Goal: Task Accomplishment & Management: Complete application form

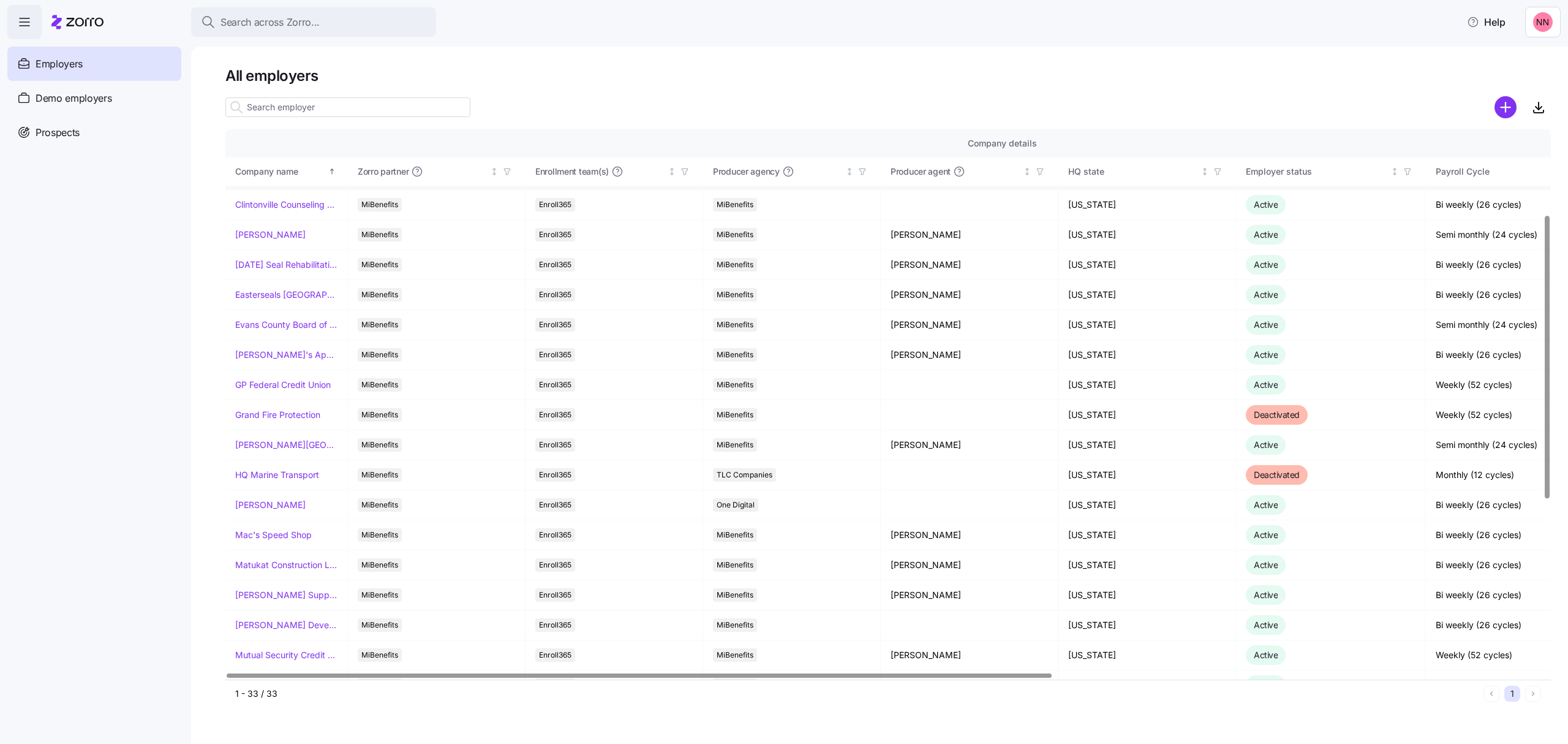
scroll to position [245, 0]
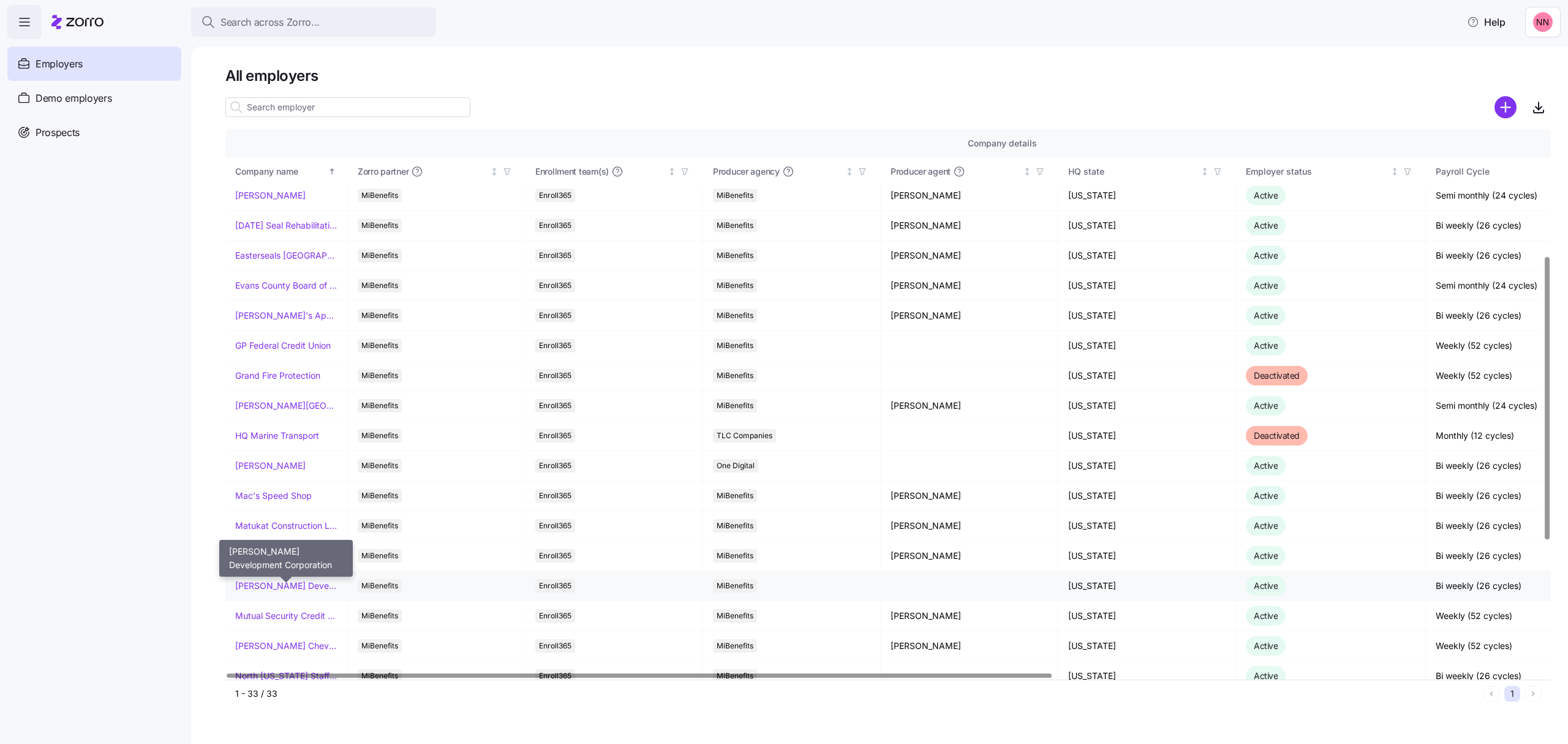
click at [289, 587] on link "[PERSON_NAME] Development Corporation" at bounding box center [286, 586] width 103 height 13
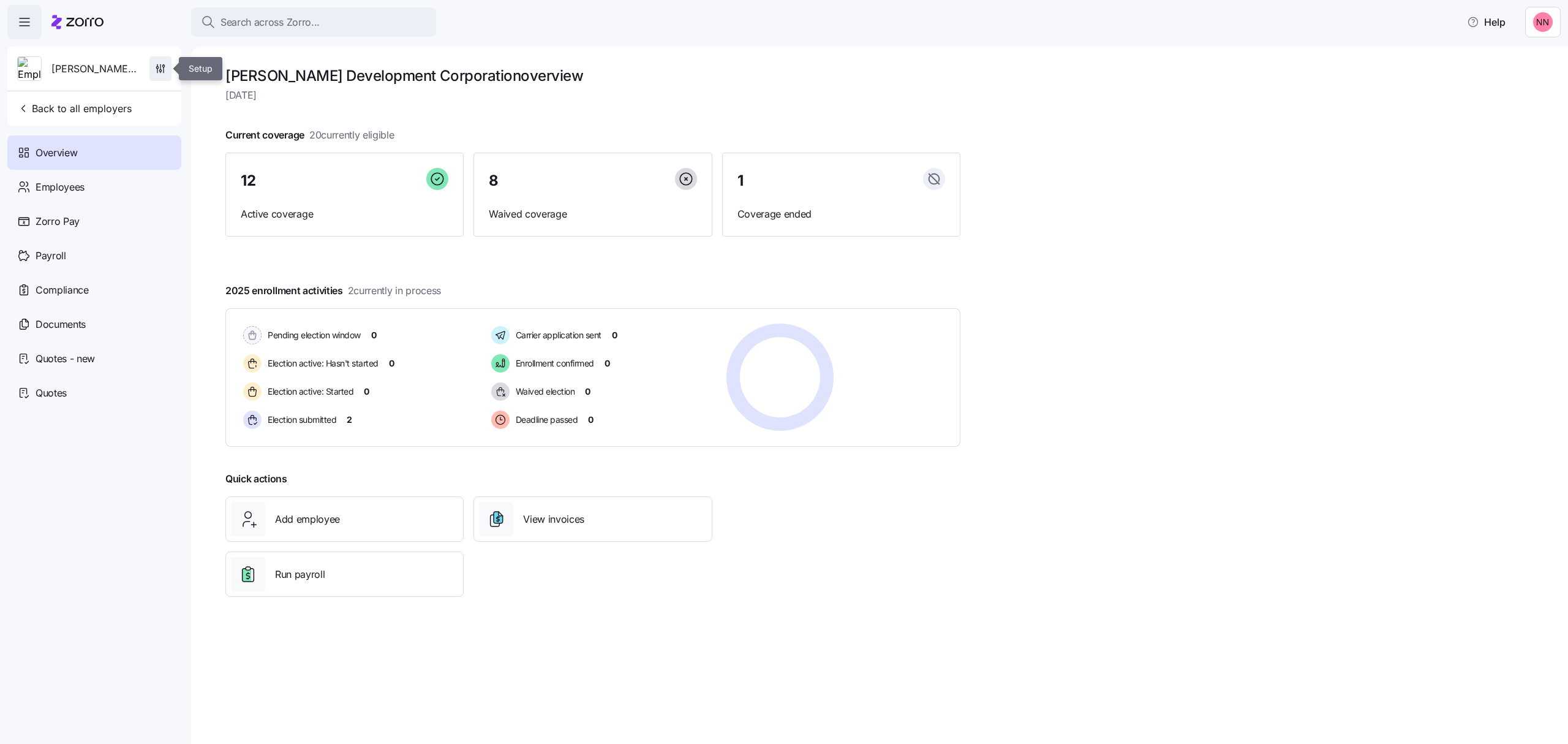
click at [160, 62] on span "button" at bounding box center [160, 69] width 21 height 23
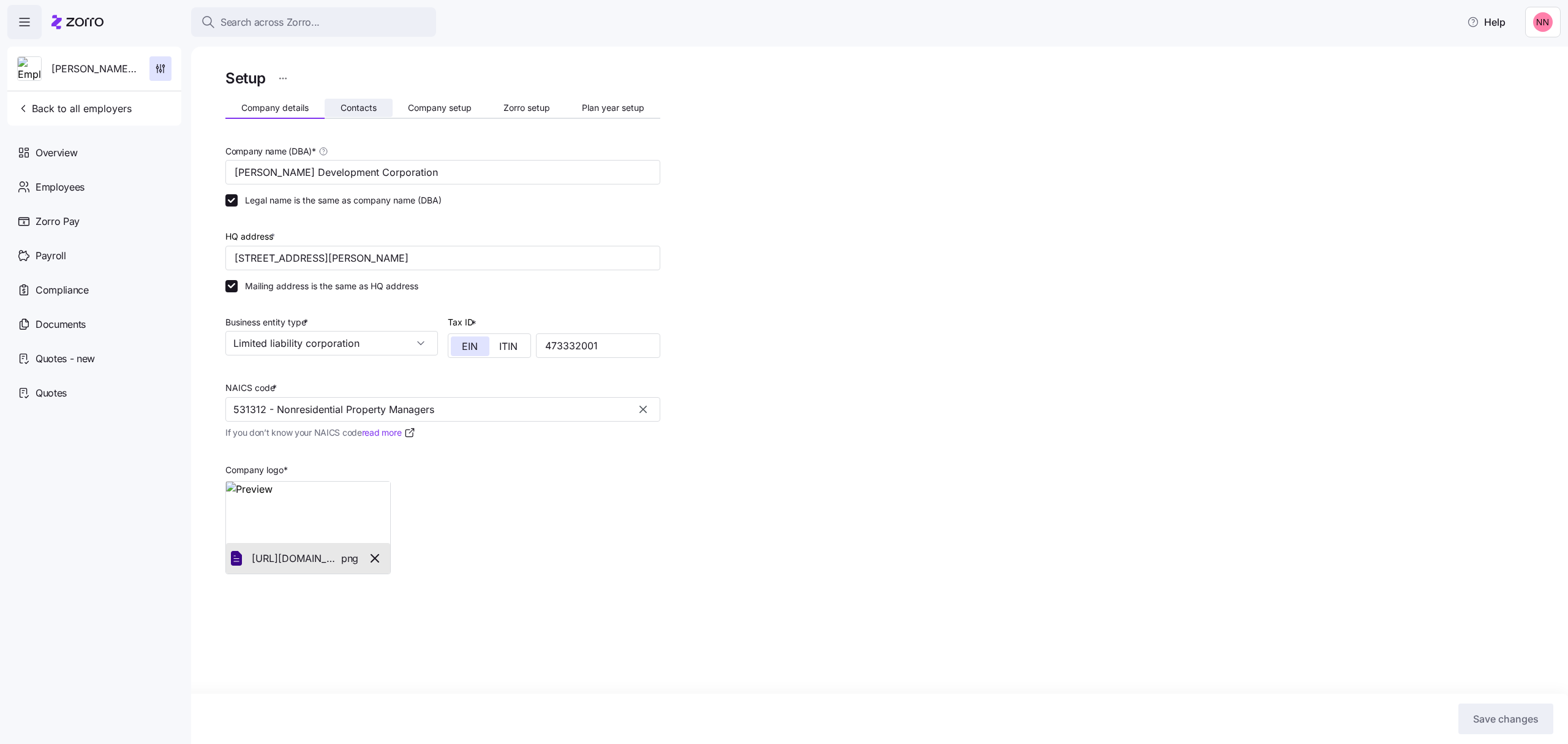
click at [346, 104] on span "Contacts" at bounding box center [358, 108] width 36 height 9
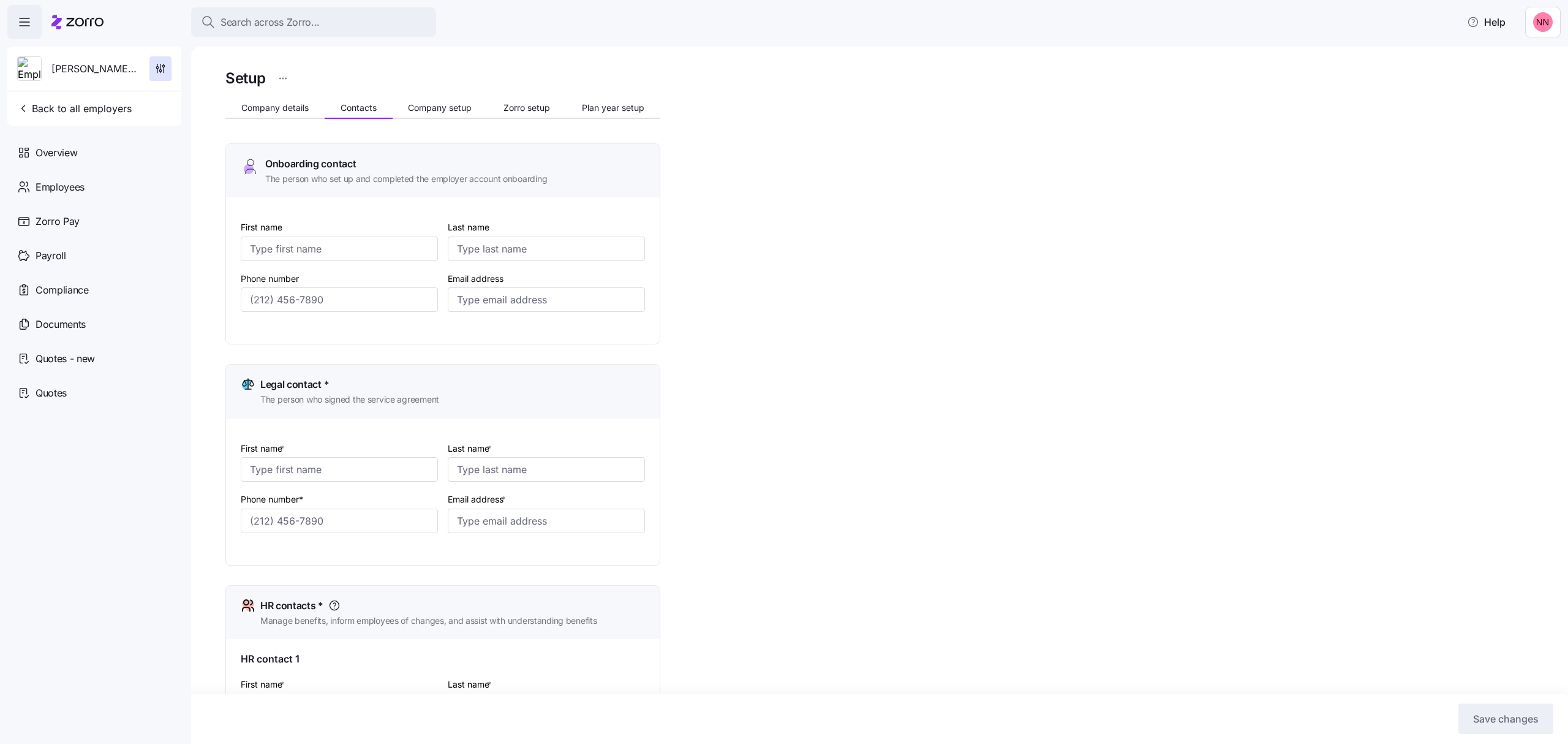
type input "Andrea"
type input "Tipton"
type input "atipton@mcknightgroup.com"
type input "David"
type input "McKnight"
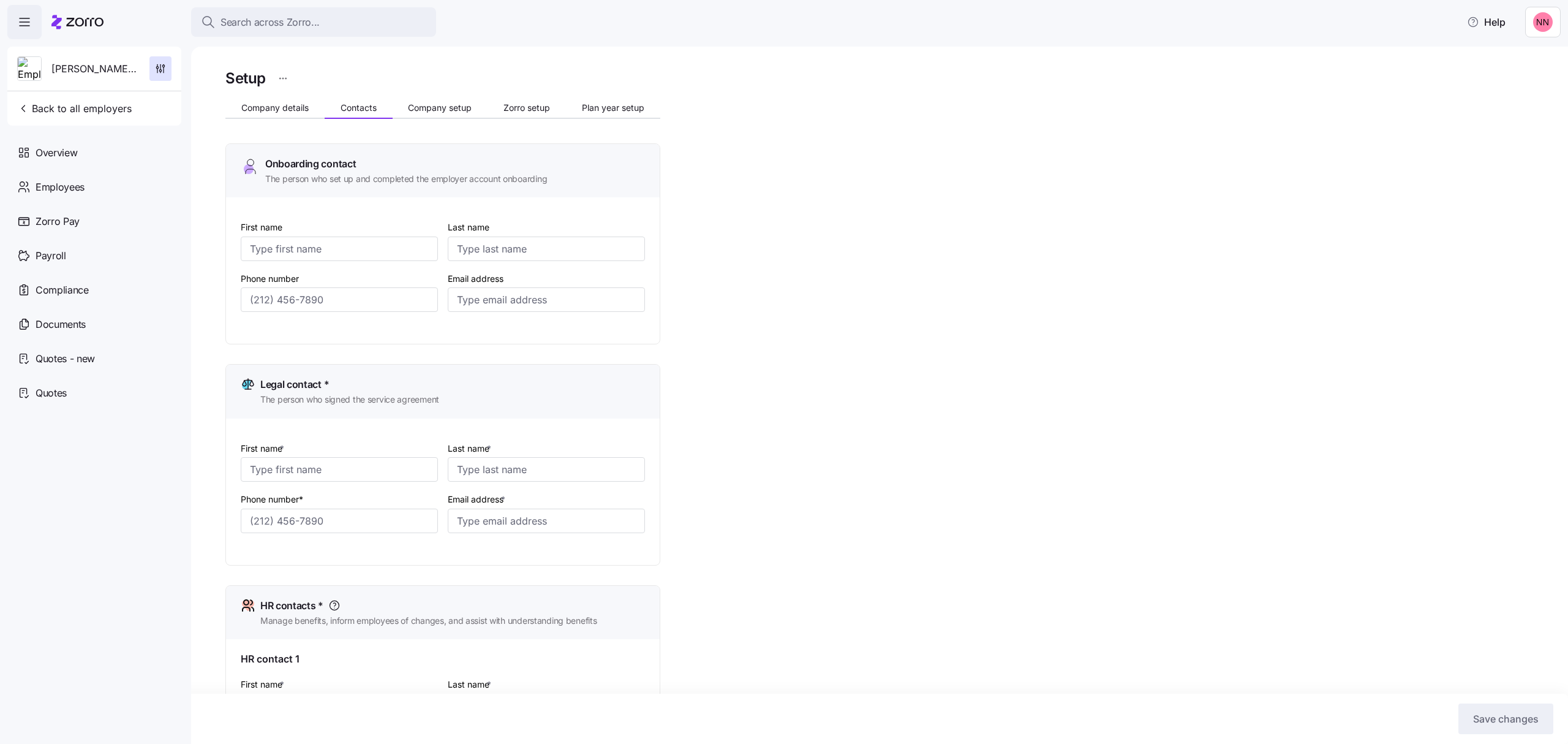
type input "david@mcknightgroup.com"
type input "Andrea"
type input "Tipton"
type input "atipton@mcknightgroup.com"
type input "Andrea"
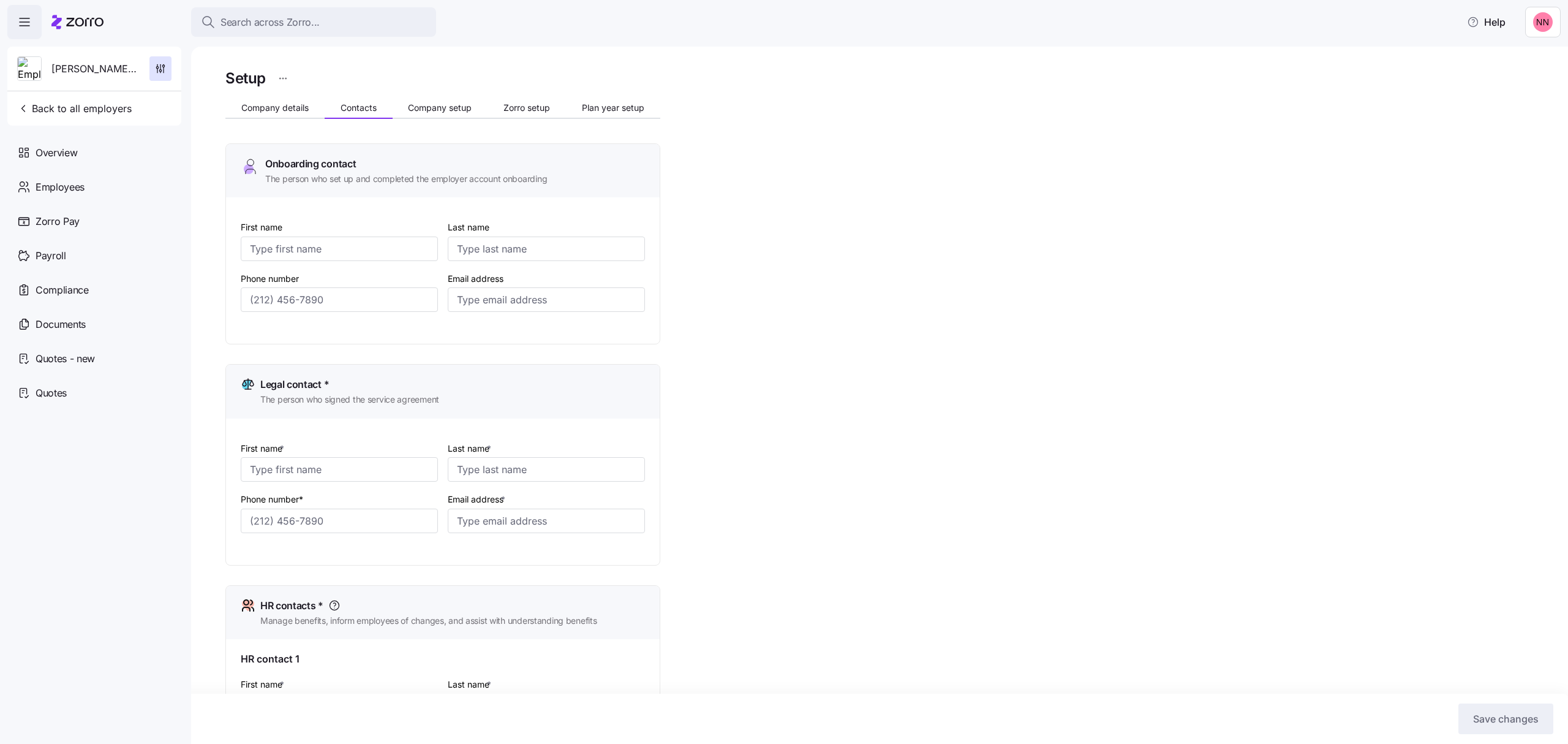
type input "Tipton"
type input "atipton@mcknightgroup.com"
type input "(614) 875-1689"
type input "(614) 875-1656"
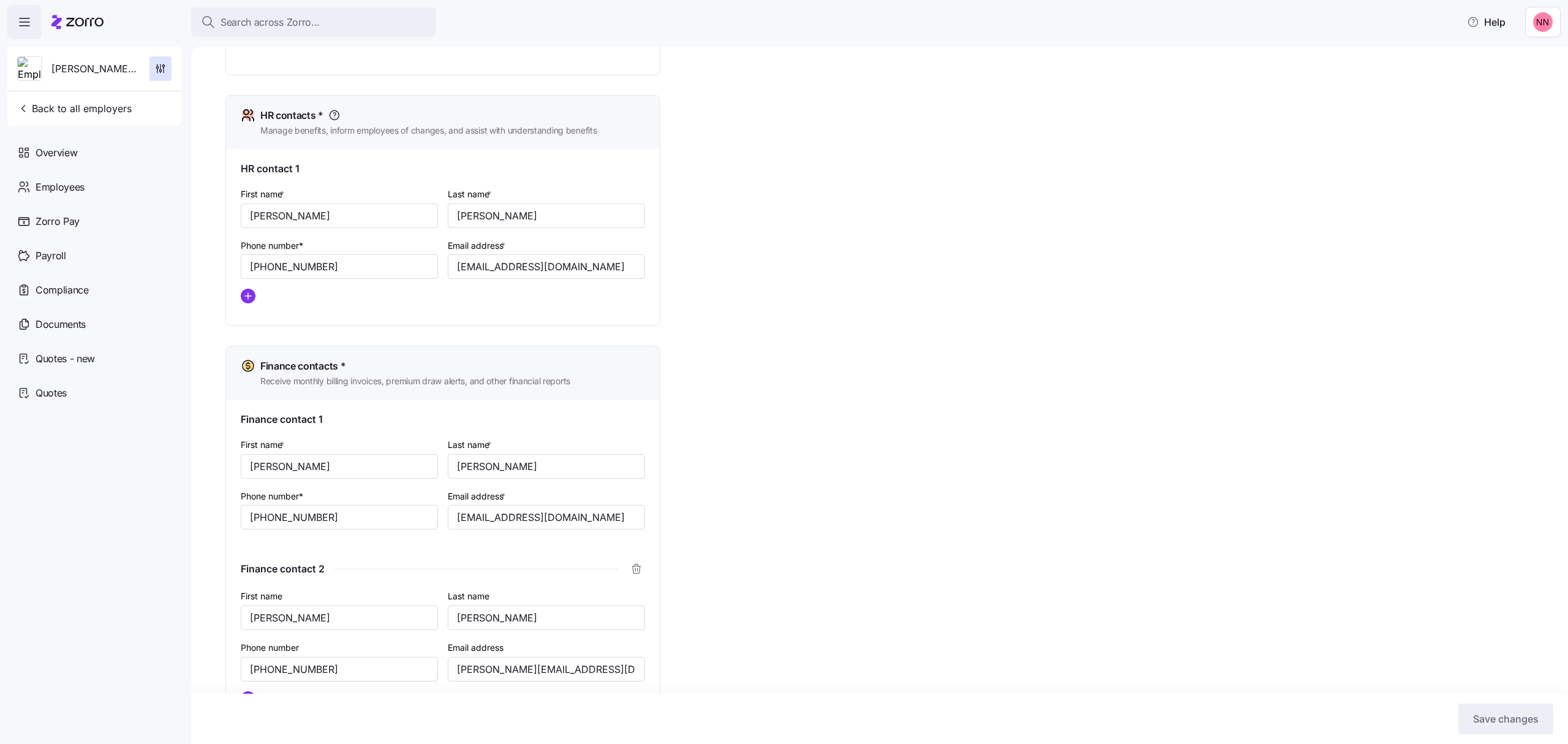
scroll to position [554, 0]
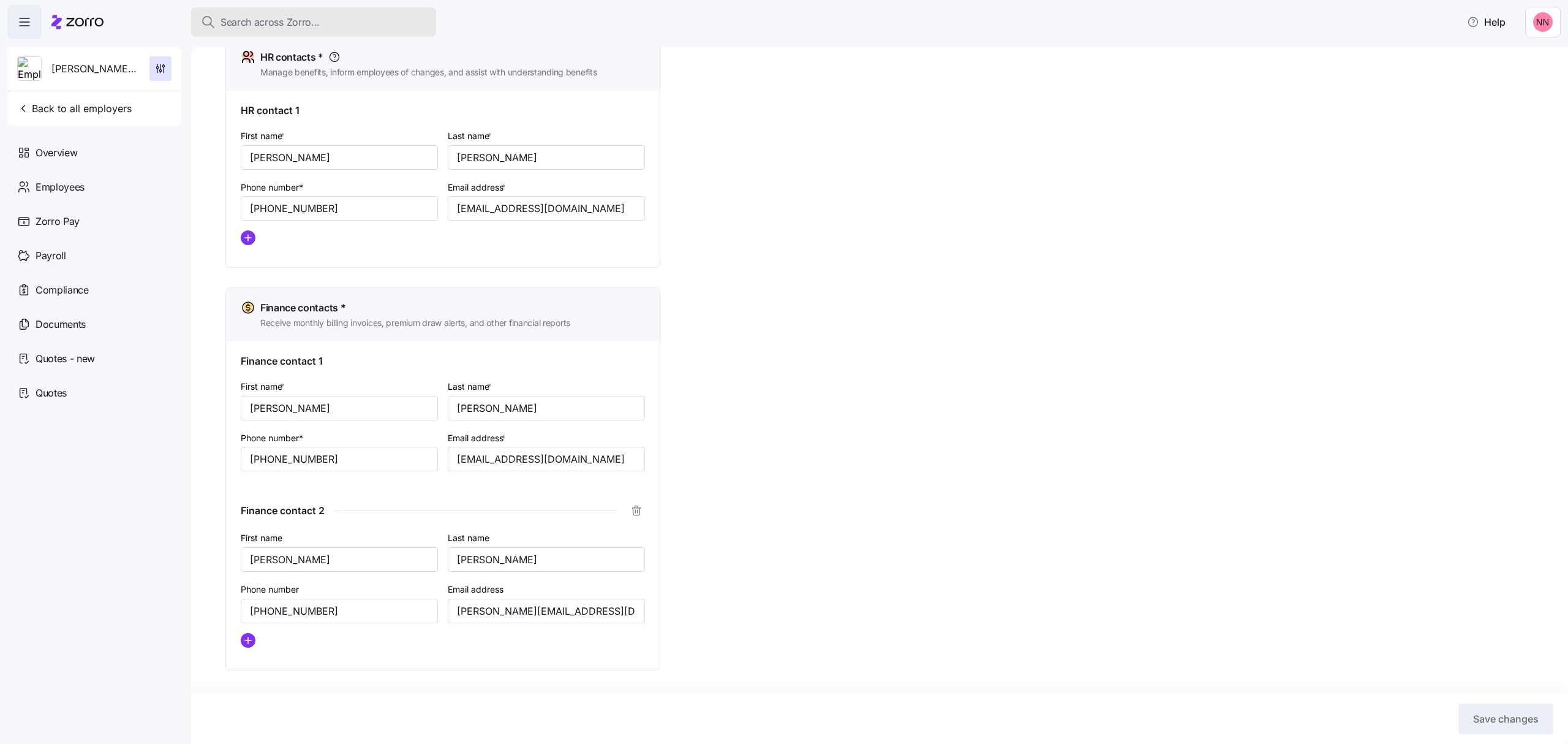
click at [289, 15] on span "Search across Zorro..." at bounding box center [270, 21] width 99 height 15
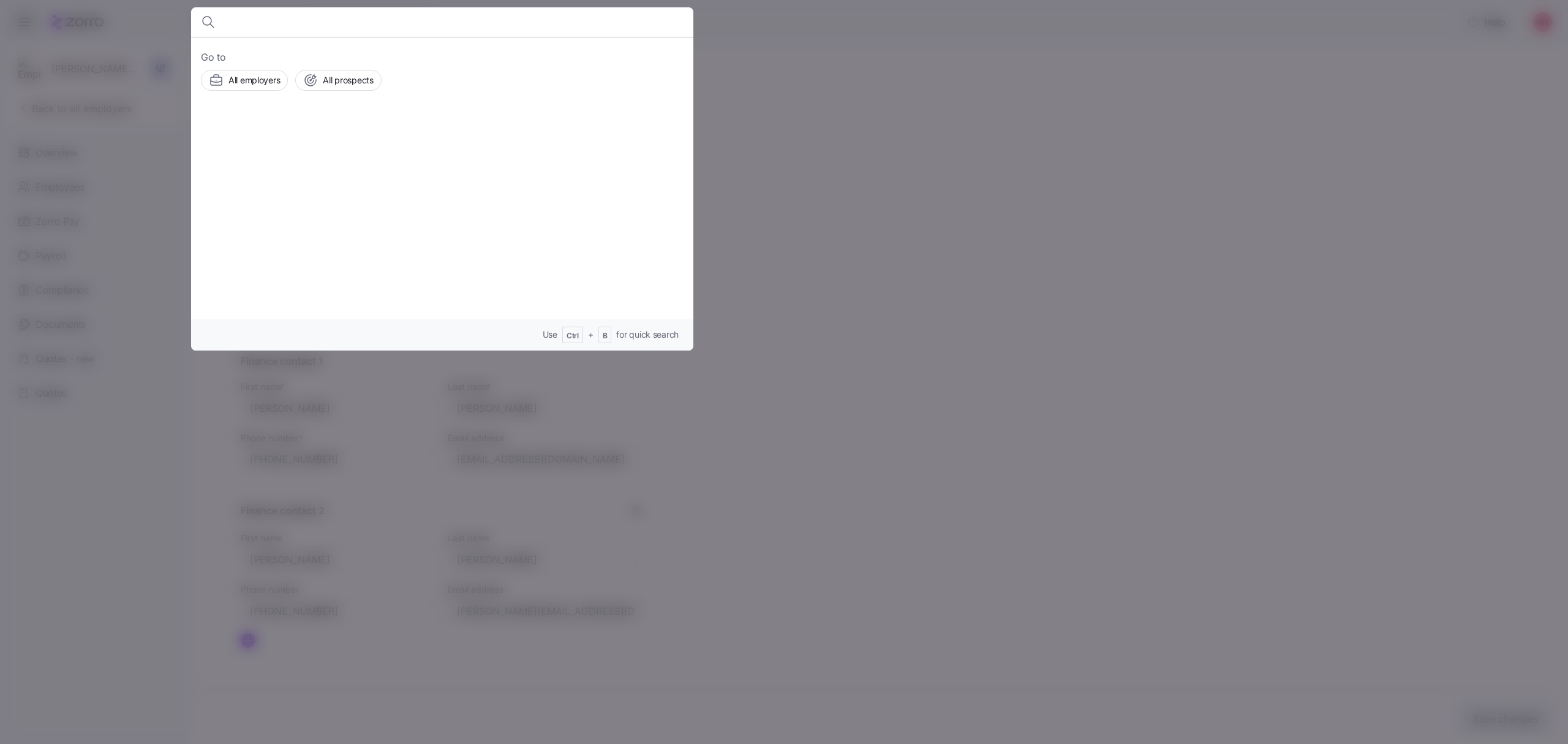
click at [278, 26] on input at bounding box center [381, 21] width 313 height 29
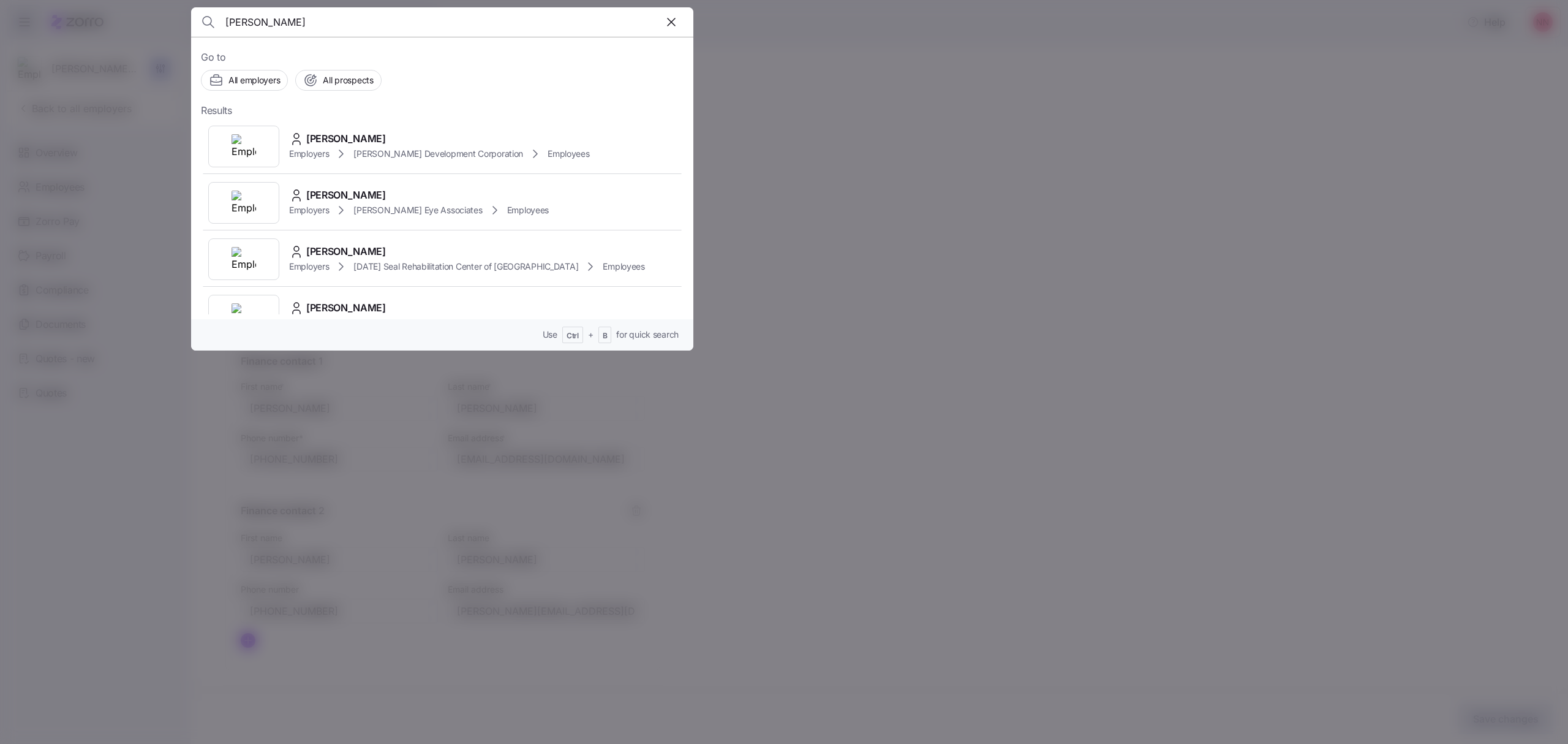
type input "[PERSON_NAME]"
click at [356, 146] on div "Employers McKnight Development Corporation Employees" at bounding box center [439, 154] width 301 height 14
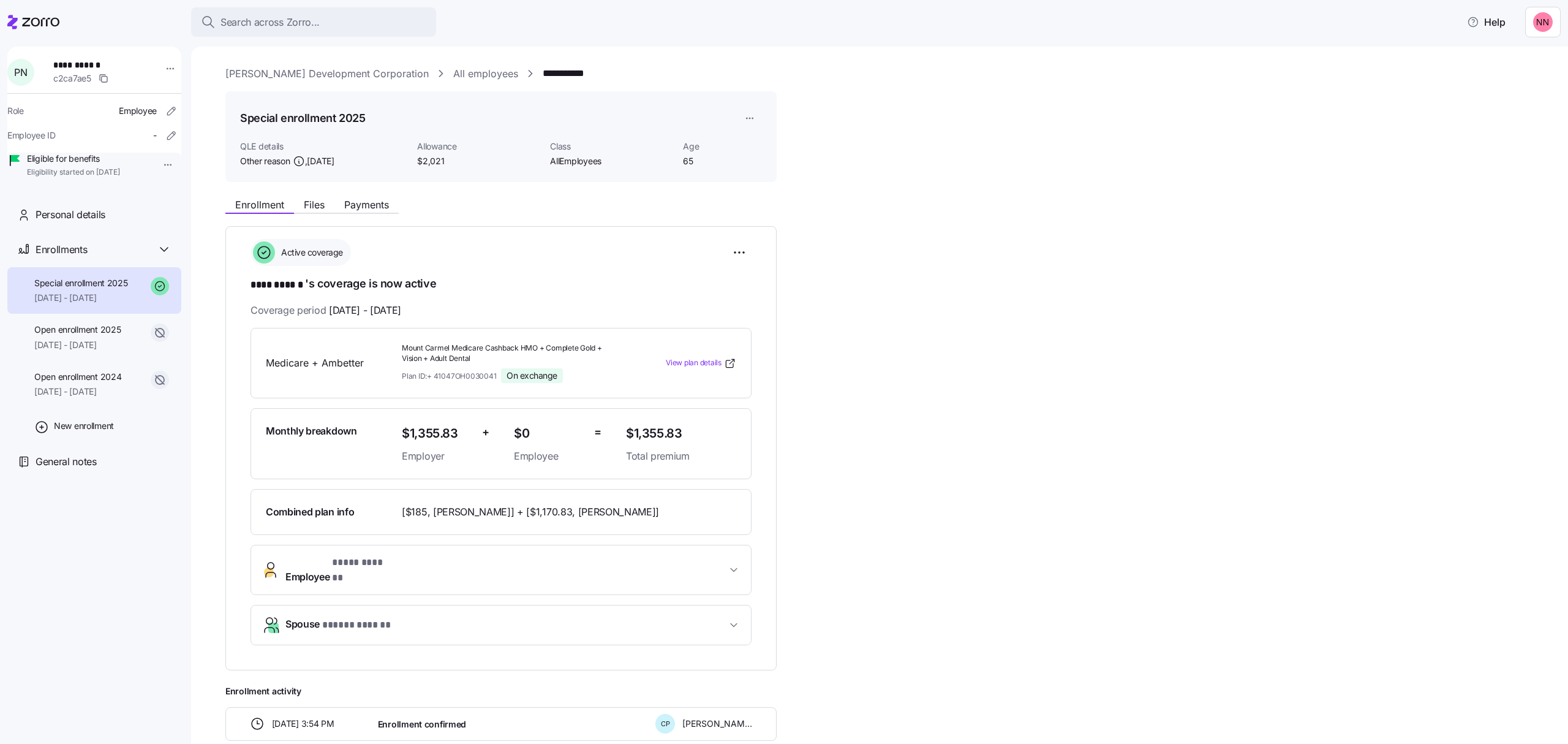
click at [454, 69] on link "All employees" at bounding box center [486, 73] width 65 height 15
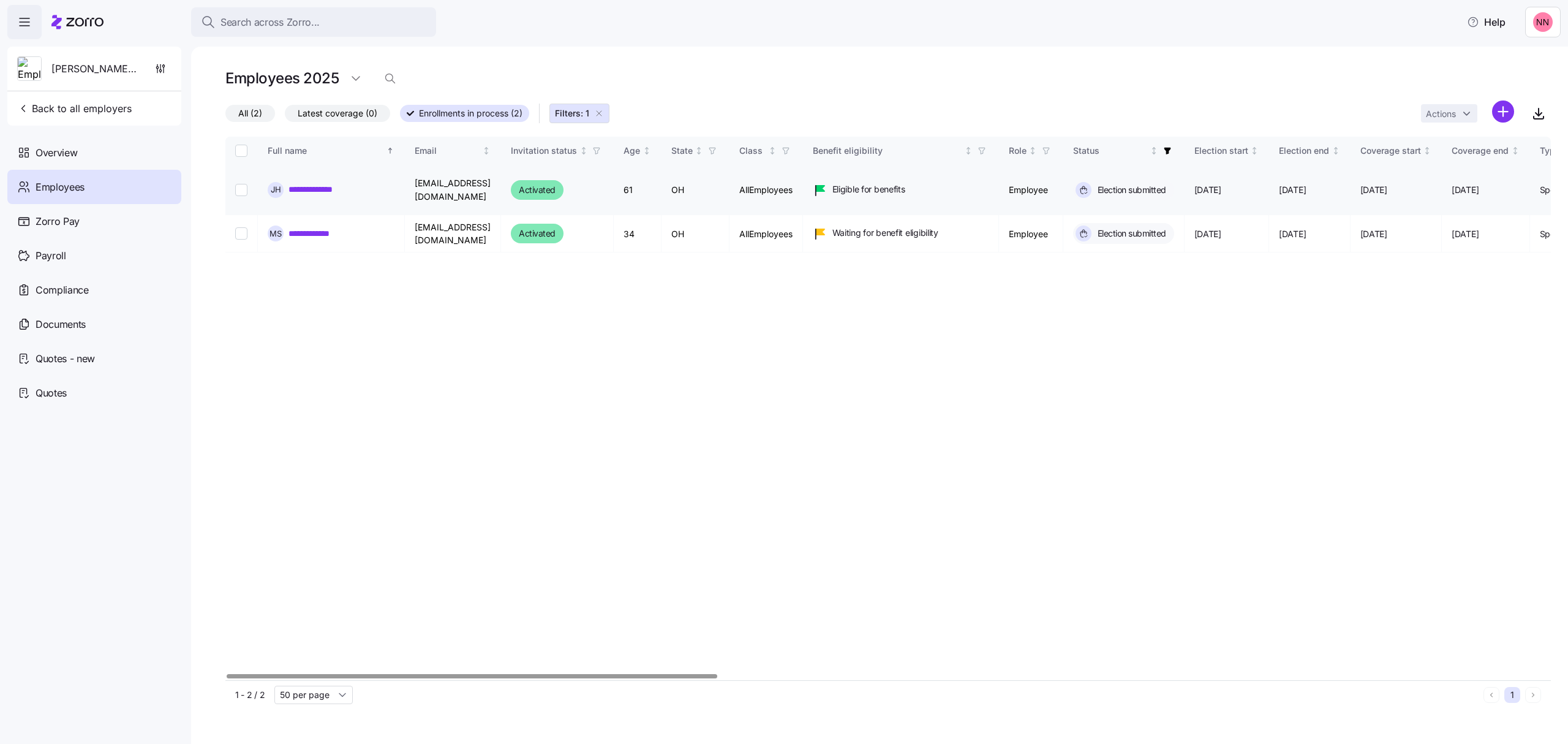
click at [327, 185] on link "**********" at bounding box center [320, 189] width 63 height 13
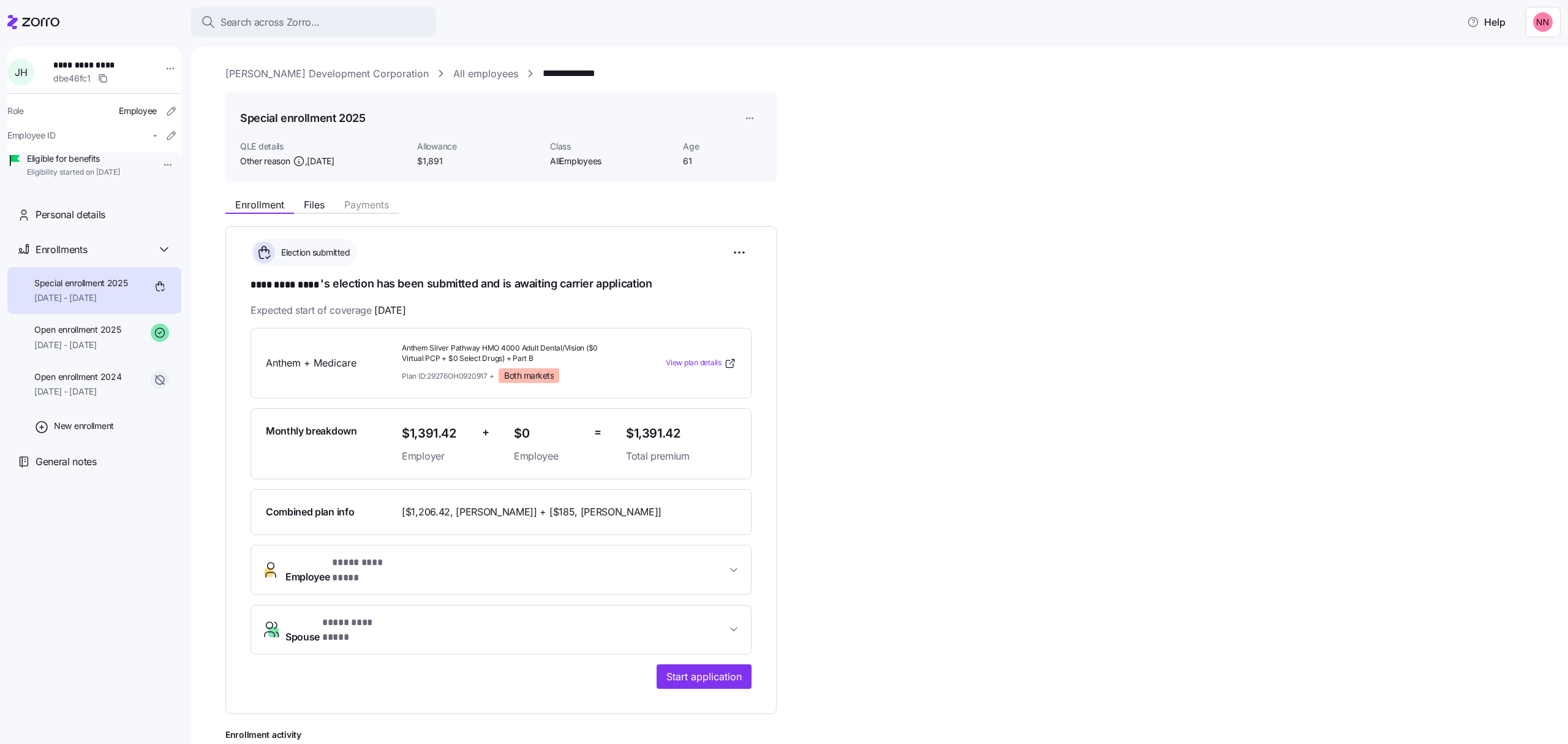
click at [687, 619] on span "Spouse * **** ********* *" at bounding box center [506, 630] width 441 height 29
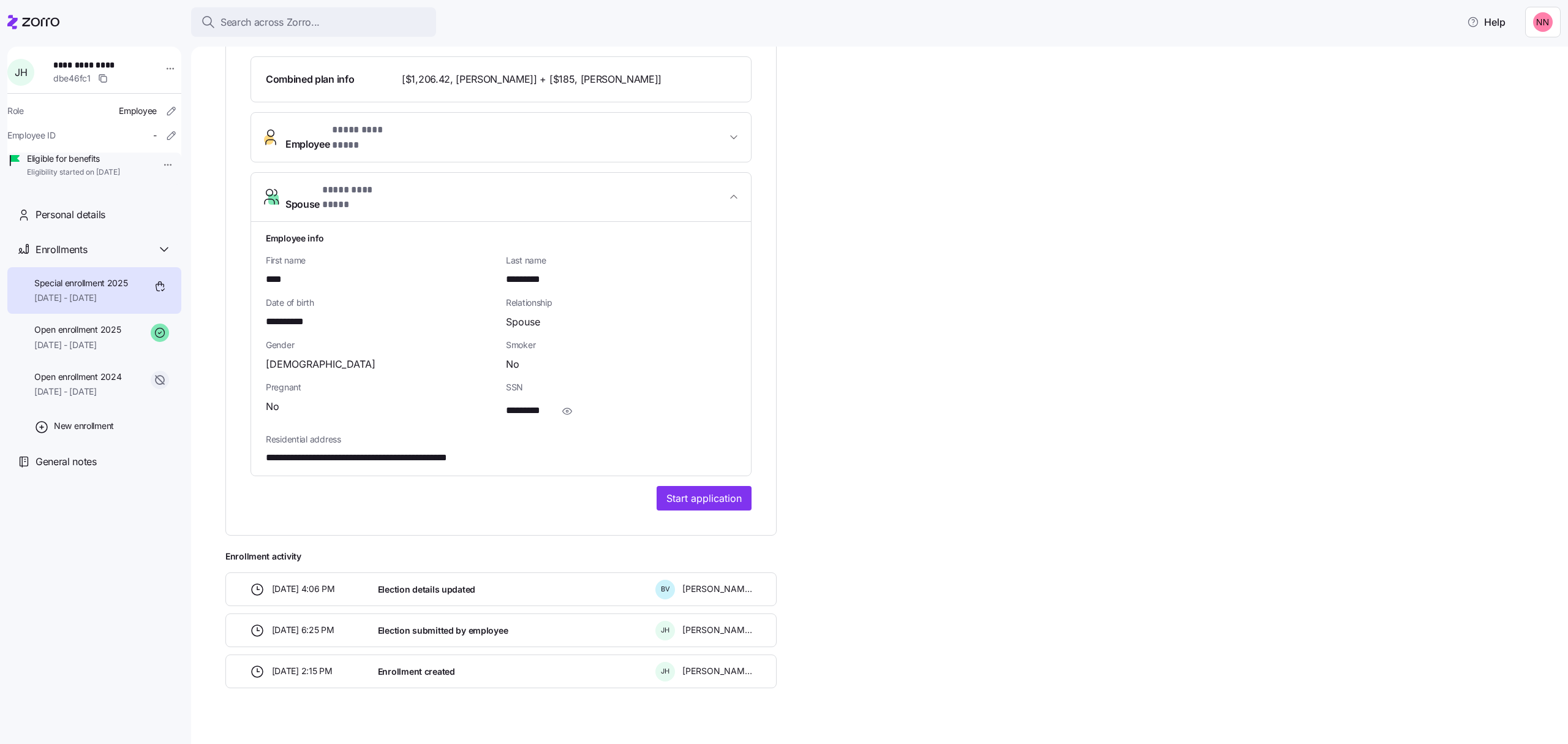
scroll to position [270, 0]
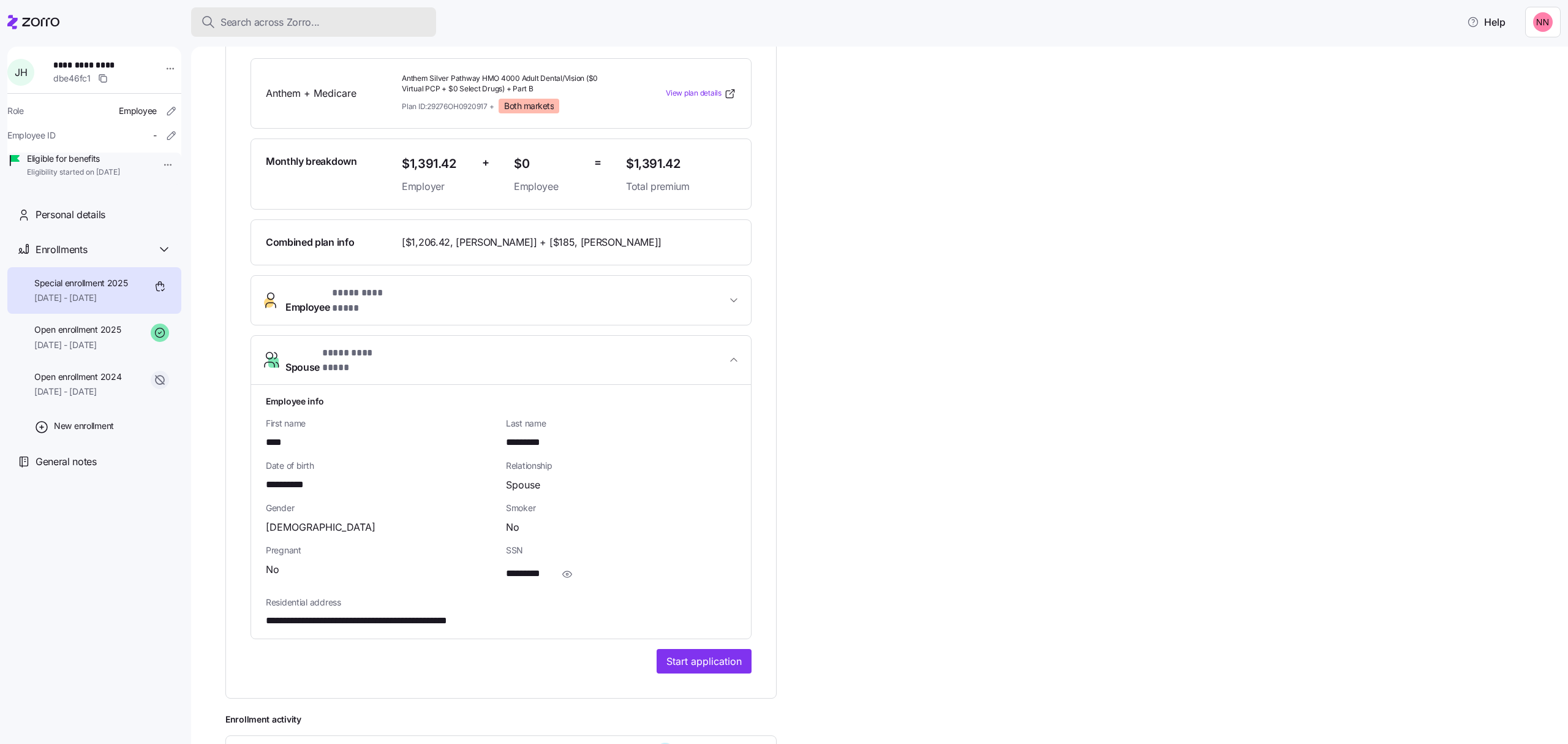
click at [312, 22] on span "Search across Zorro..." at bounding box center [270, 21] width 99 height 15
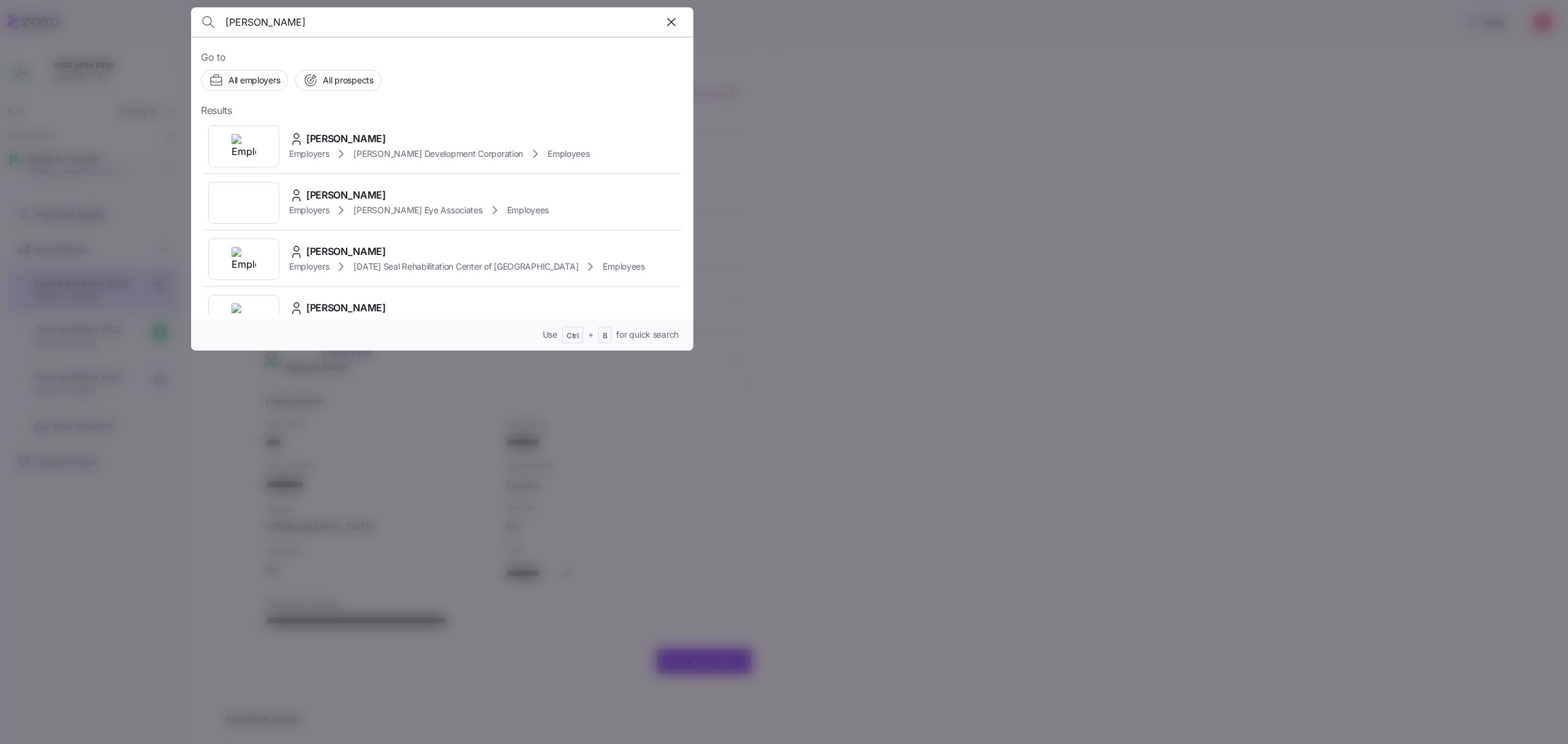
type input "[PERSON_NAME]"
click at [355, 149] on span "[PERSON_NAME] Development Corporation" at bounding box center [438, 154] width 170 height 13
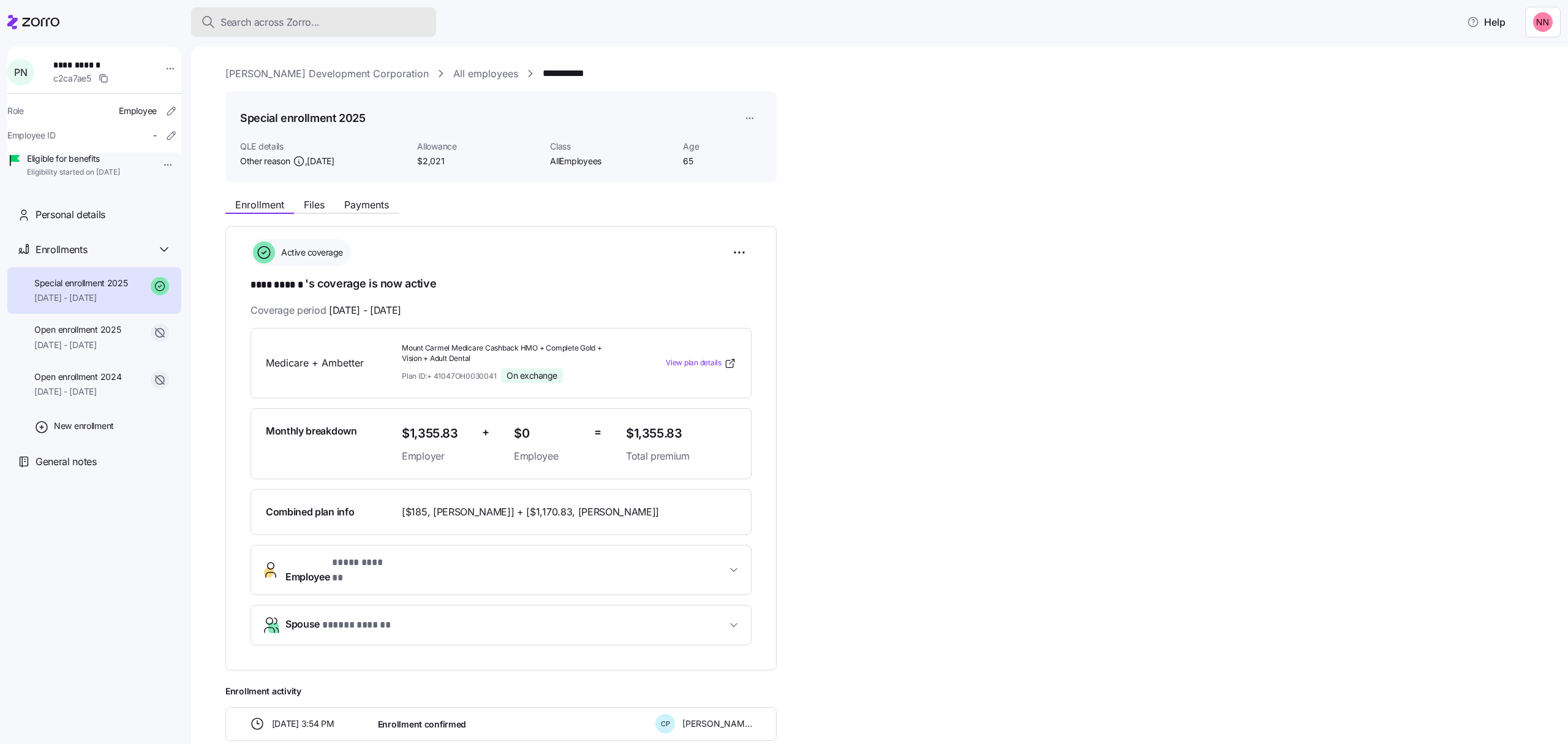
click at [333, 26] on div "Search across Zorro..." at bounding box center [313, 21] width 225 height 15
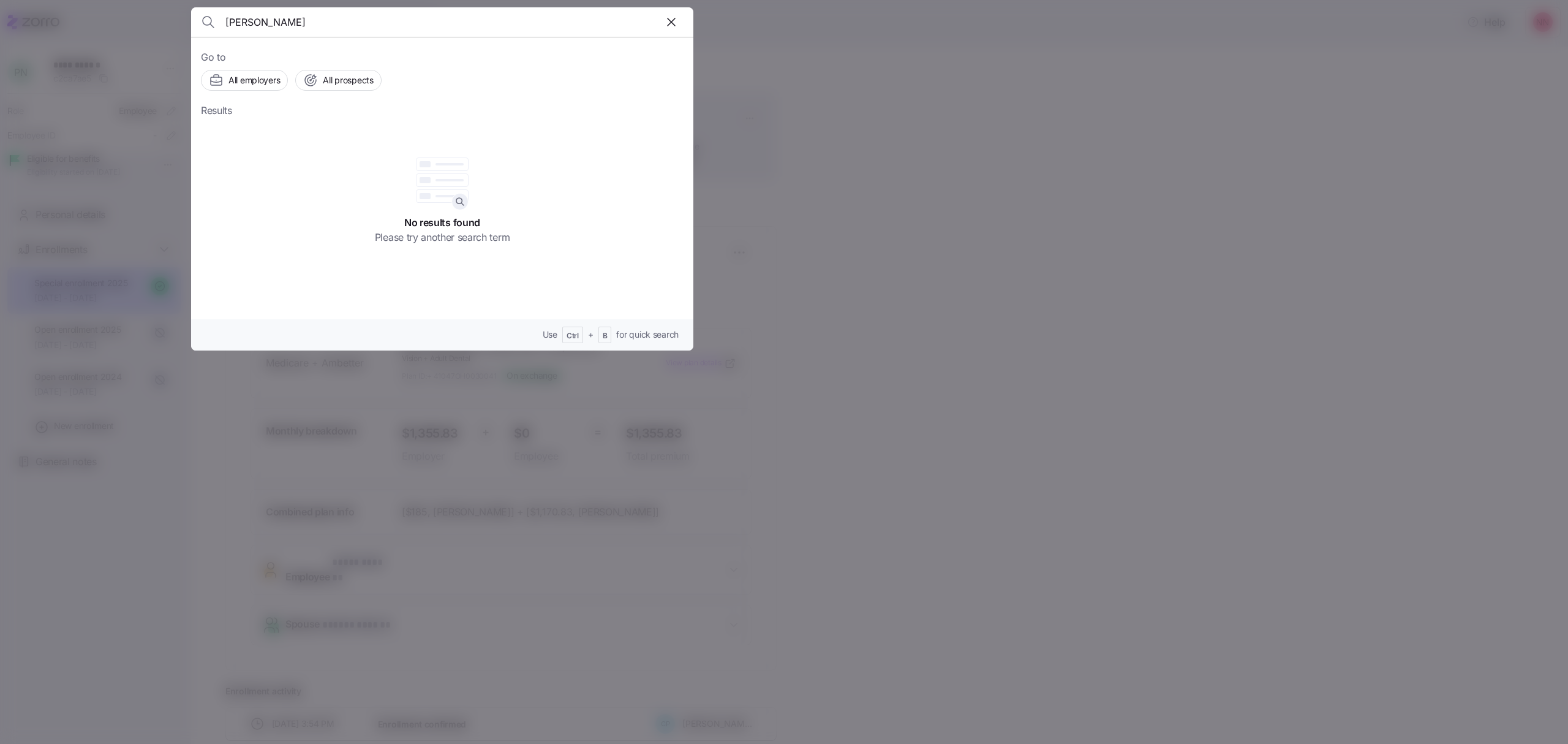
type input "hutchison"
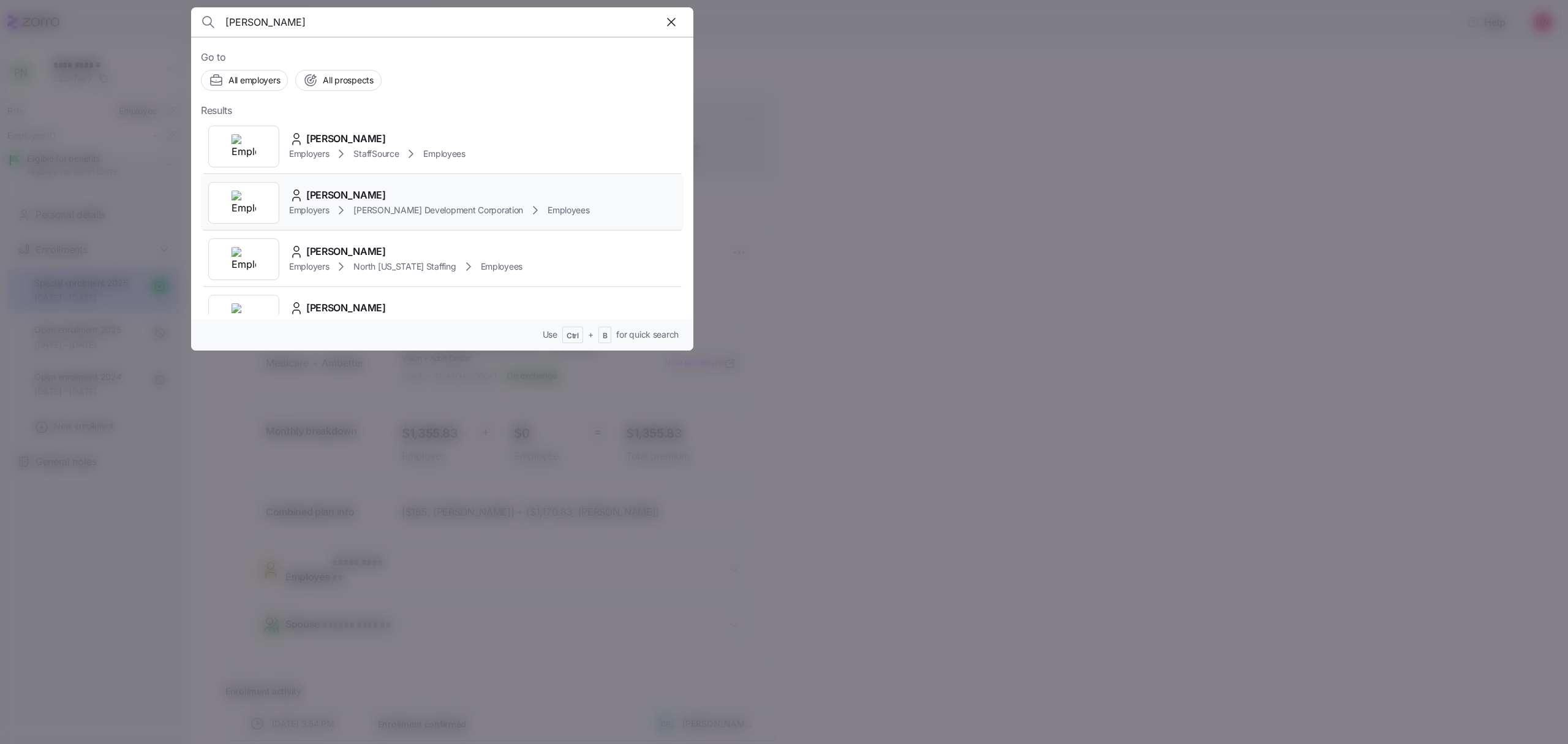
click at [329, 187] on div "Jeff Hutcheson Employers McKnight Development Corporation Employees" at bounding box center [442, 202] width 482 height 56
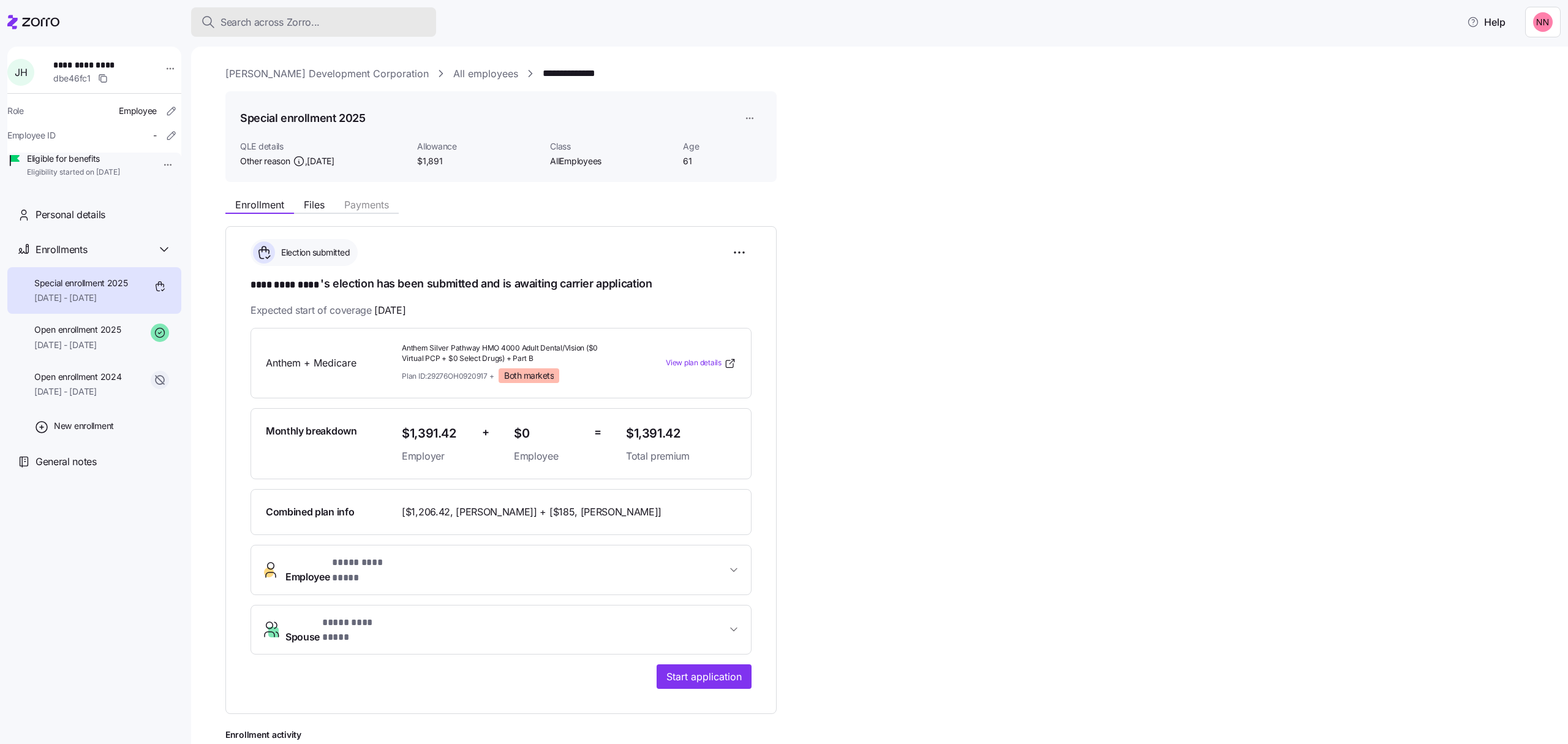
click at [281, 5] on div "Search across Zorro... Help" at bounding box center [783, 21] width 1553 height 34
click at [279, 19] on span "Search across Zorro..." at bounding box center [270, 21] width 99 height 15
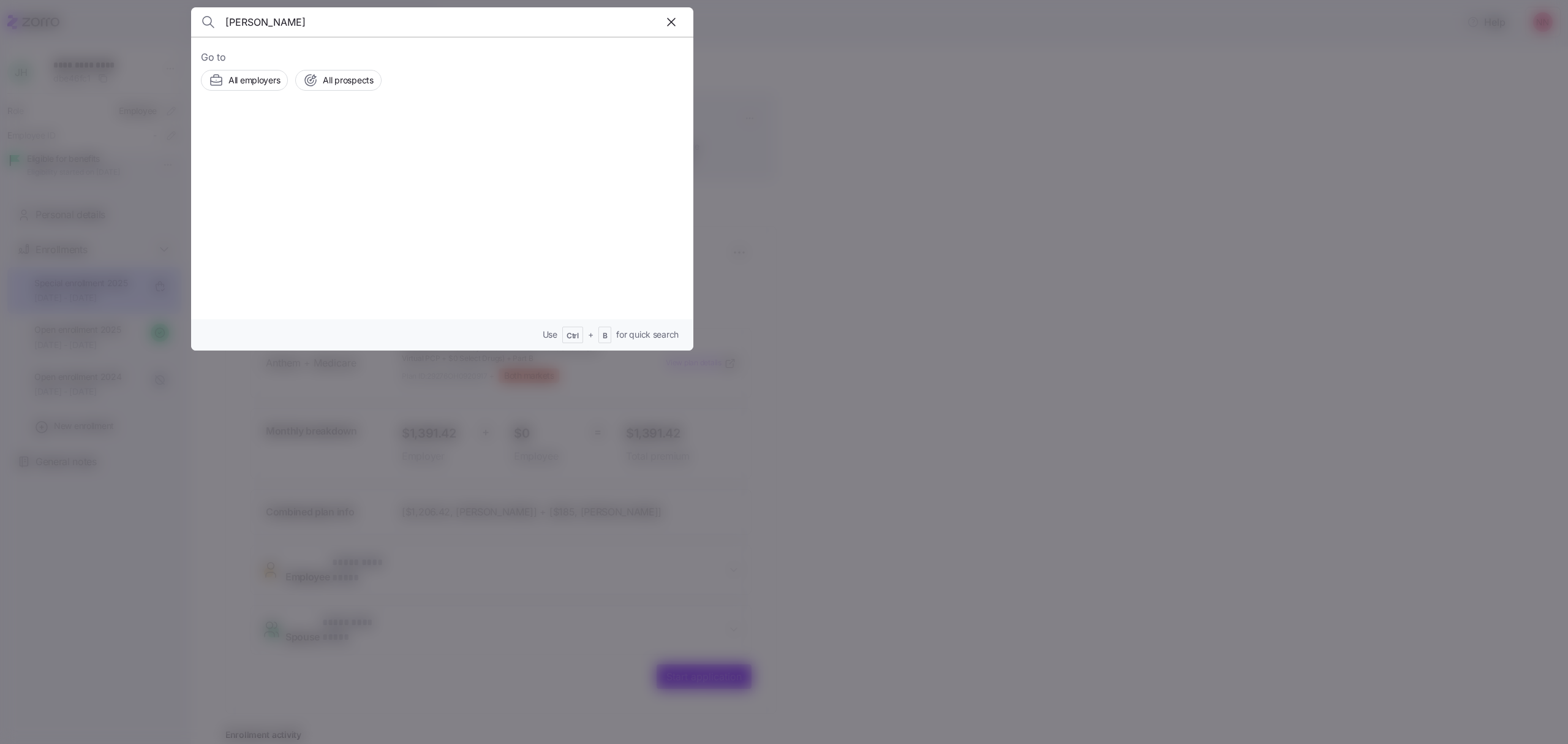
type input "nicole"
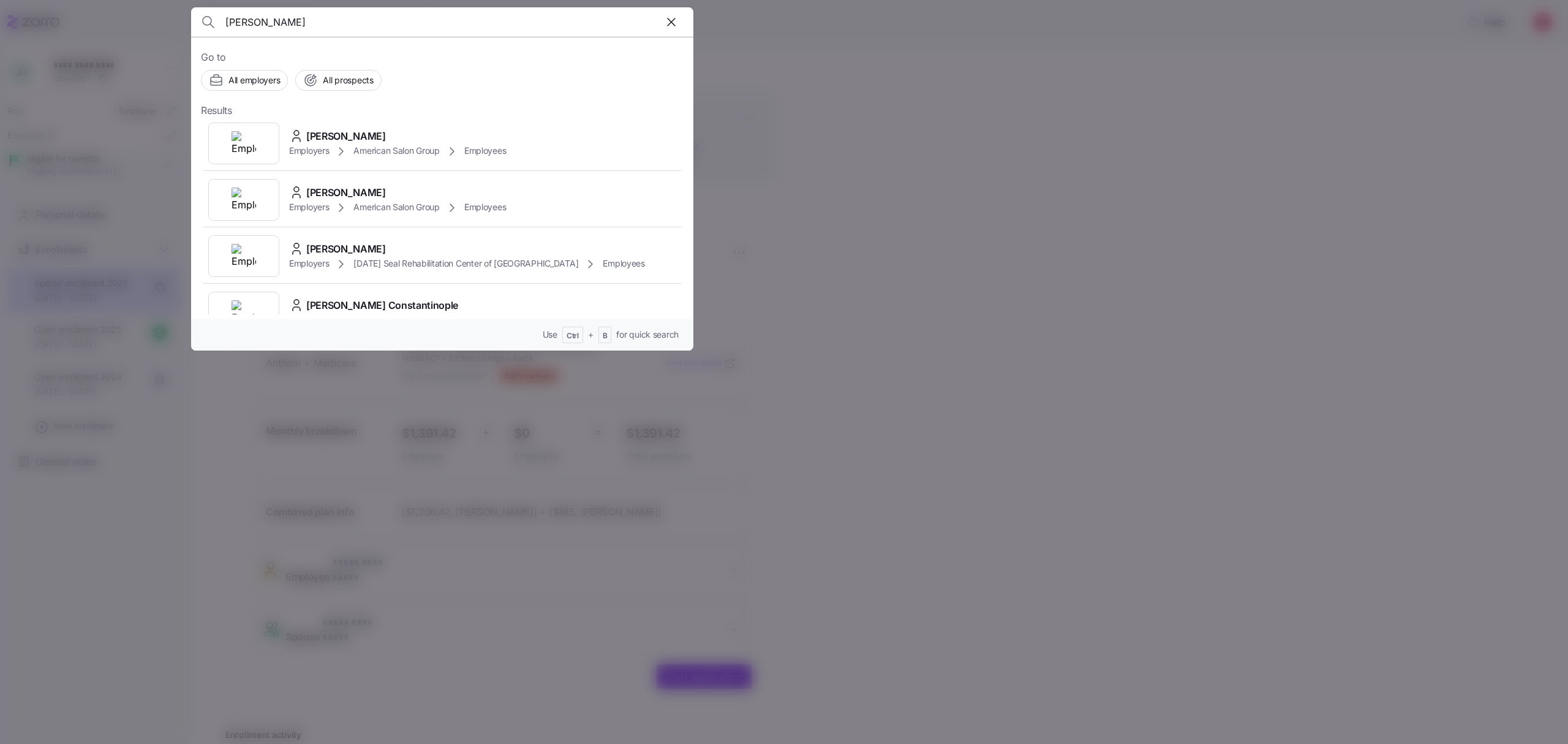
scroll to position [408, 0]
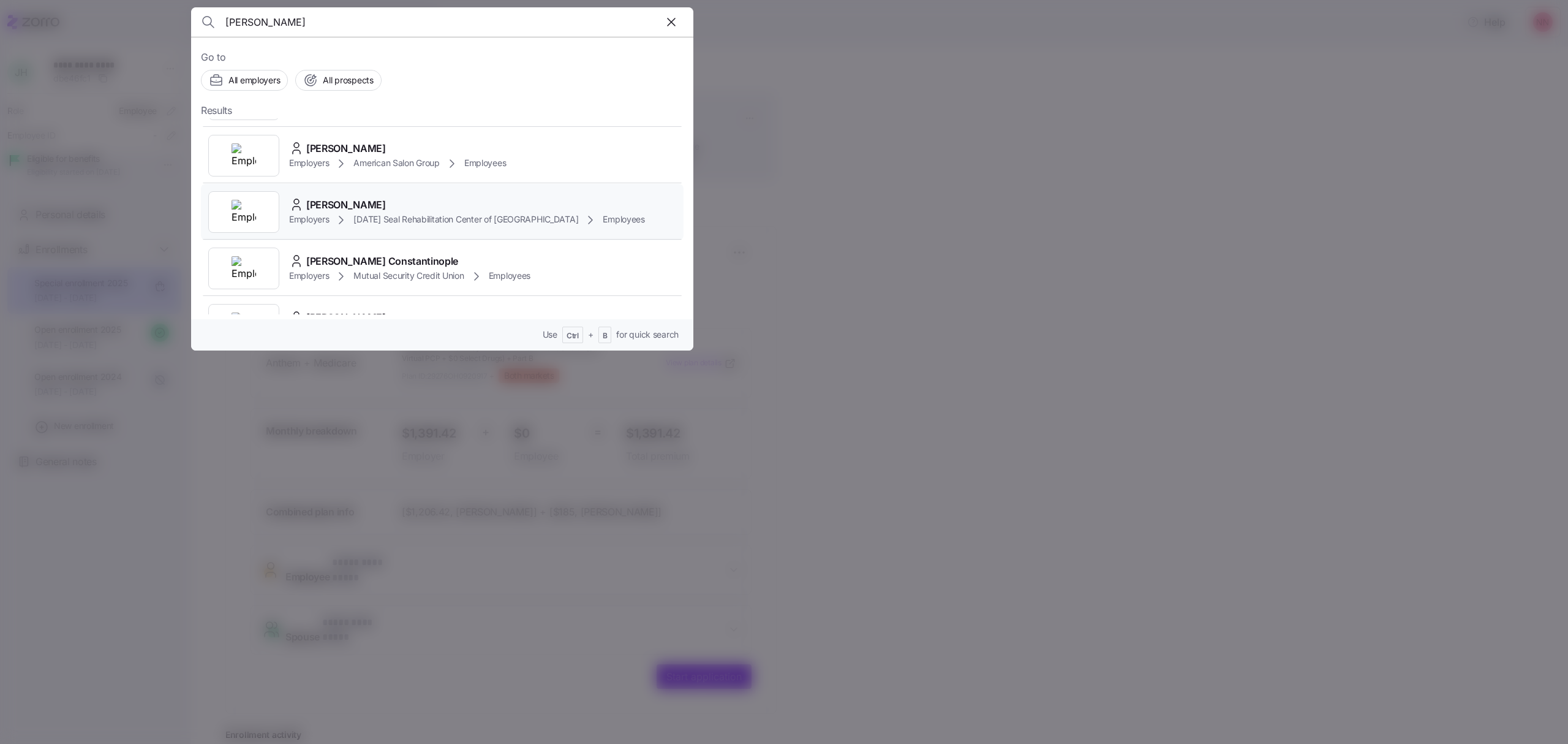
click at [396, 197] on div "Nicole Wallerstein" at bounding box center [467, 205] width 355 height 15
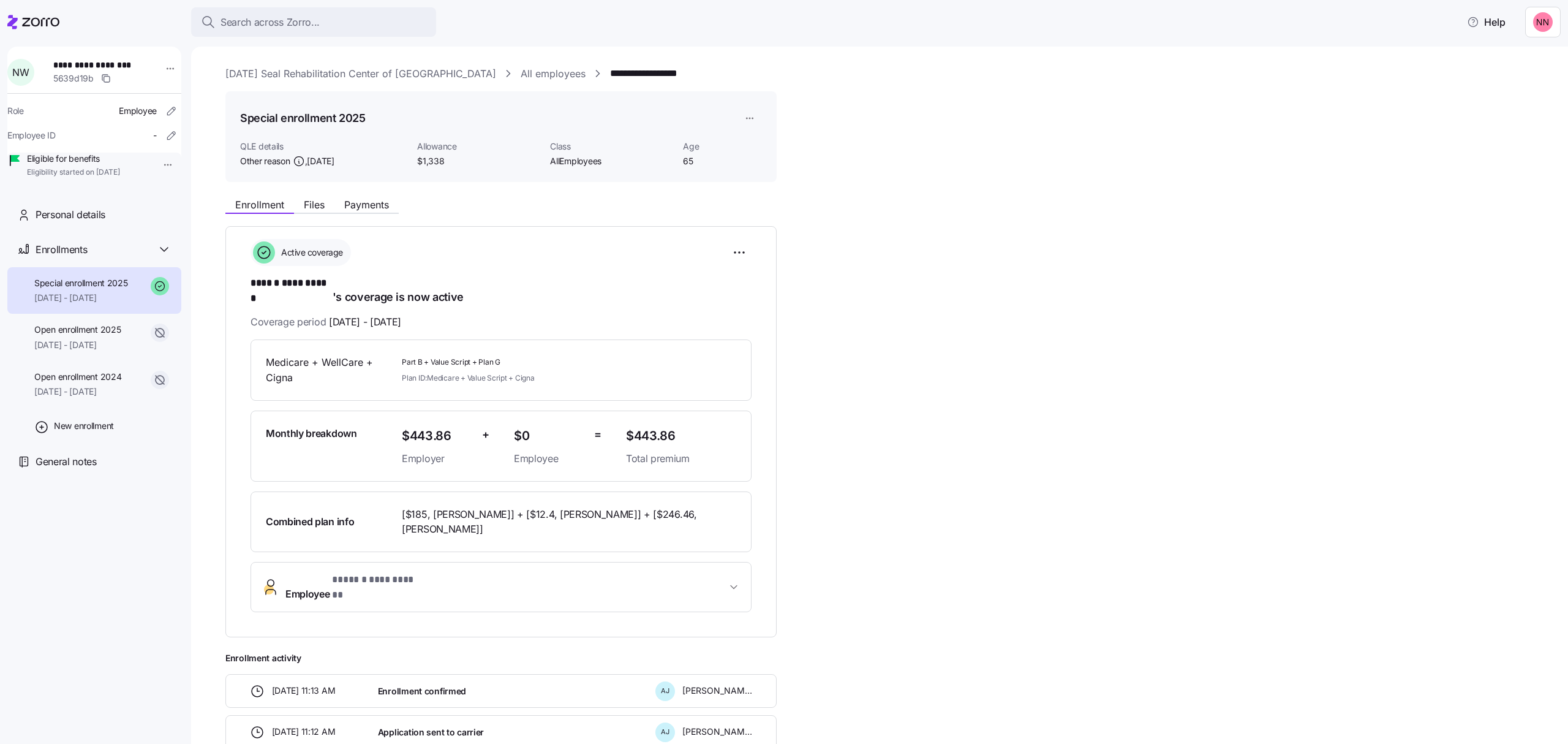
scroll to position [81, 0]
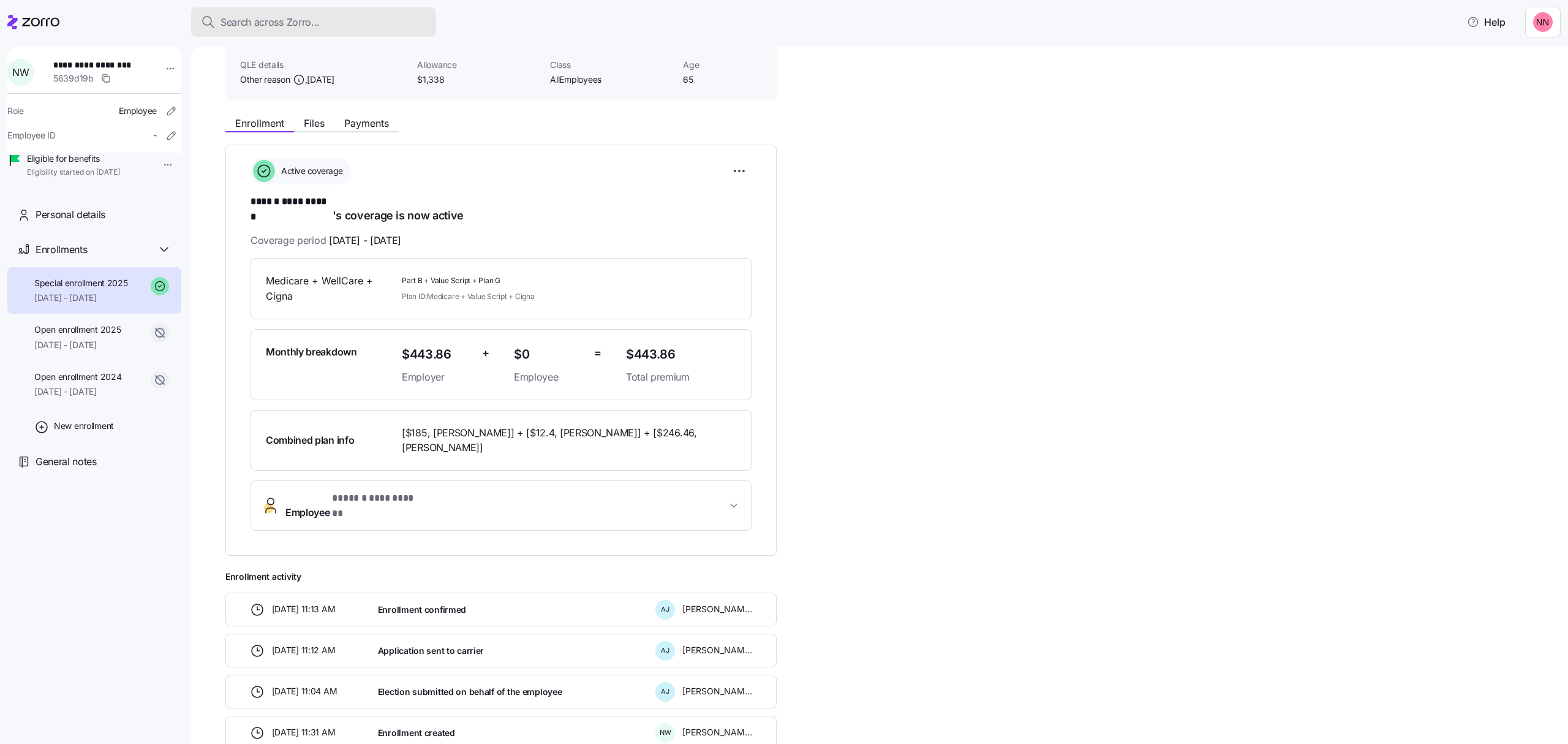
click at [358, 23] on div "Search across Zorro..." at bounding box center [313, 21] width 225 height 15
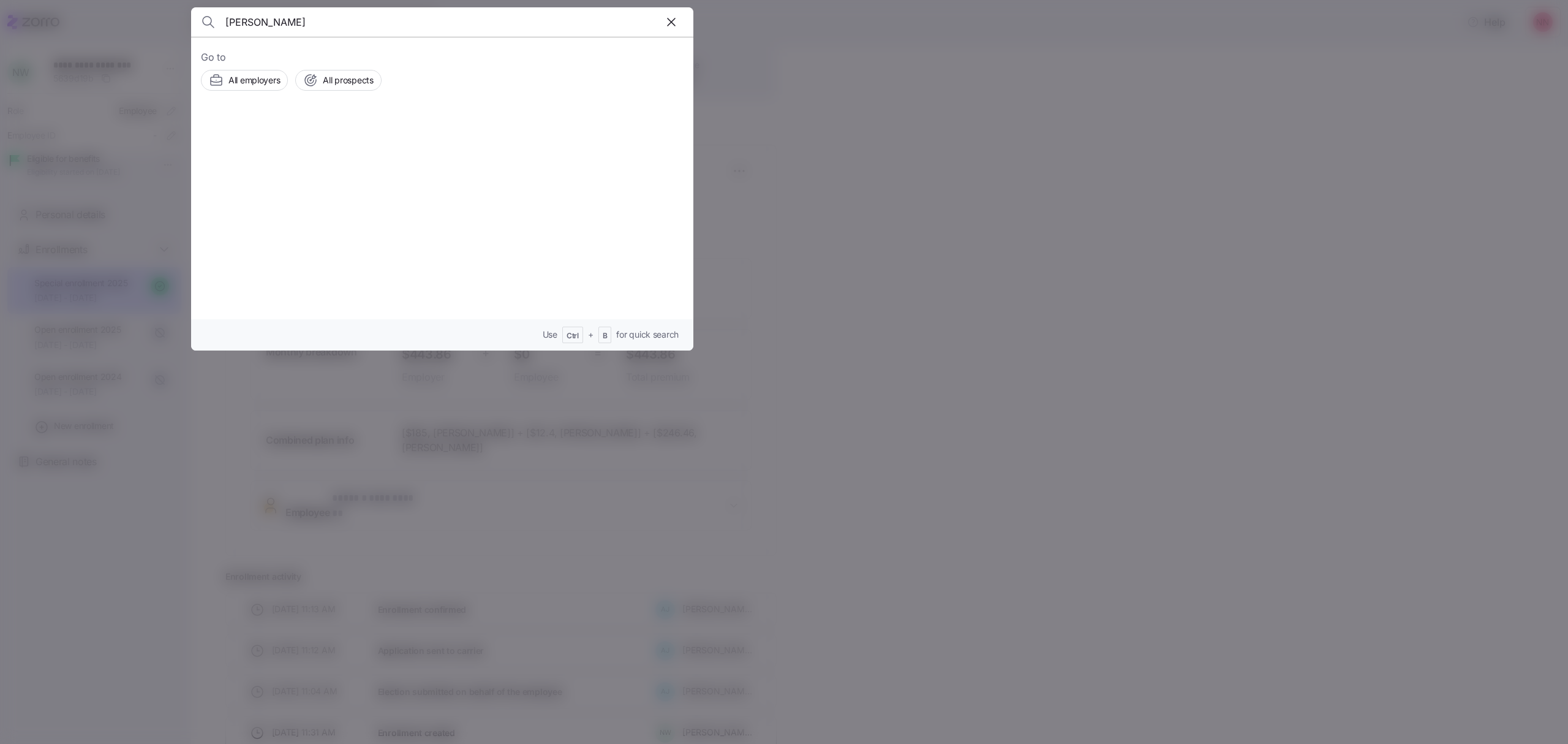
type input "charles"
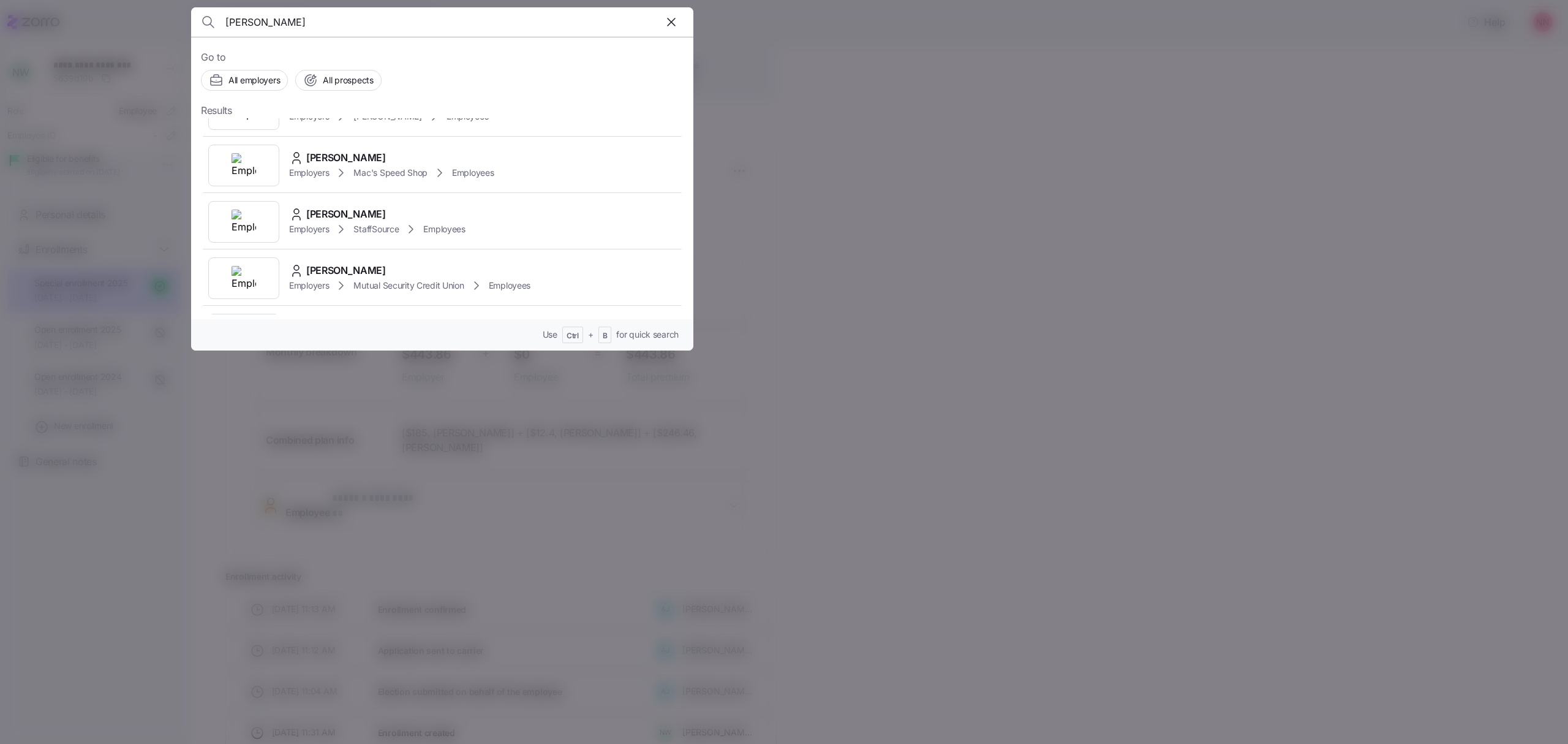
scroll to position [245, 0]
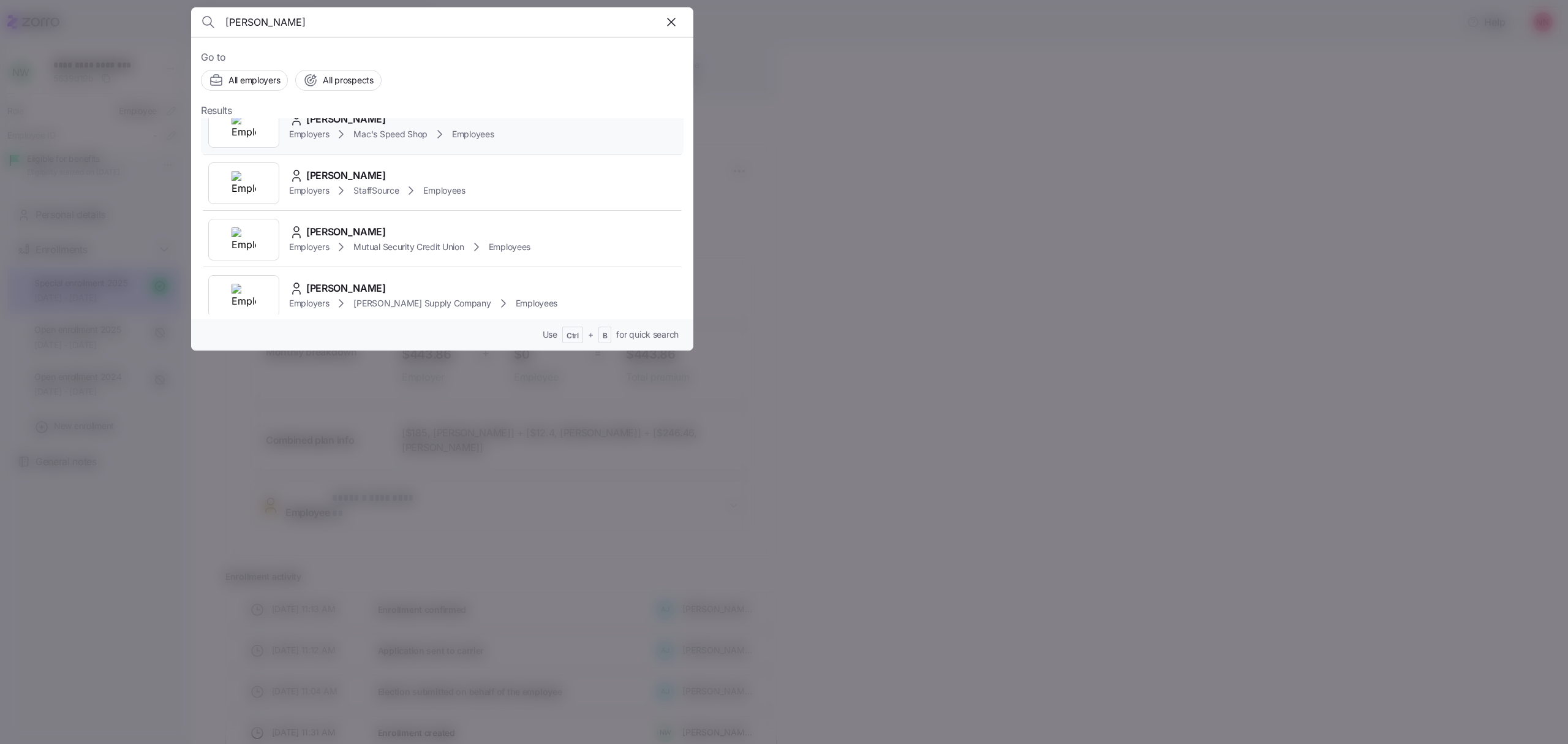
click at [380, 131] on span "Mac's Speed Shop" at bounding box center [390, 134] width 74 height 13
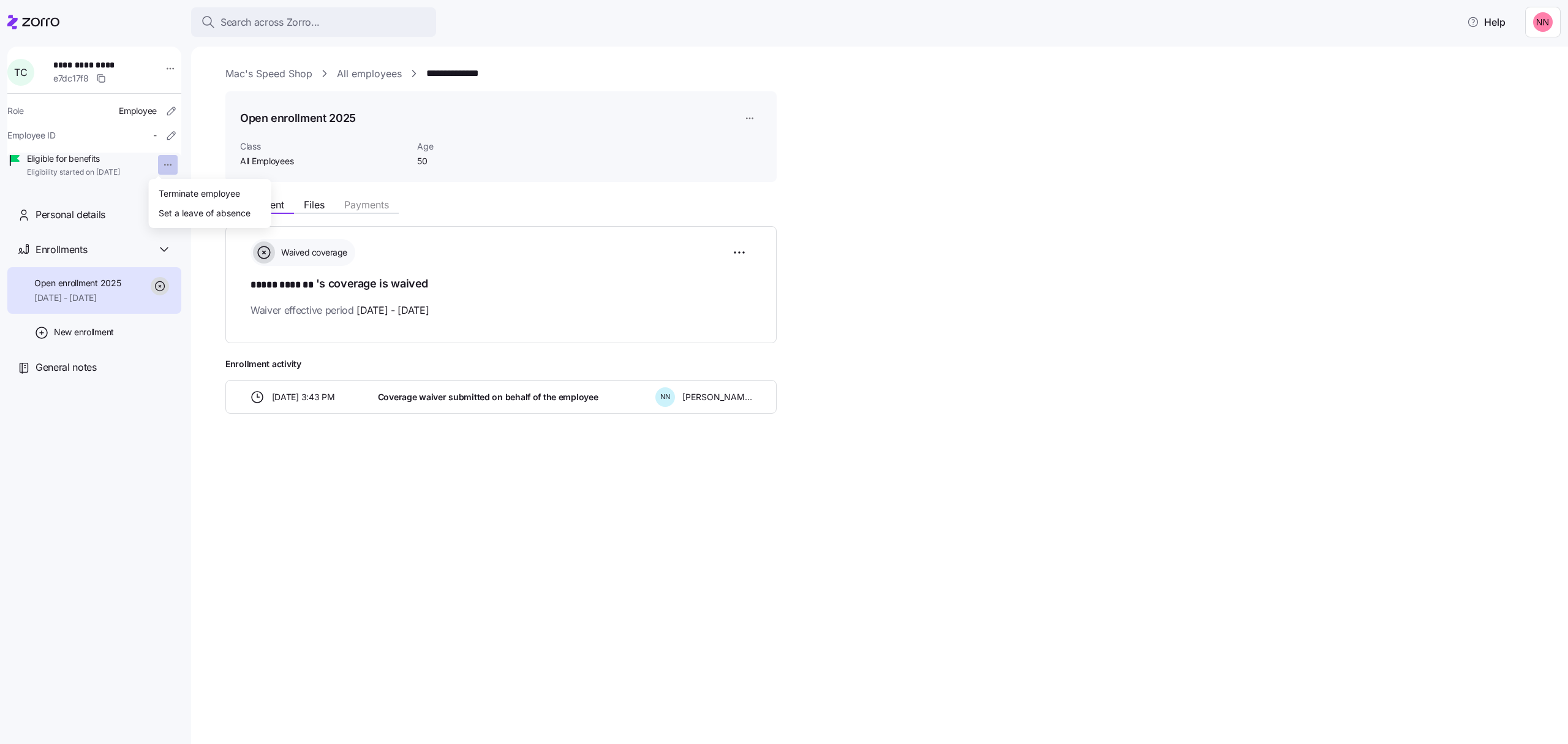
click at [158, 169] on html "**********" at bounding box center [784, 368] width 1568 height 736
click at [171, 191] on div "Terminate employee" at bounding box center [199, 192] width 81 height 13
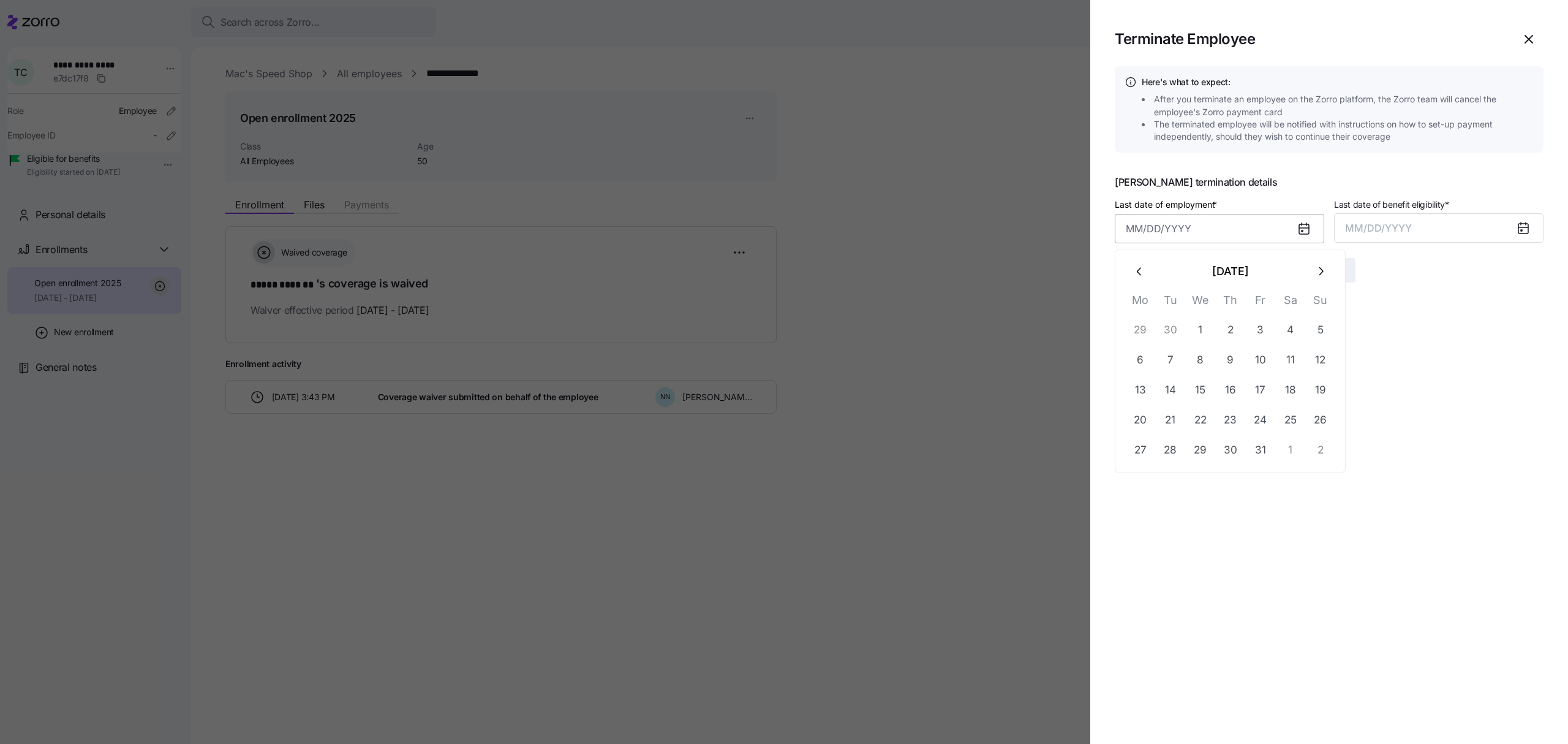
click at [1193, 231] on input "Last date of employment *" at bounding box center [1219, 228] width 210 height 29
click at [1137, 266] on icon "button" at bounding box center [1139, 271] width 13 height 13
click at [1231, 412] on button "25" at bounding box center [1230, 419] width 29 height 29
type input "September 25, 2025"
click at [1404, 218] on button "MM/DD/YYYY" at bounding box center [1439, 228] width 210 height 29
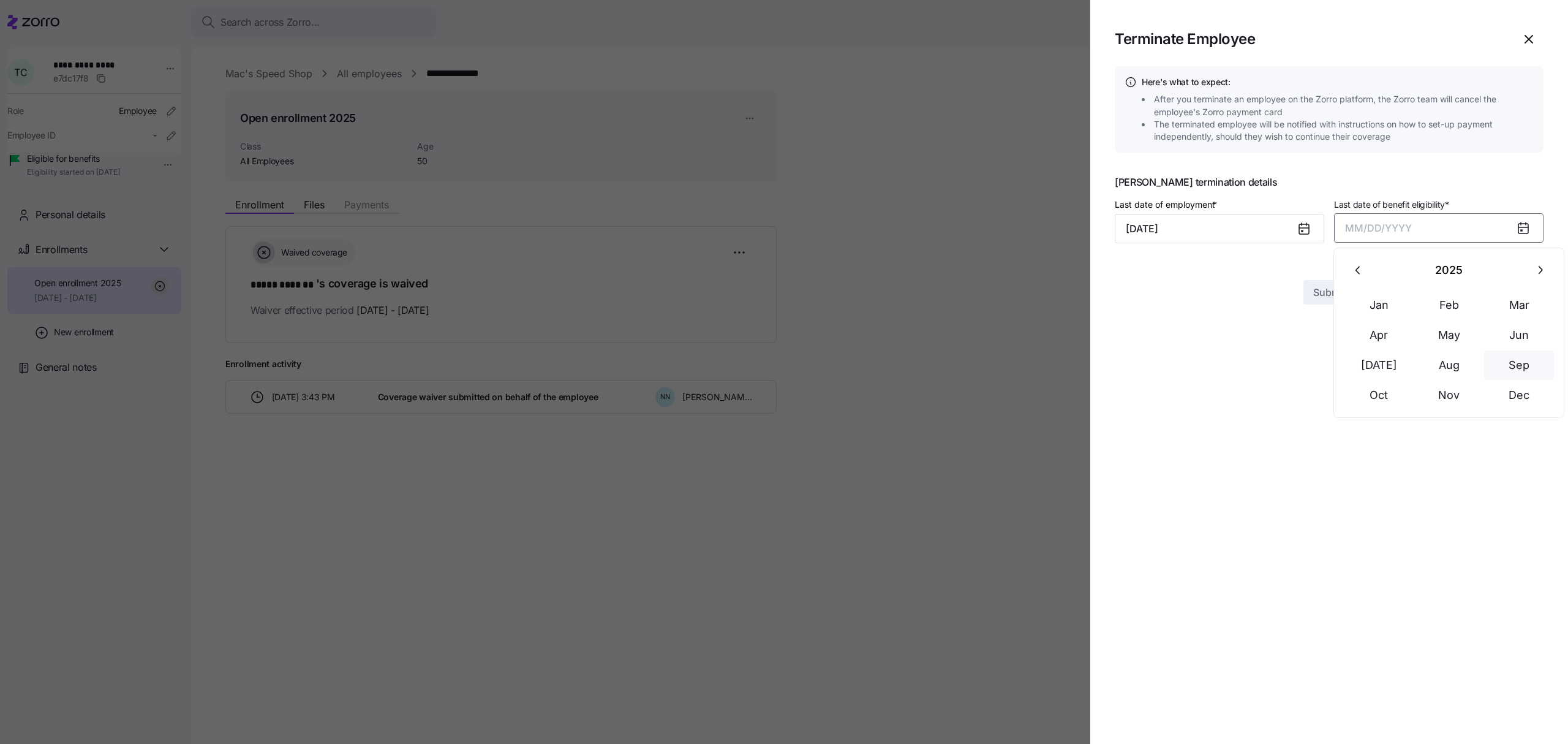
click at [1527, 364] on button "Sep" at bounding box center [1519, 364] width 70 height 29
click at [1332, 267] on span "Submit" at bounding box center [1329, 270] width 32 height 14
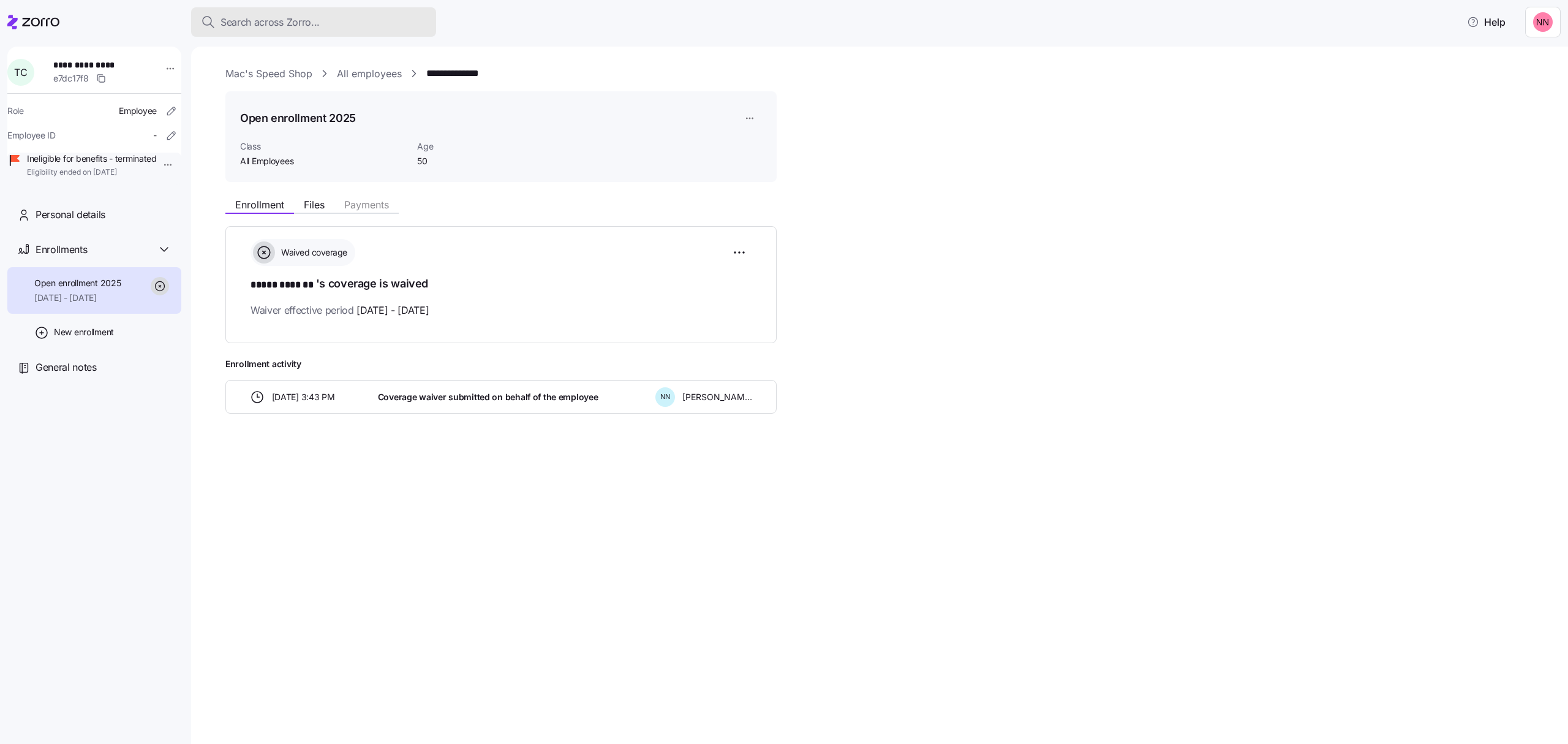
click at [306, 22] on span "Search across Zorro..." at bounding box center [270, 21] width 99 height 15
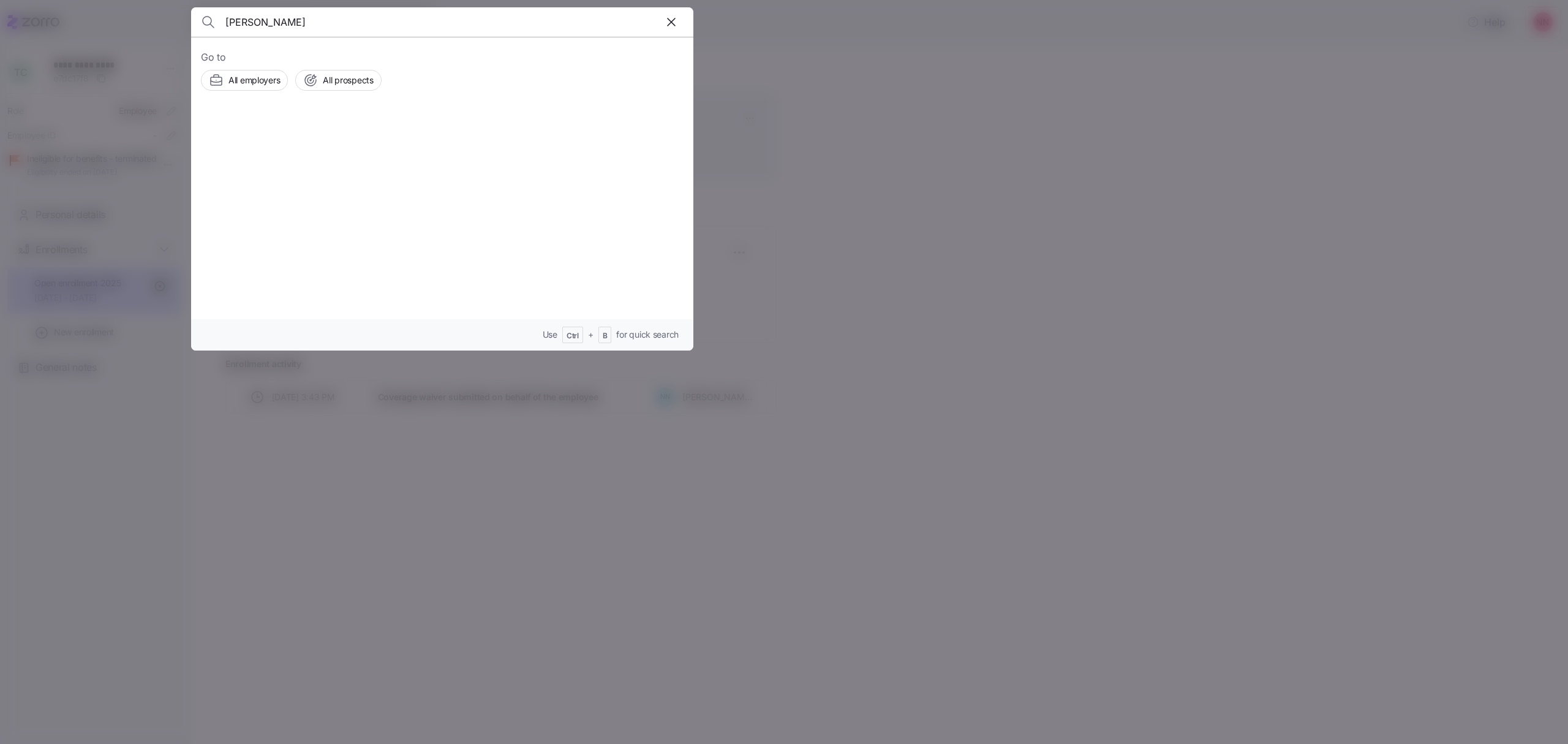
type input "hendricks"
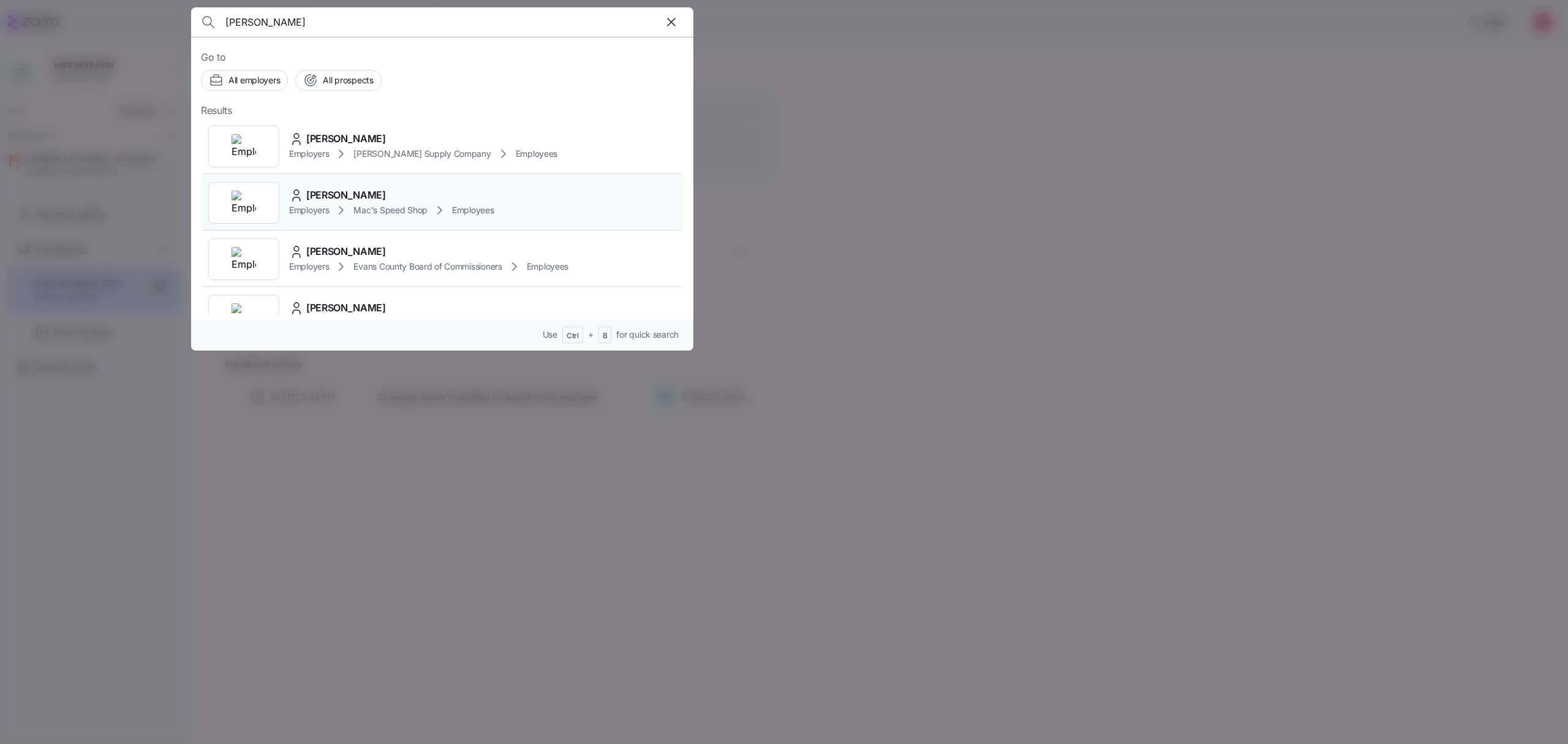
click at [354, 202] on span "CRYSTAL HENDRICKS" at bounding box center [346, 195] width 79 height 15
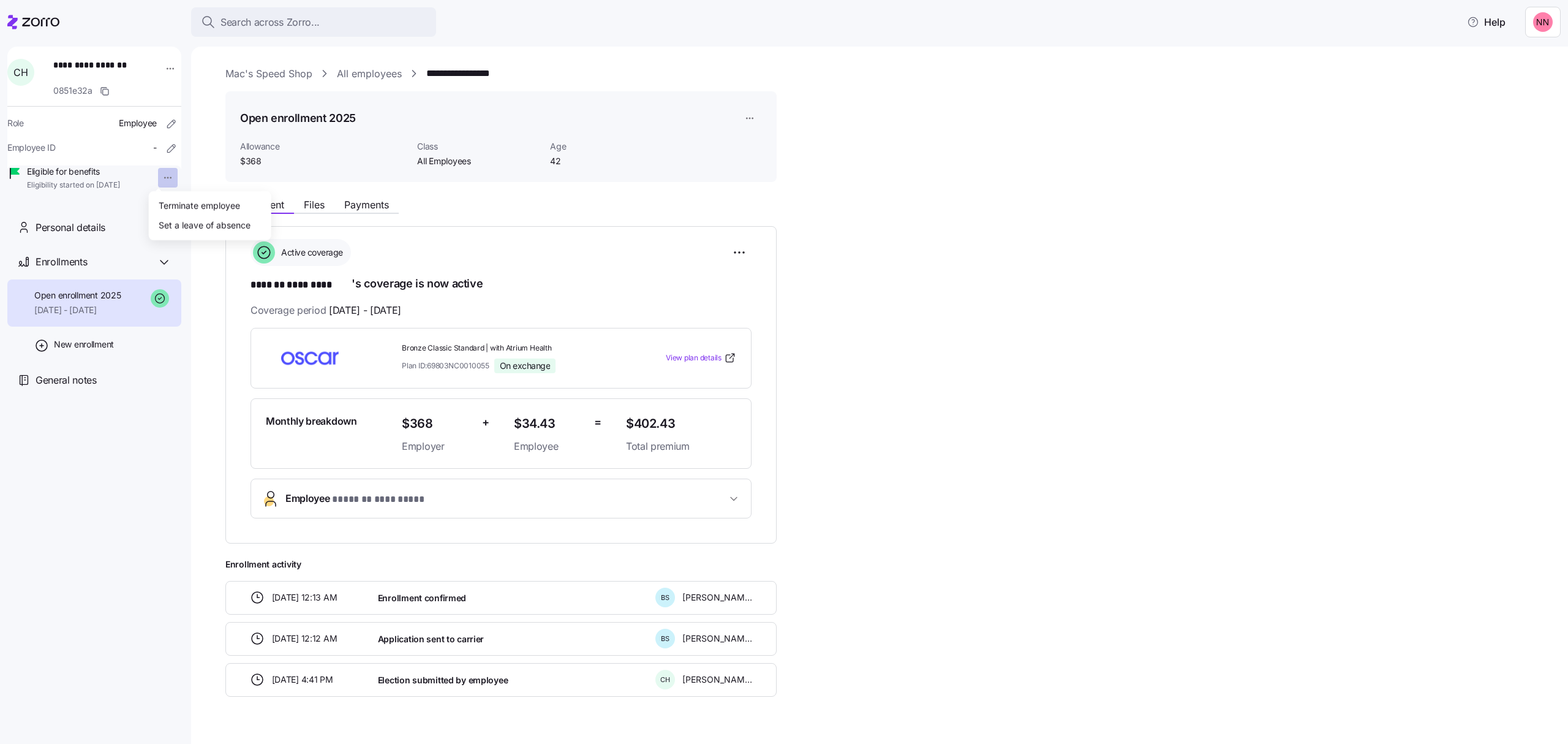
click at [155, 180] on html "**********" at bounding box center [784, 368] width 1568 height 736
click at [171, 205] on div "Terminate employee" at bounding box center [199, 205] width 81 height 13
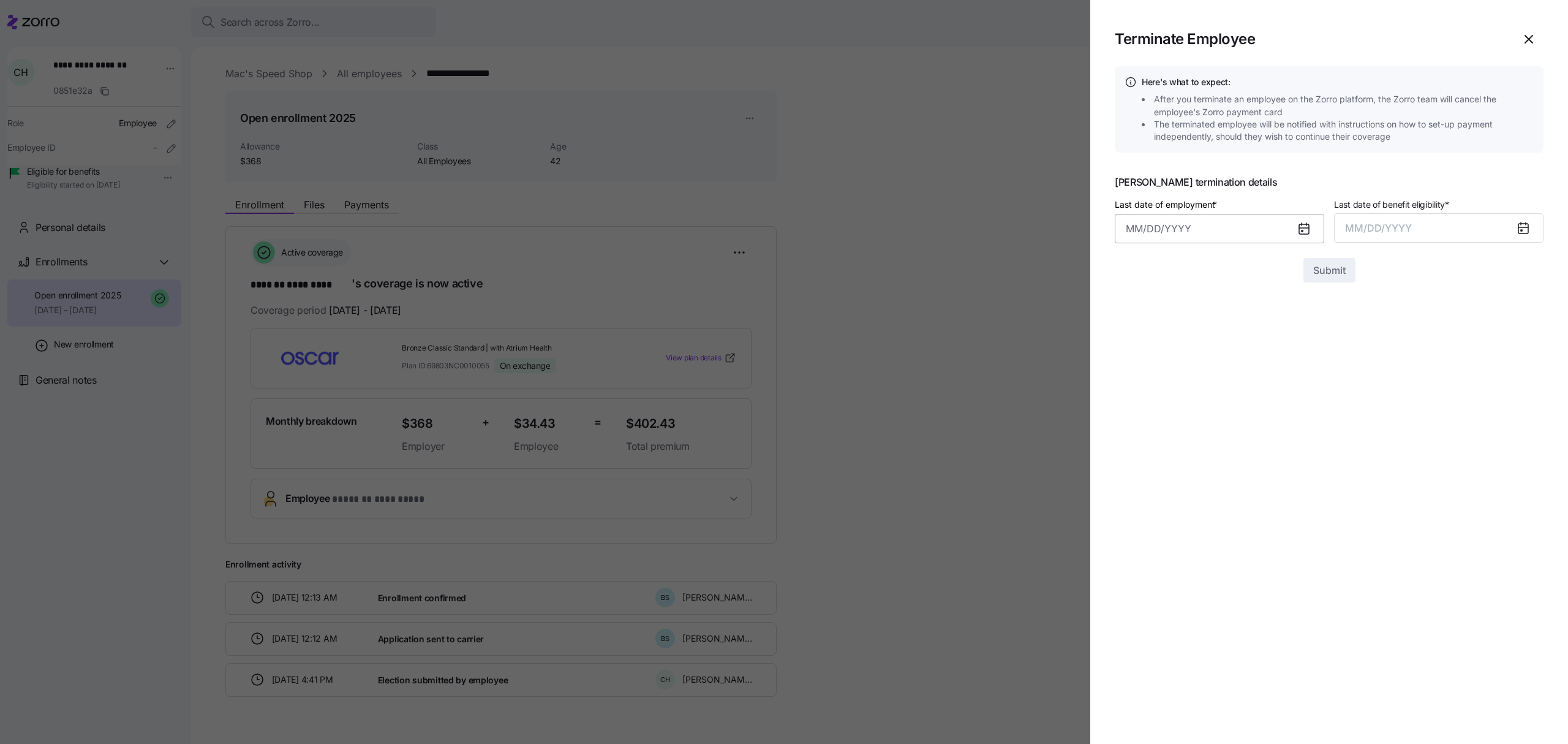
click at [1169, 222] on input "Last date of employment *" at bounding box center [1219, 228] width 210 height 29
click at [1205, 329] on button "1" at bounding box center [1200, 330] width 29 height 29
type input "October 1, 2025"
click at [1416, 229] on button "MM/DD/YYYY" at bounding box center [1439, 228] width 210 height 29
click at [1387, 389] on button "Oct" at bounding box center [1379, 395] width 70 height 29
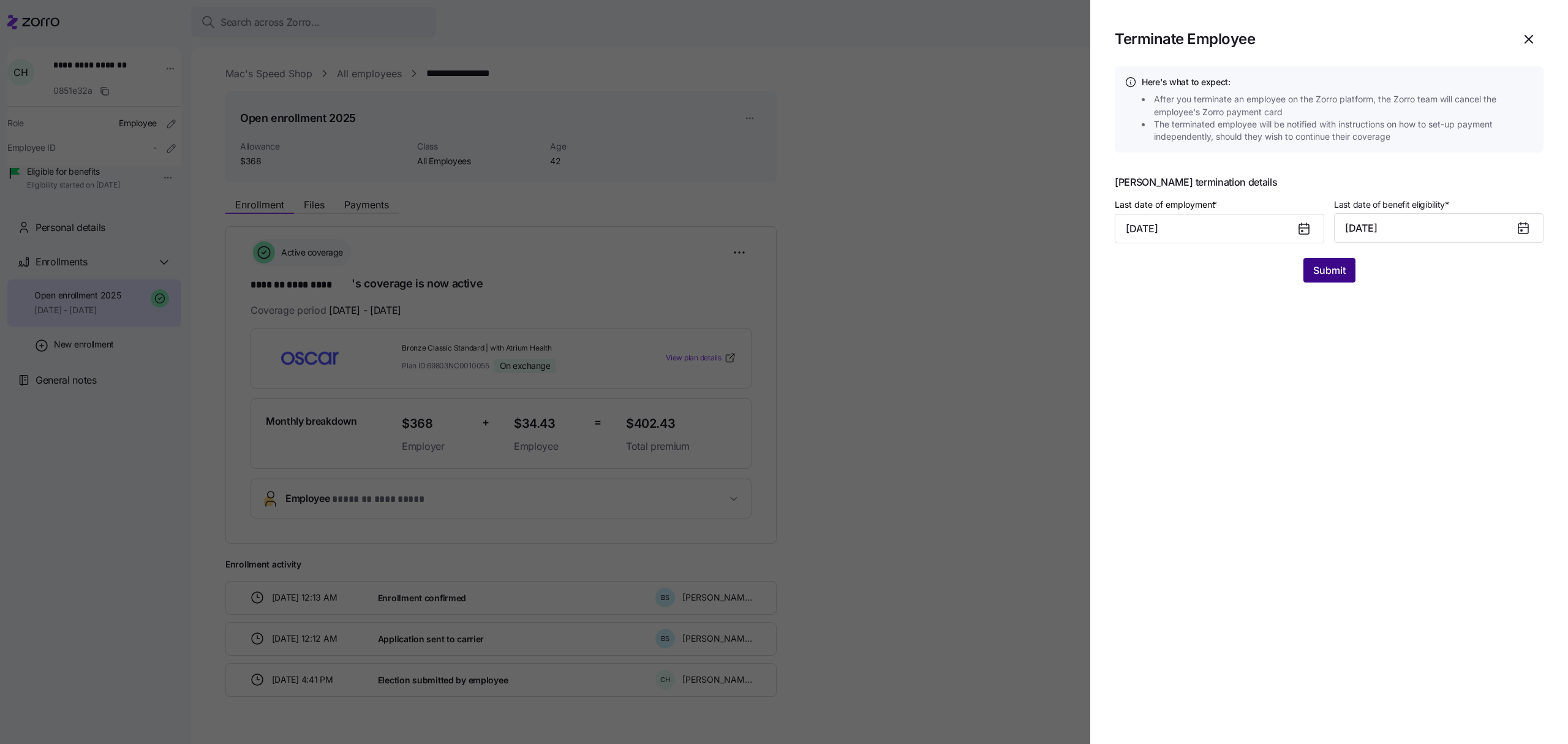
click at [1326, 260] on button "Submit" at bounding box center [1329, 270] width 52 height 24
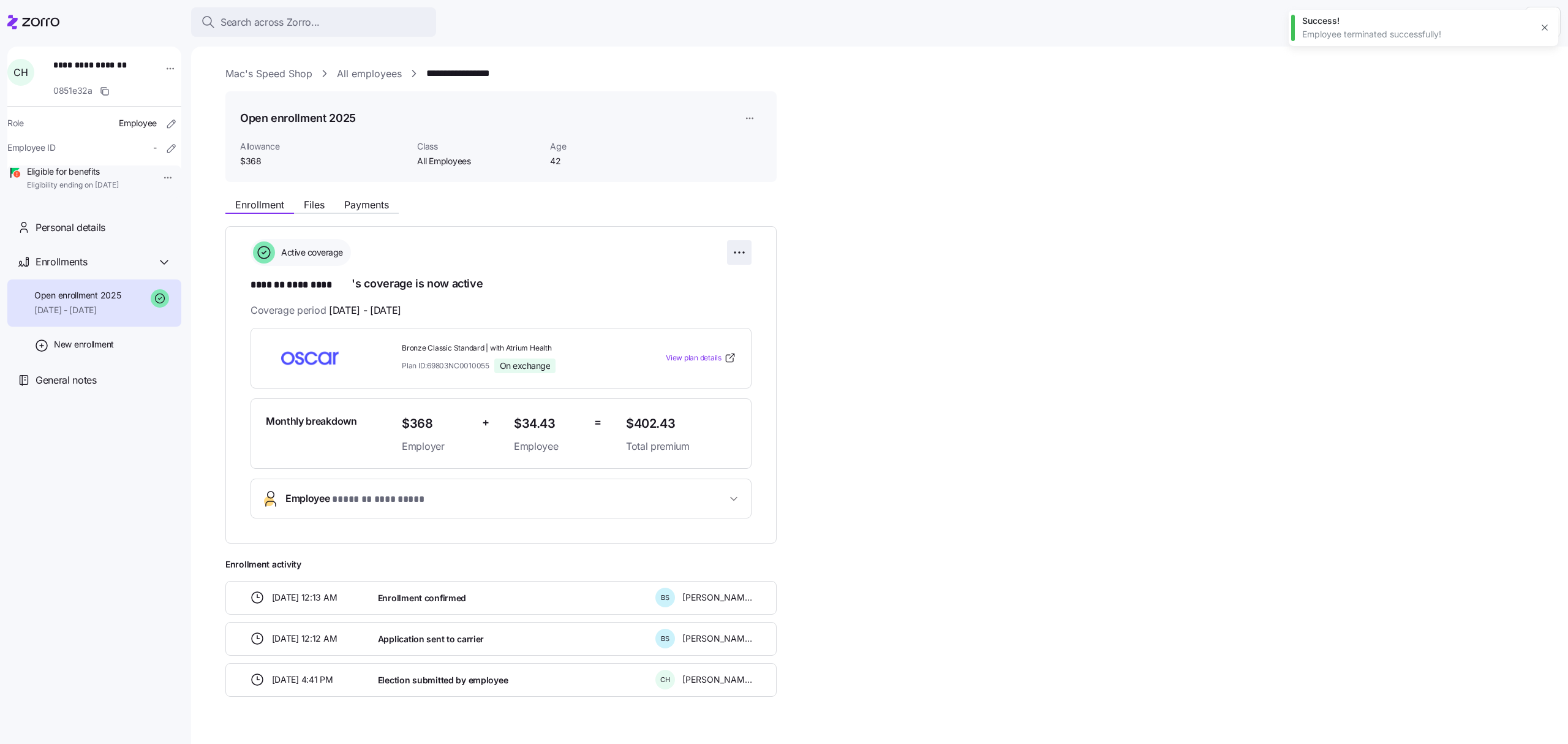
click at [742, 246] on html "**********" at bounding box center [784, 368] width 1568 height 736
click at [699, 297] on span "Change enrollment details" at bounding box center [654, 302] width 100 height 13
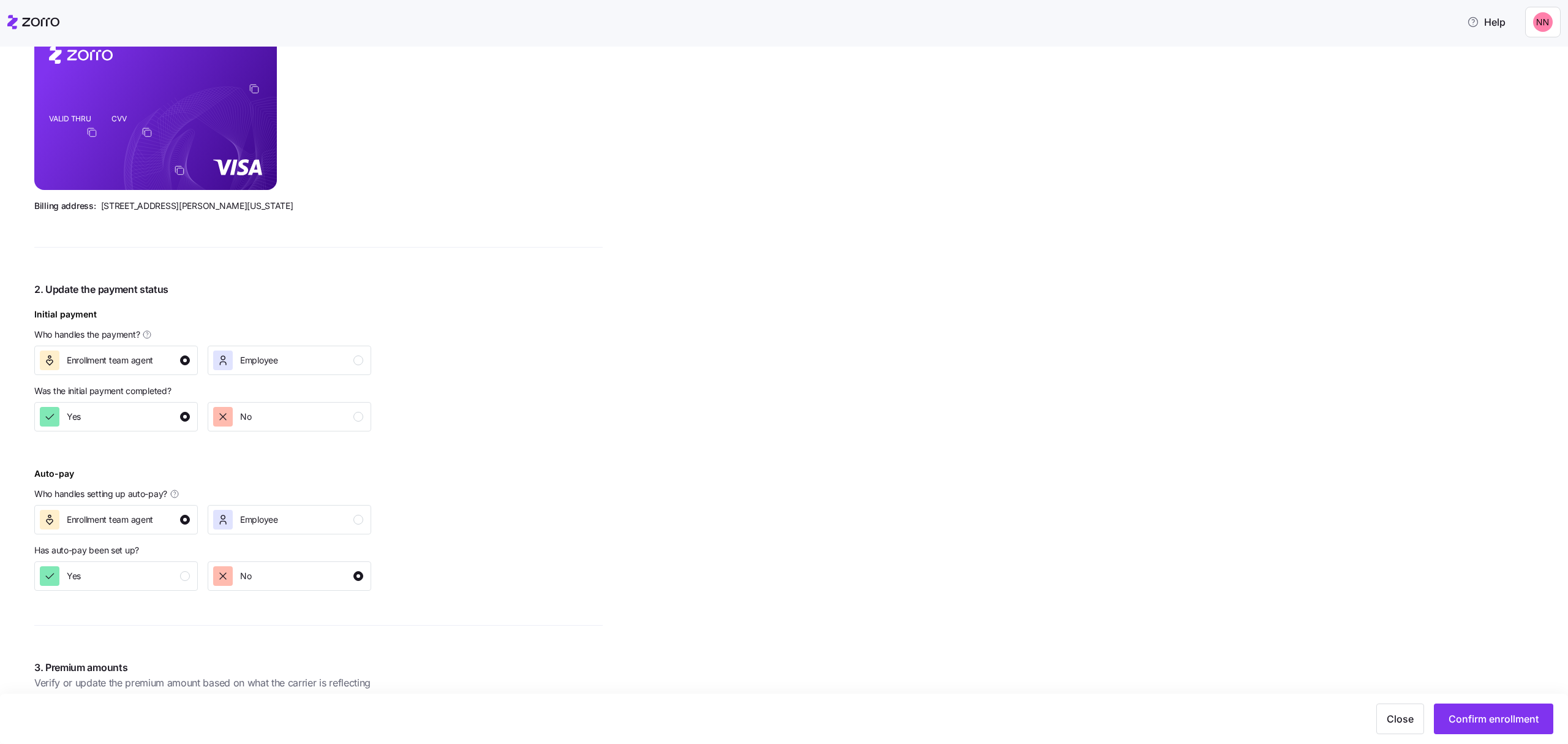
scroll to position [327, 0]
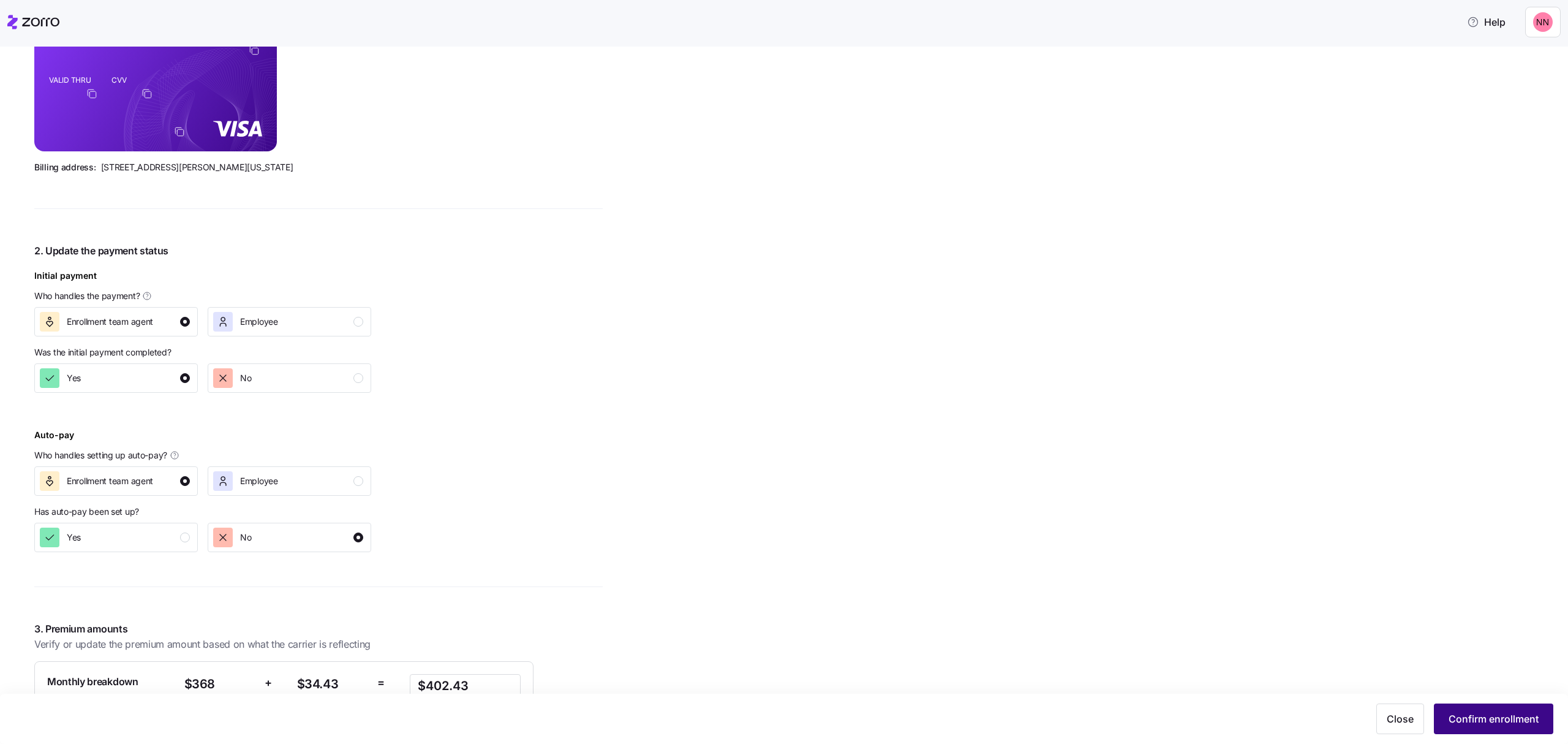
click at [1492, 723] on span "Confirm enrollment" at bounding box center [1493, 718] width 90 height 14
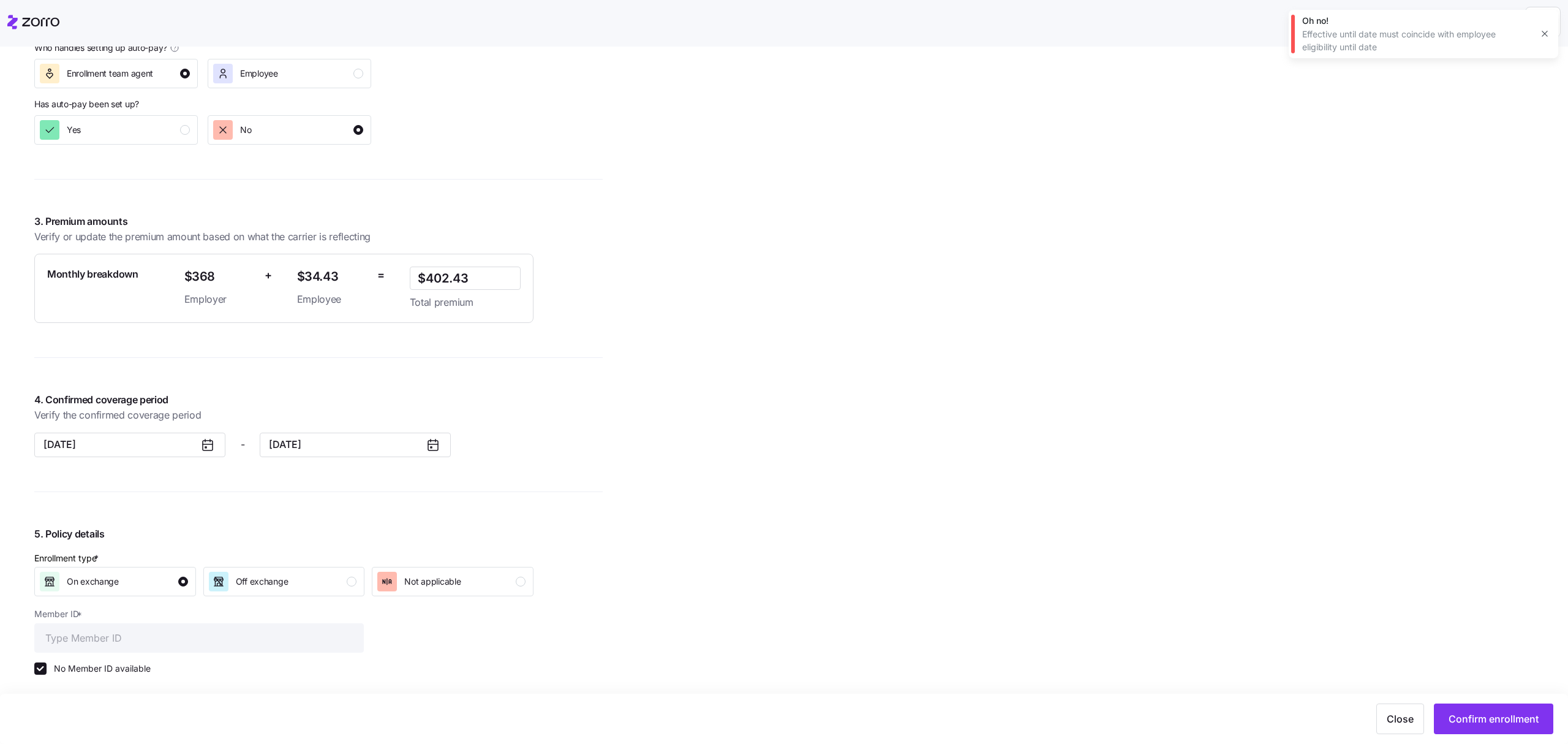
scroll to position [735, 0]
click at [428, 444] on icon at bounding box center [432, 444] width 10 height 10
click at [436, 444] on icon at bounding box center [433, 443] width 14 height 14
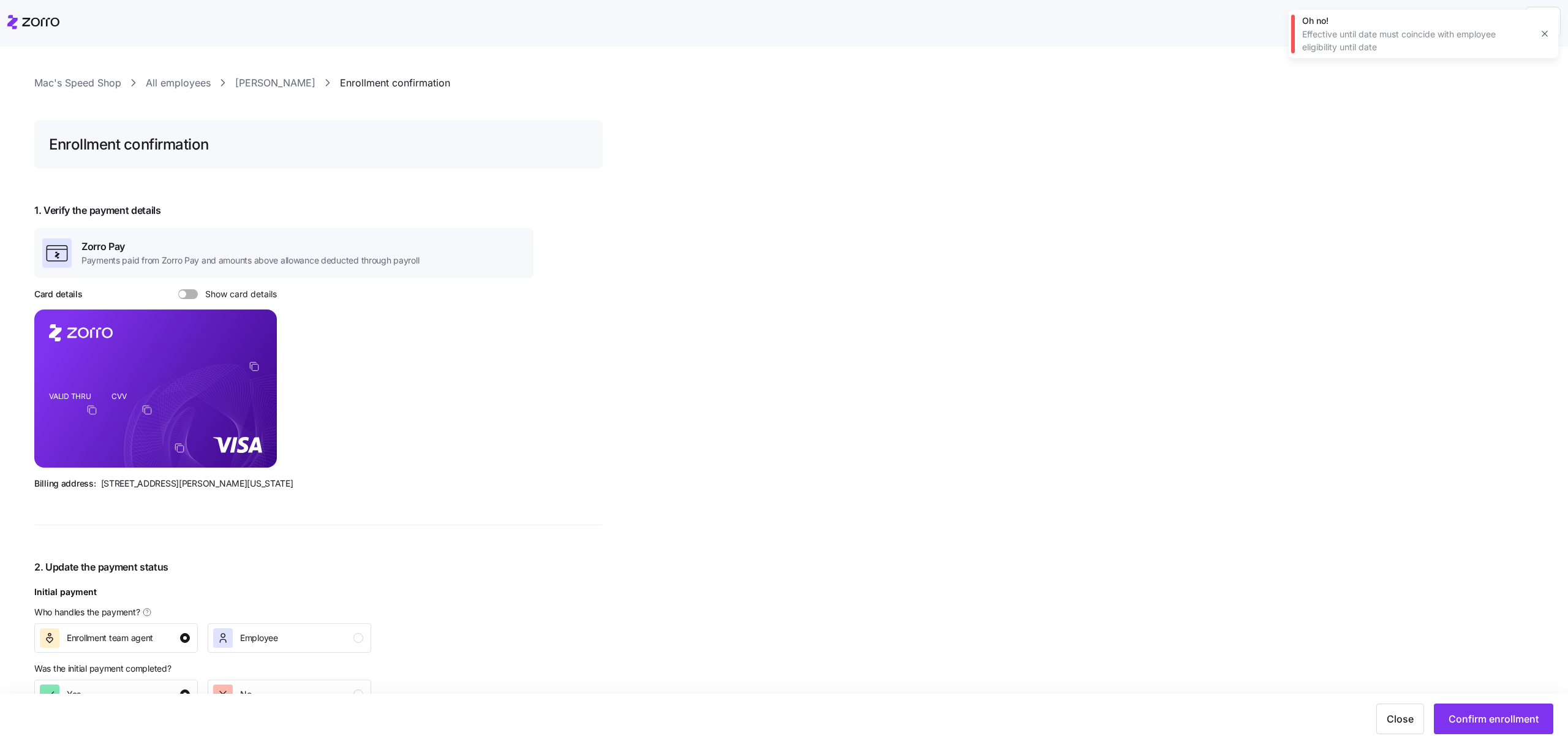
scroll to position [0, 0]
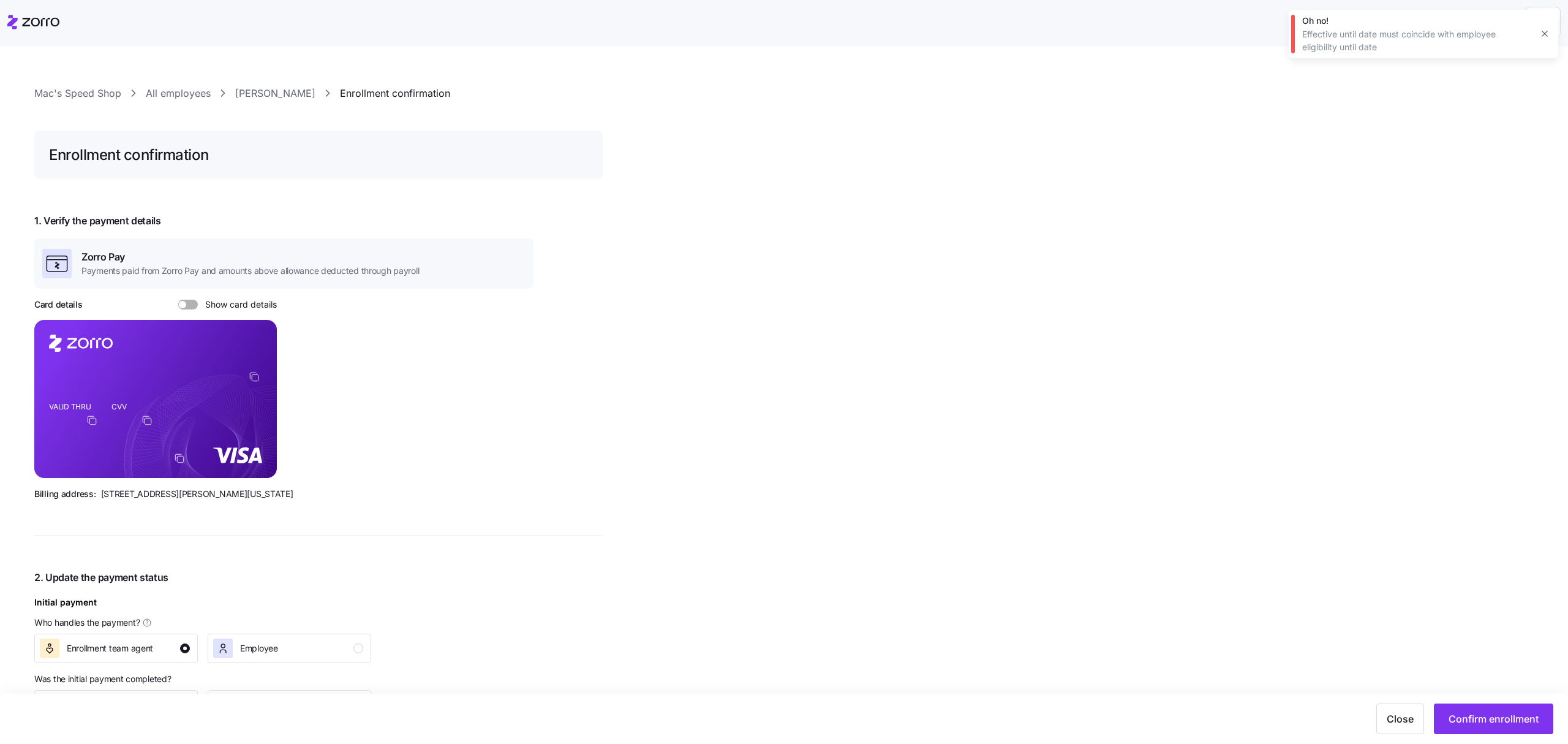
click at [1543, 30] on icon "button" at bounding box center [1544, 33] width 10 height 10
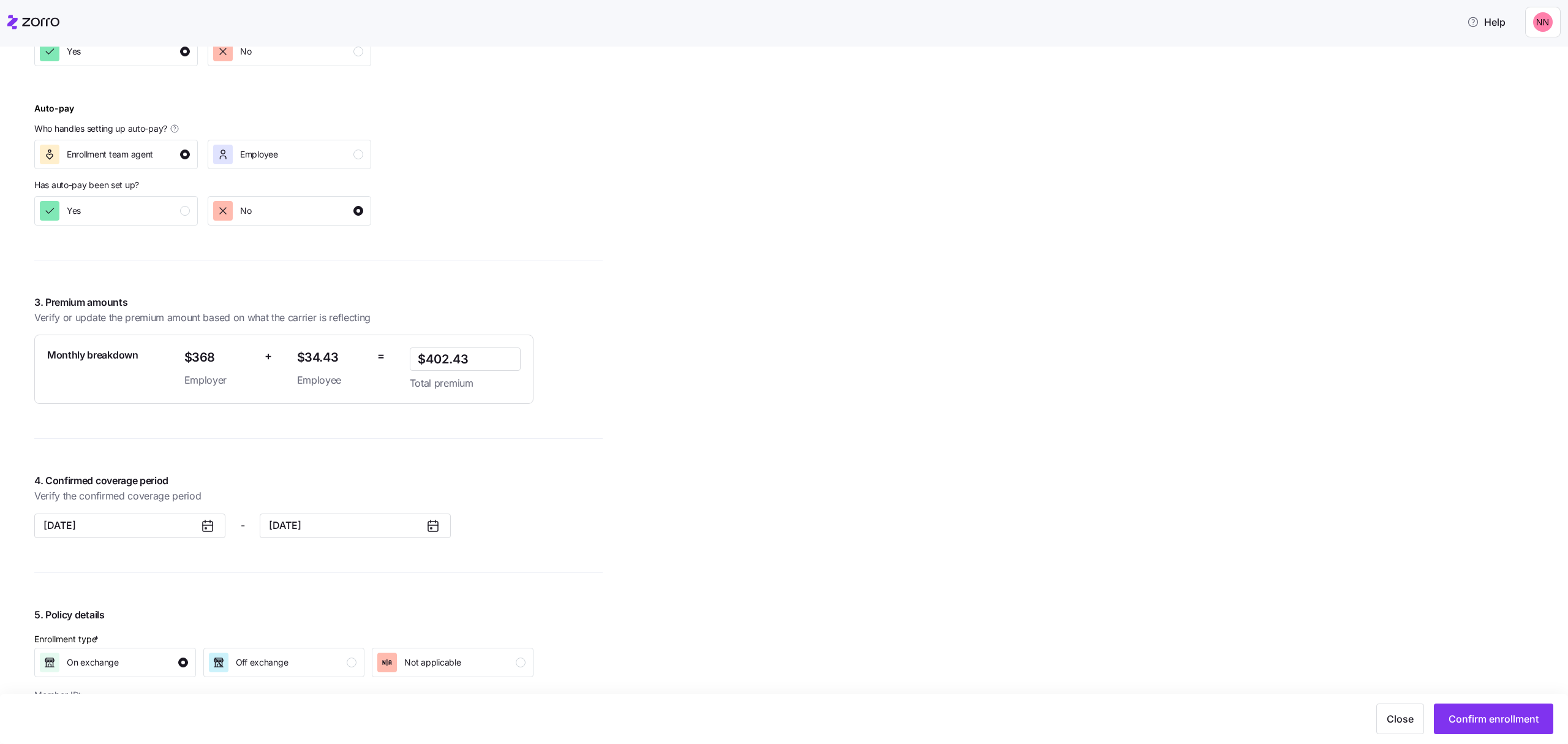
scroll to position [735, 0]
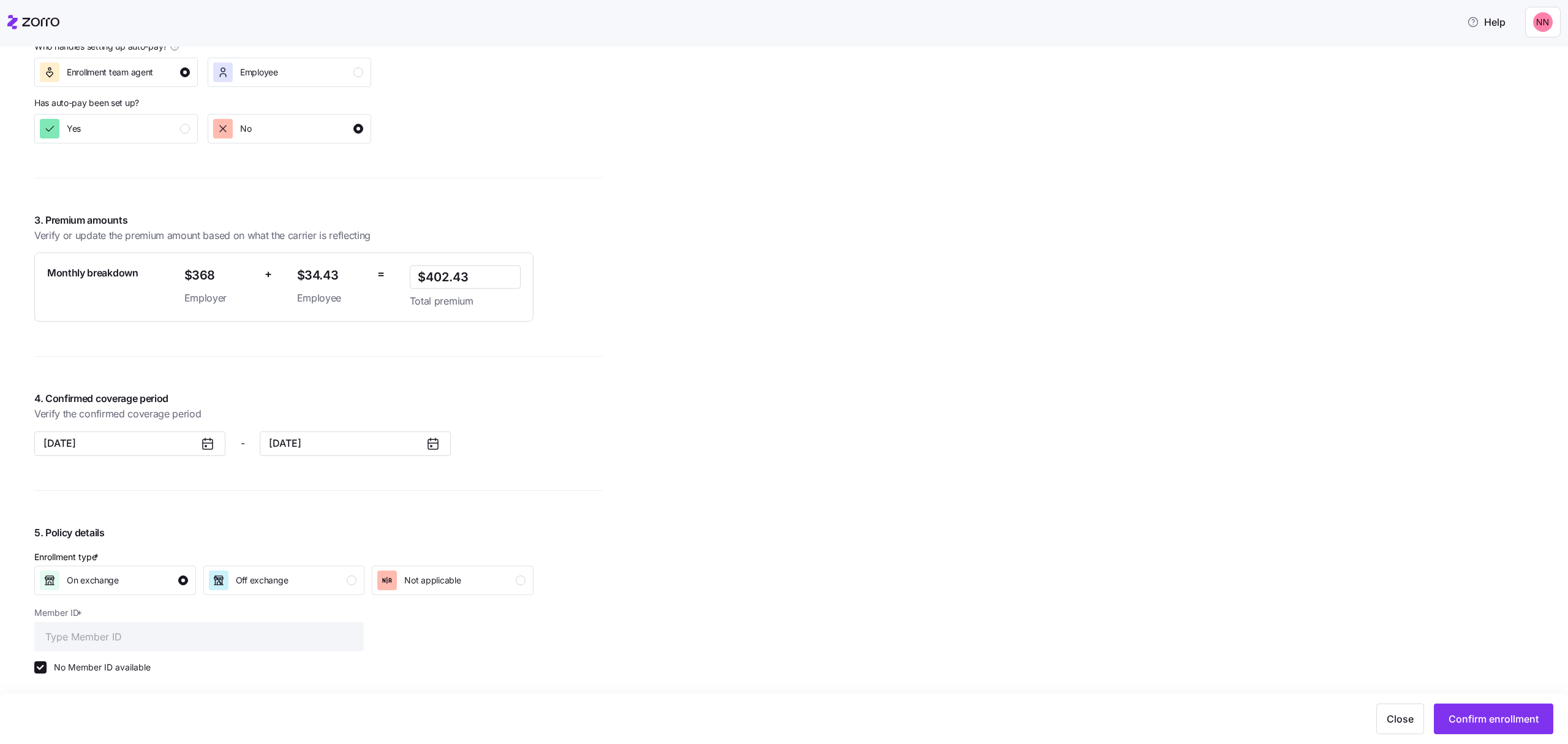
click at [429, 439] on icon at bounding box center [433, 443] width 14 height 14
click at [429, 444] on icon at bounding box center [433, 443] width 14 height 14
click at [332, 441] on button "[DATE]" at bounding box center [355, 443] width 191 height 24
click at [309, 589] on button "Oct" at bounding box center [301, 593] width 62 height 26
click at [1505, 716] on span "Confirm enrollment" at bounding box center [1493, 718] width 90 height 14
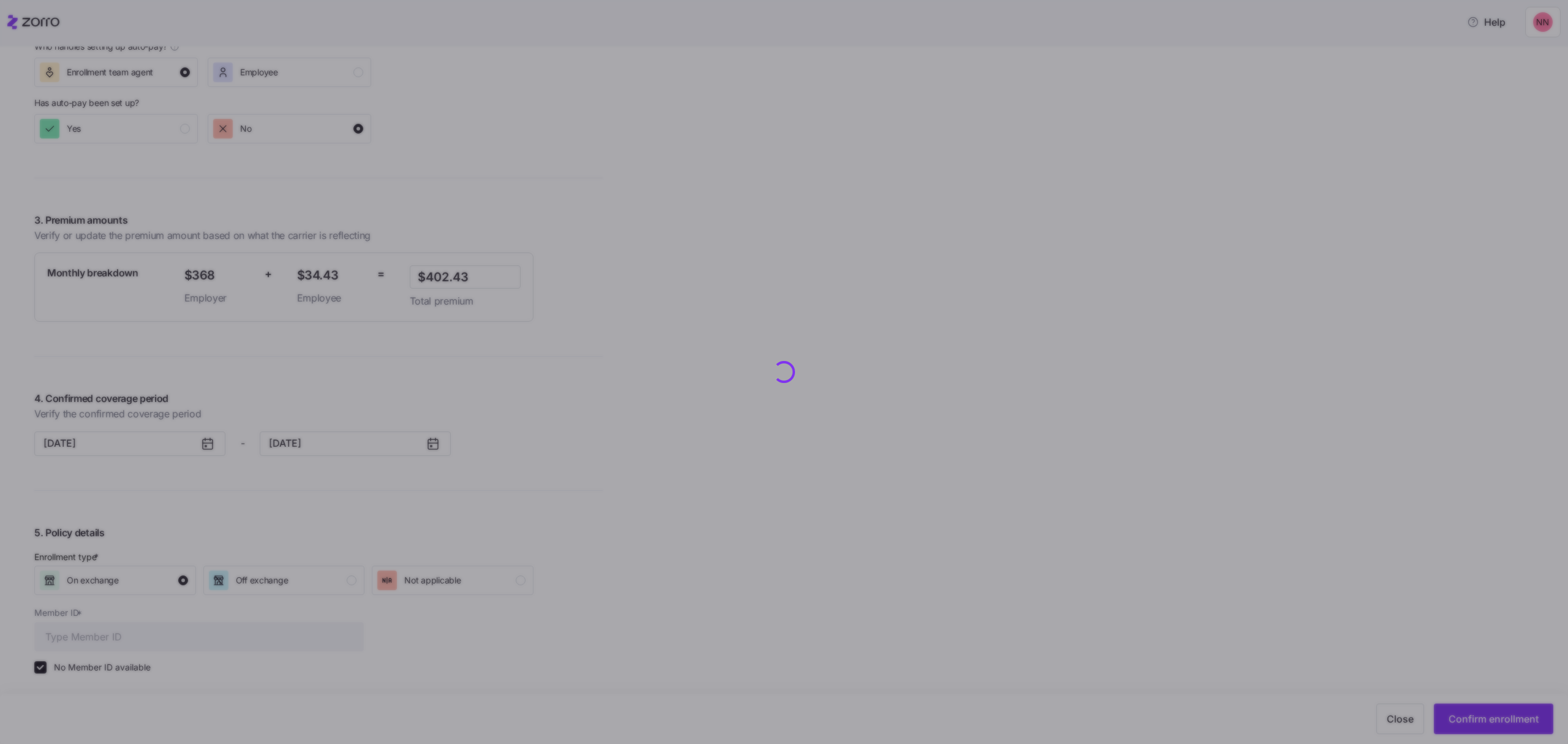
scroll to position [759, 0]
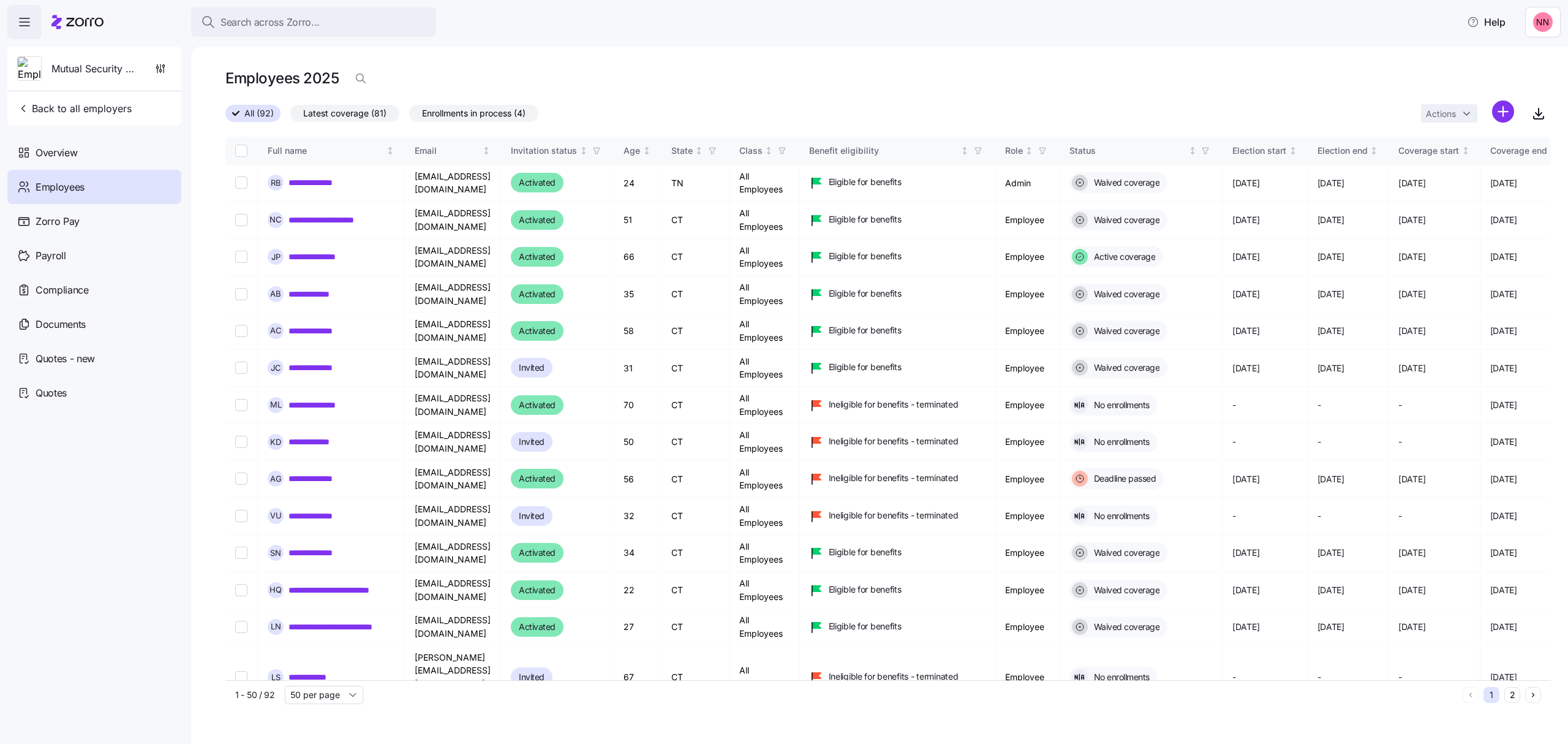
click at [322, 19] on div "Search across Zorro..." at bounding box center [313, 21] width 225 height 15
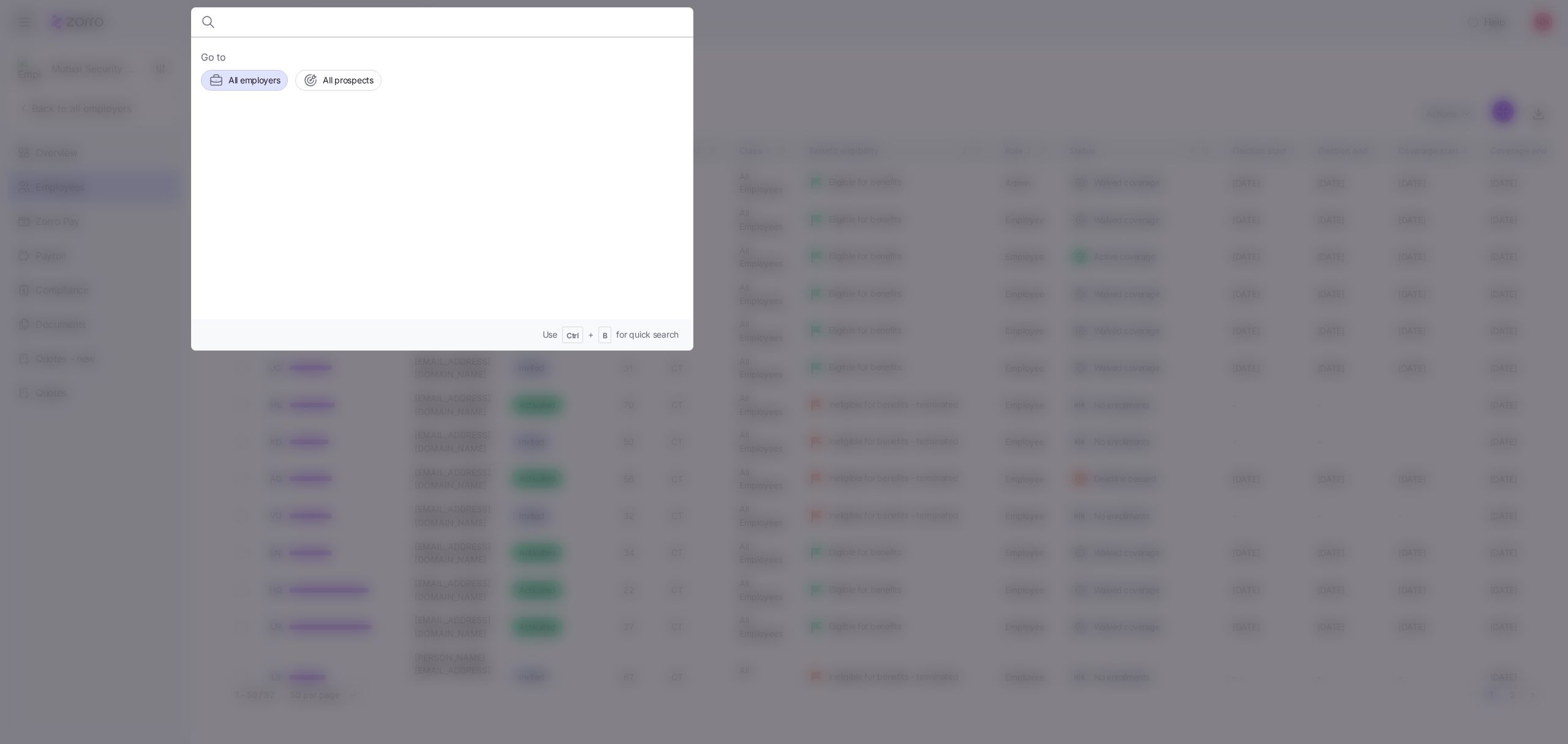
click at [245, 79] on span "All employers" at bounding box center [254, 80] width 52 height 13
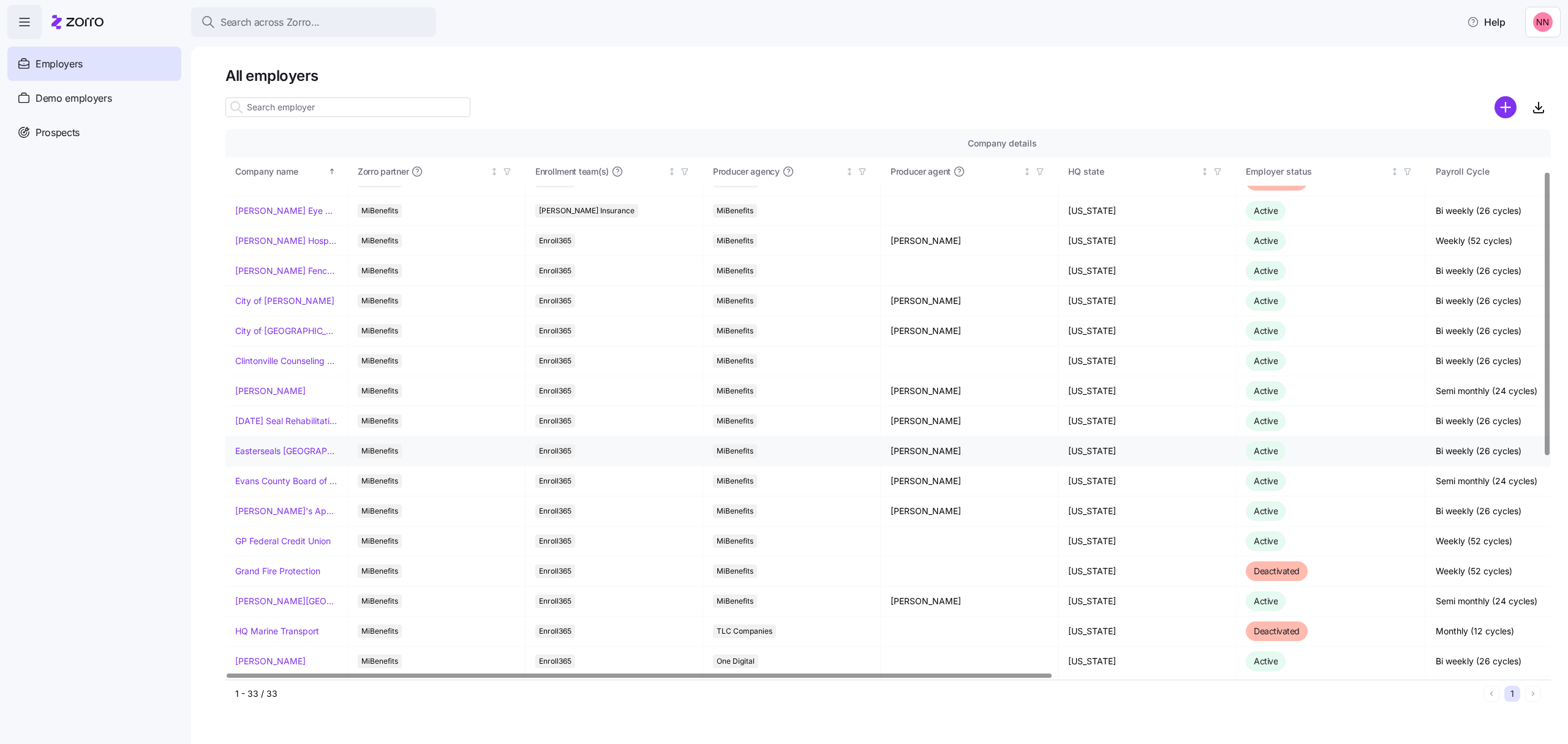
scroll to position [81, 0]
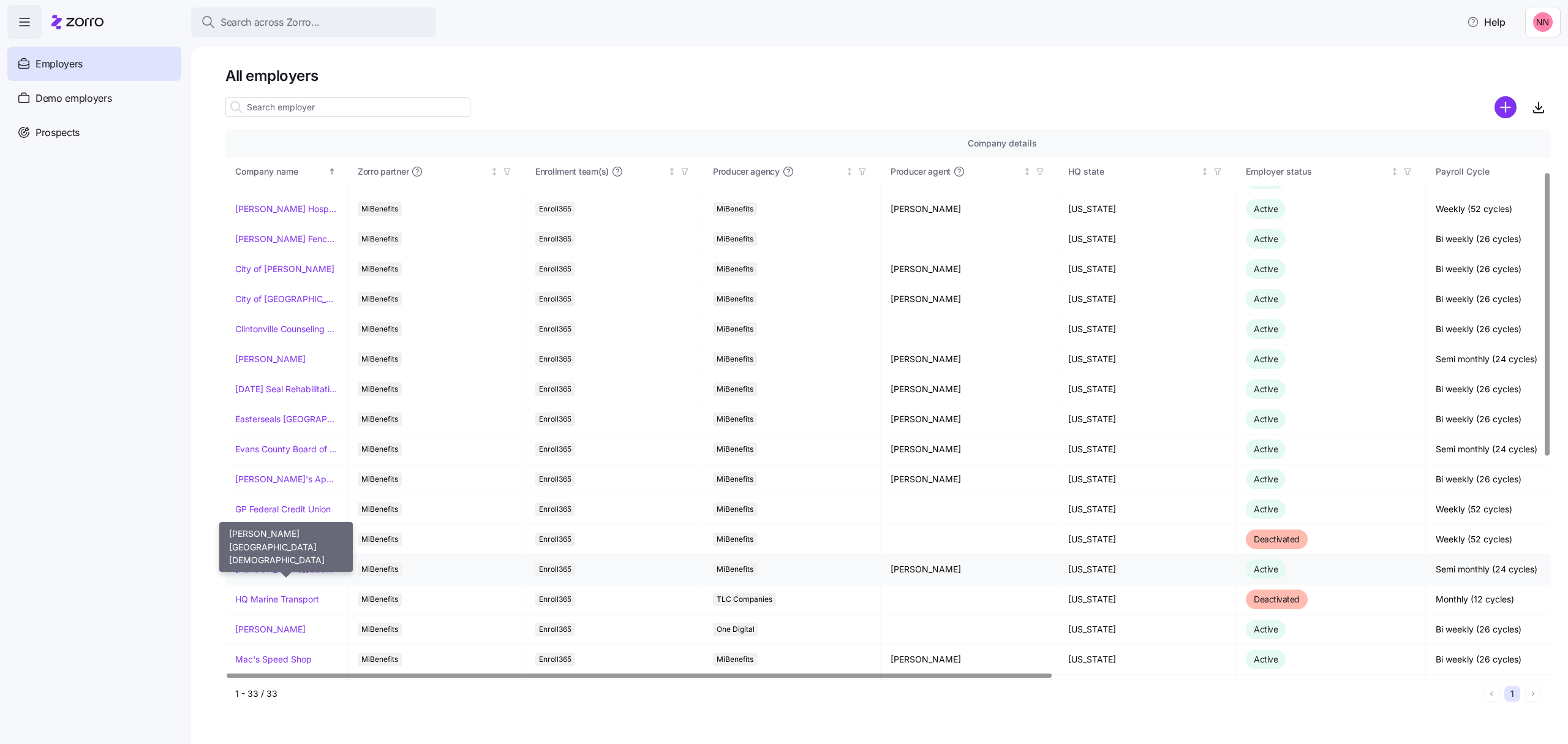
click at [287, 567] on link "[PERSON_NAME][GEOGRAPHIC_DATA][DEMOGRAPHIC_DATA]" at bounding box center [286, 569] width 103 height 13
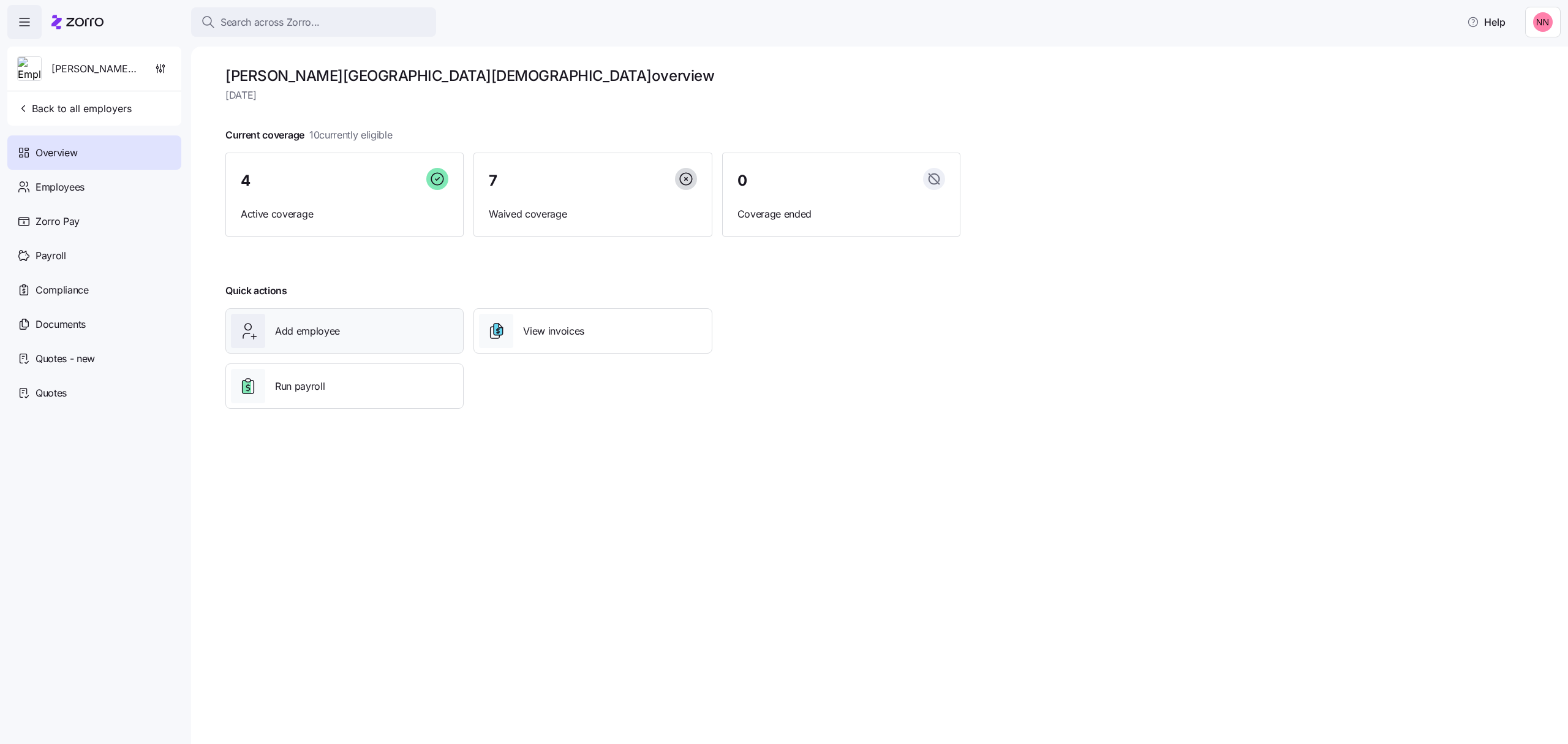
click at [339, 327] on div "Add employee" at bounding box center [345, 330] width 227 height 34
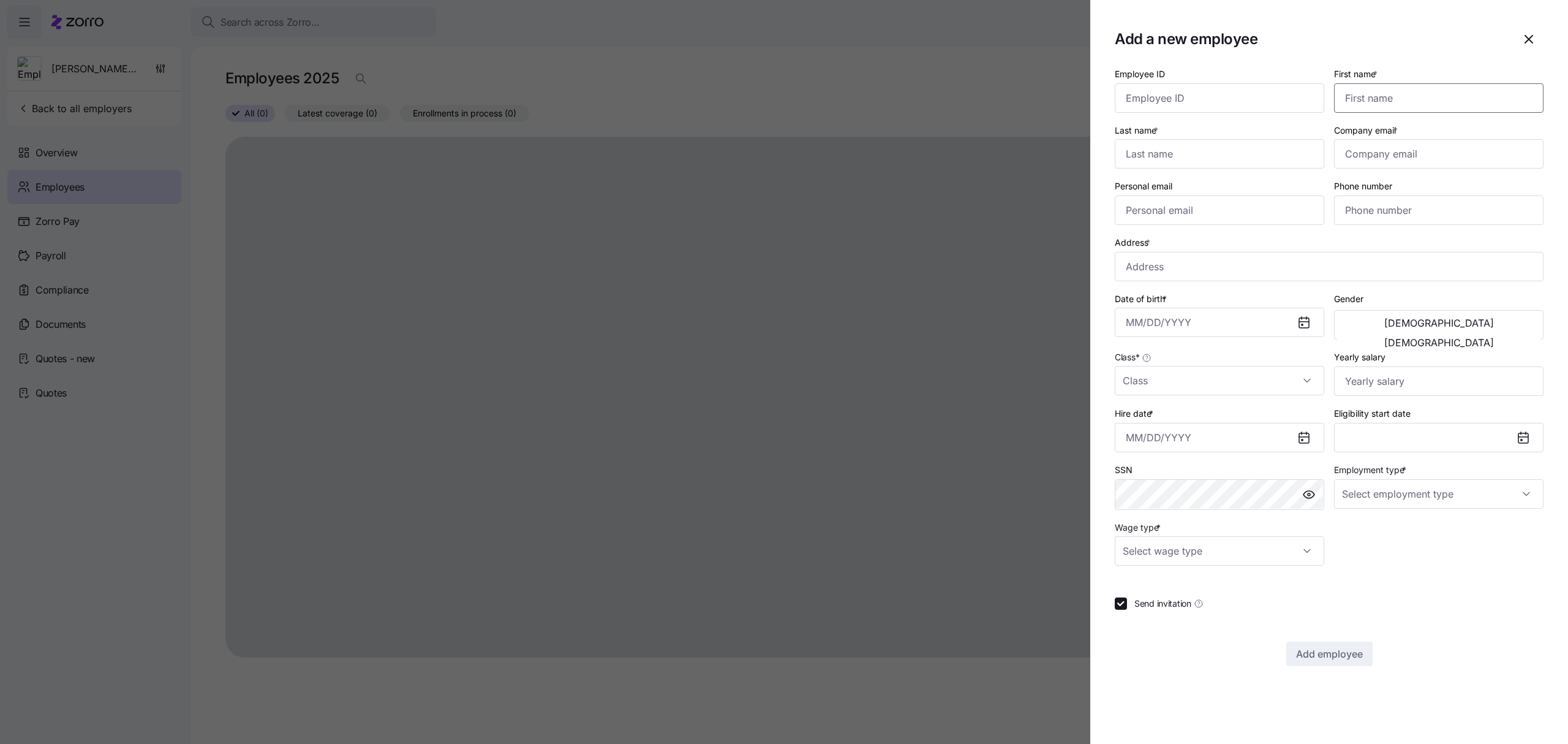
click at [1381, 101] on input "First name *" at bounding box center [1439, 97] width 210 height 29
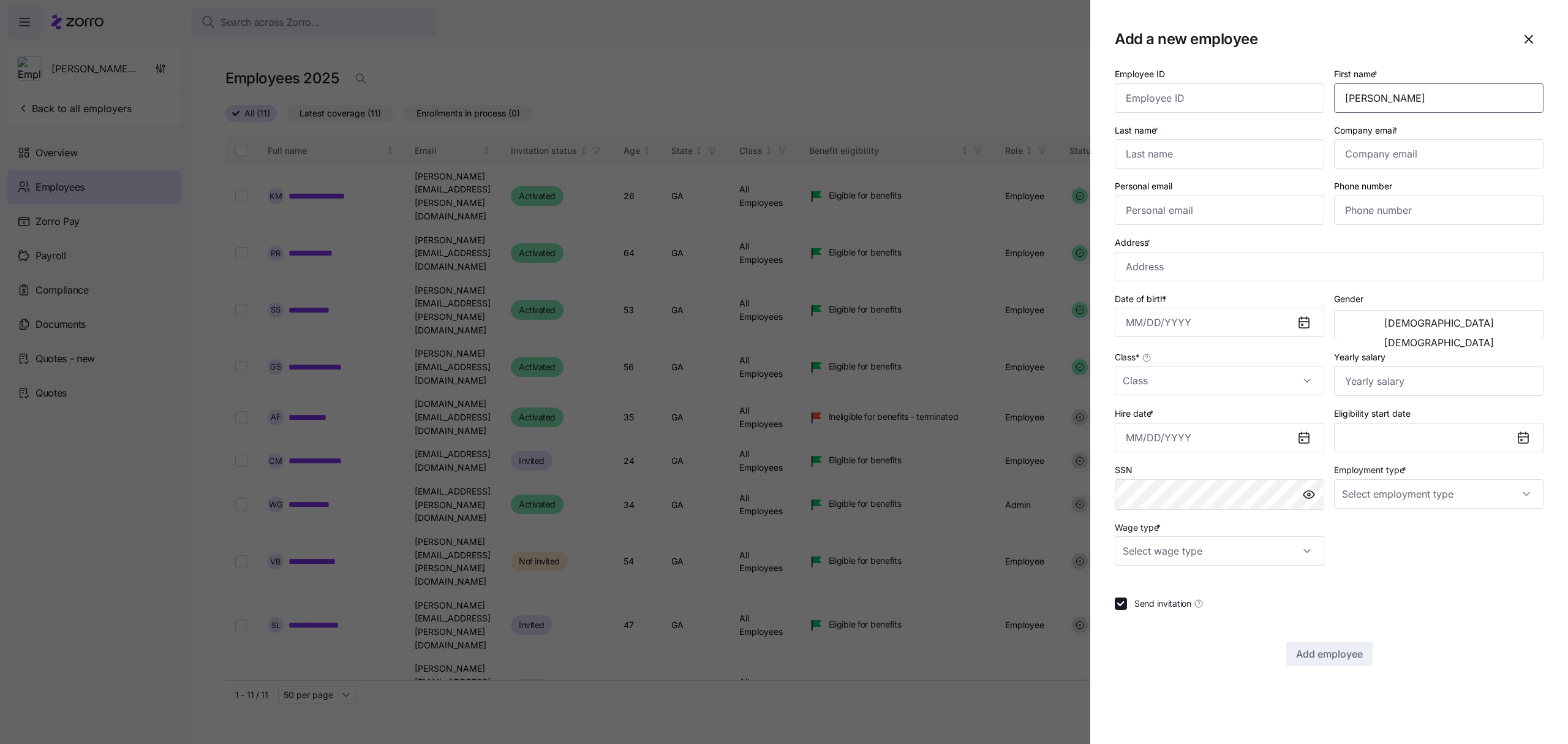
type input "[PERSON_NAME]"
click at [1408, 153] on input "Company email *" at bounding box center [1439, 154] width 210 height 29
paste input "[PERSON_NAME][EMAIL_ADDRESS][PERSON_NAME][DOMAIN_NAME]"
type input "[PERSON_NAME][EMAIL_ADDRESS][PERSON_NAME][DOMAIN_NAME]"
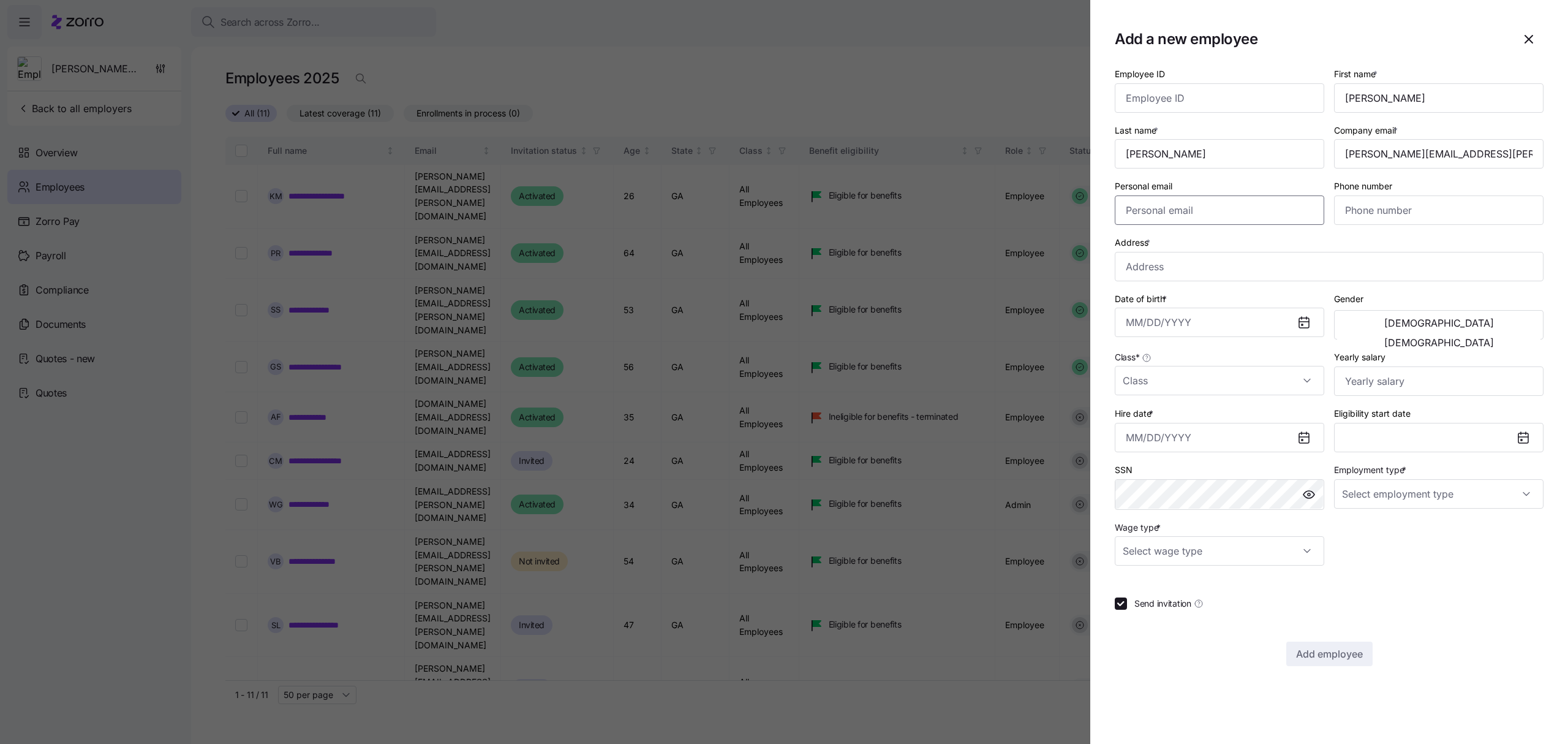
click at [1169, 212] on input "Personal email" at bounding box center [1219, 210] width 210 height 29
paste input "[EMAIL_ADDRESS][DOMAIN_NAME]"
type input "[EMAIL_ADDRESS][DOMAIN_NAME]"
click at [1357, 214] on input "Phone number" at bounding box center [1439, 210] width 210 height 29
paste input "[PHONE_NUMBER]"
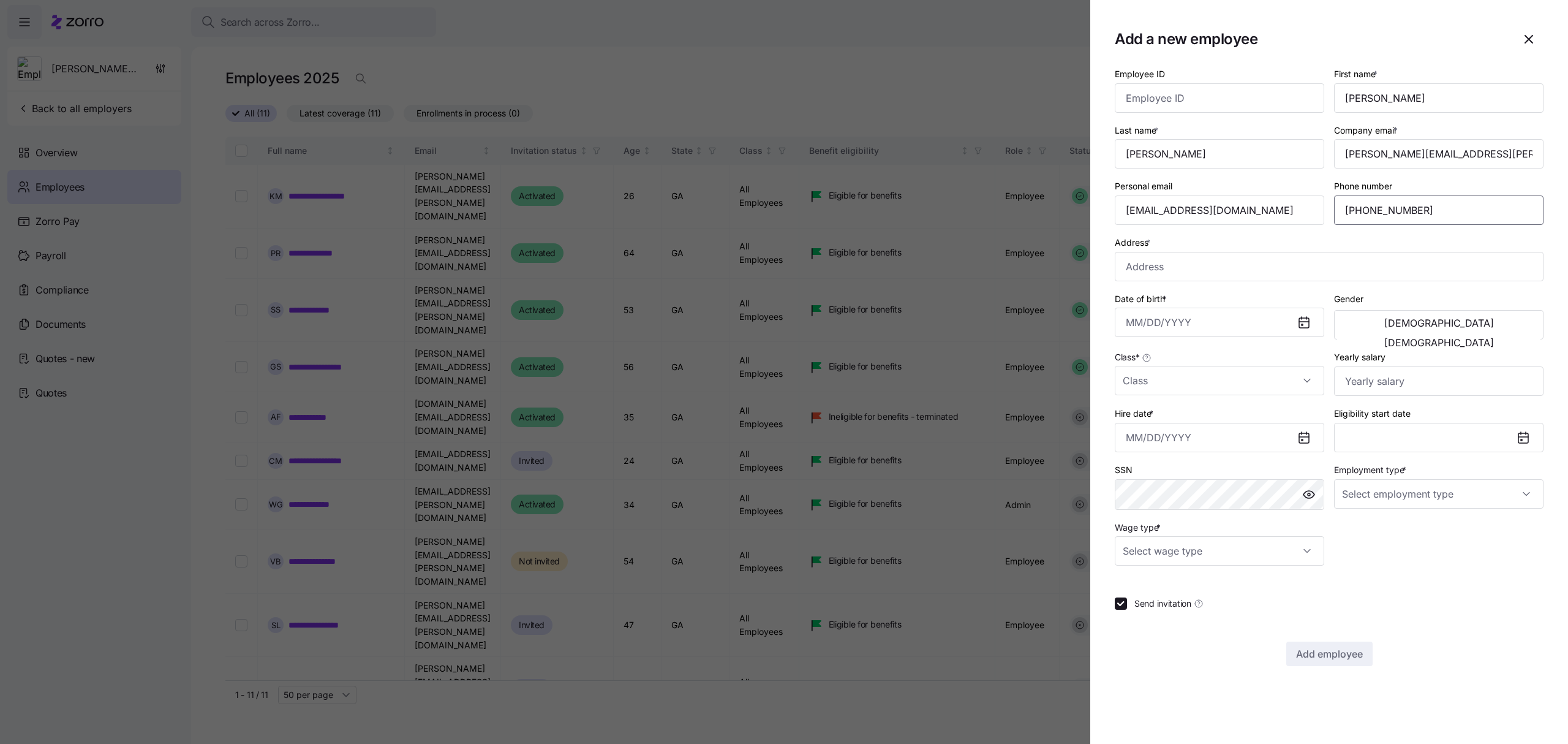
type input "[PHONE_NUMBER]"
click at [1181, 271] on input "Address *" at bounding box center [1329, 266] width 429 height 29
paste input "[STREET_ADDRESS]"
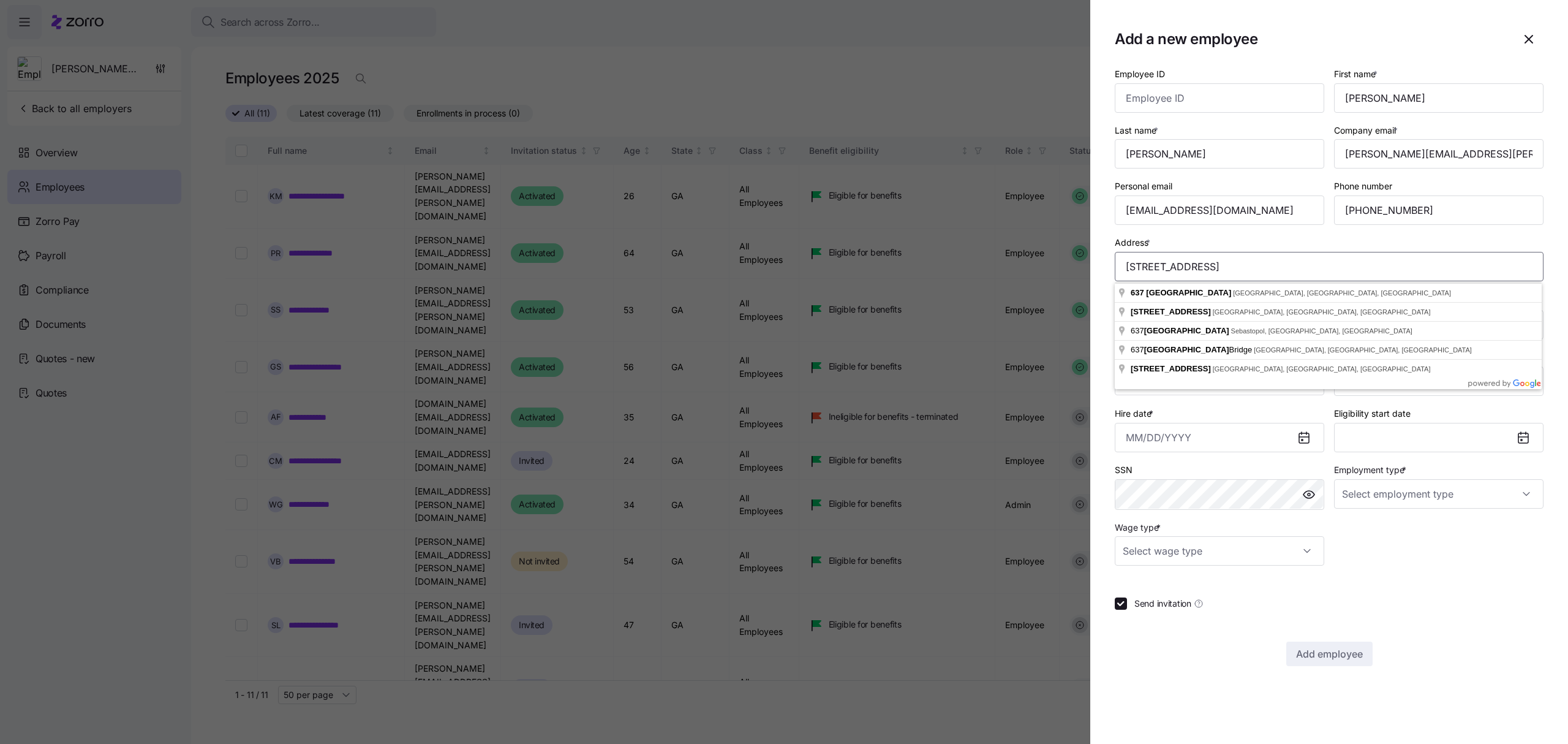
click at [1246, 263] on input "[STREET_ADDRESS]" at bounding box center [1329, 266] width 429 height 29
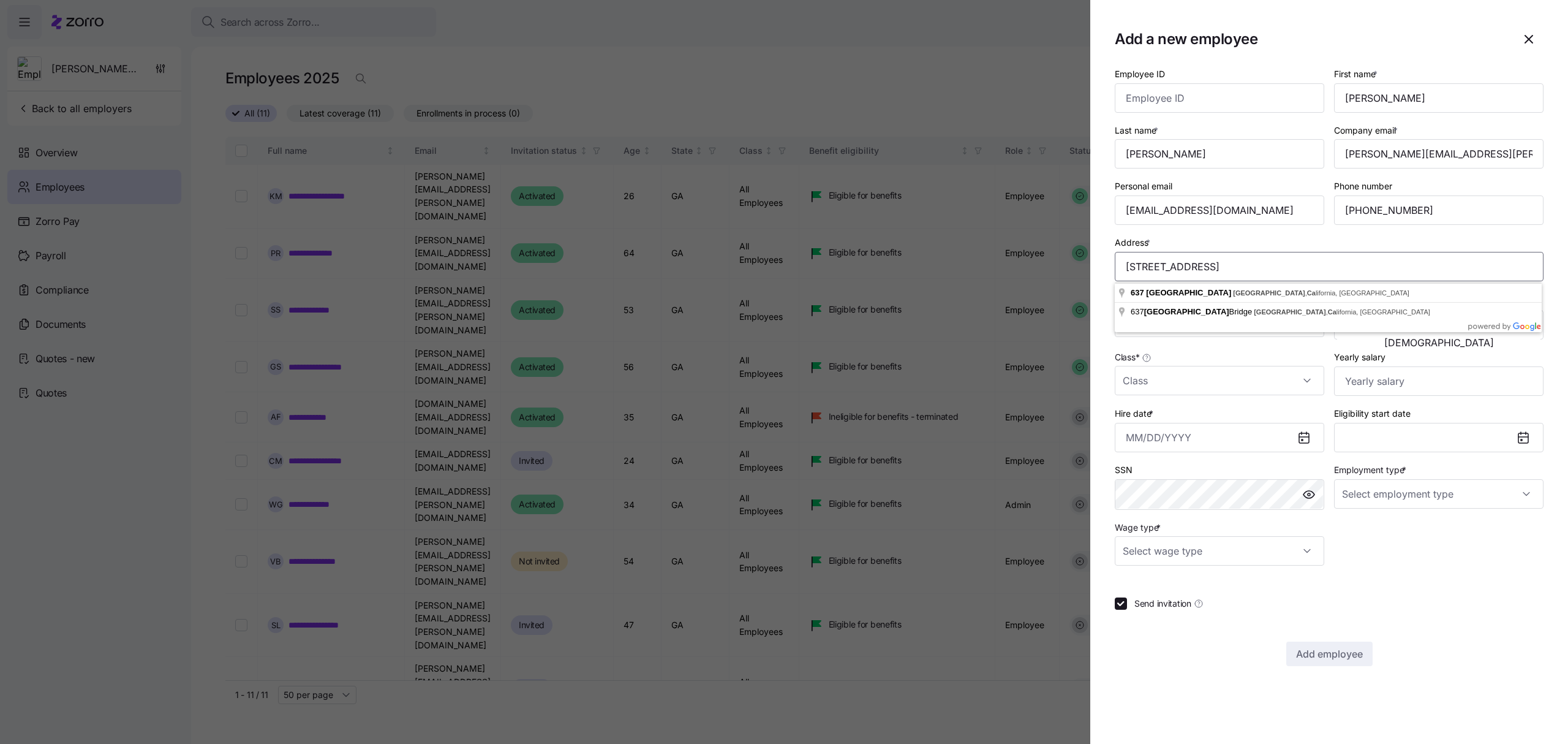
click at [1306, 265] on input "[STREET_ADDRESS]" at bounding box center [1329, 266] width 429 height 29
drag, startPoint x: 1306, startPoint y: 265, endPoint x: 1280, endPoint y: 272, distance: 26.9
click at [1280, 272] on input "[STREET_ADDRESS]" at bounding box center [1329, 266] width 429 height 29
type input "[STREET_ADDRESS]"
click at [1547, 236] on section "Add a new employee Employee ID First name * [PERSON_NAME] Last name * [PERSON_N…" at bounding box center [1329, 372] width 478 height 744
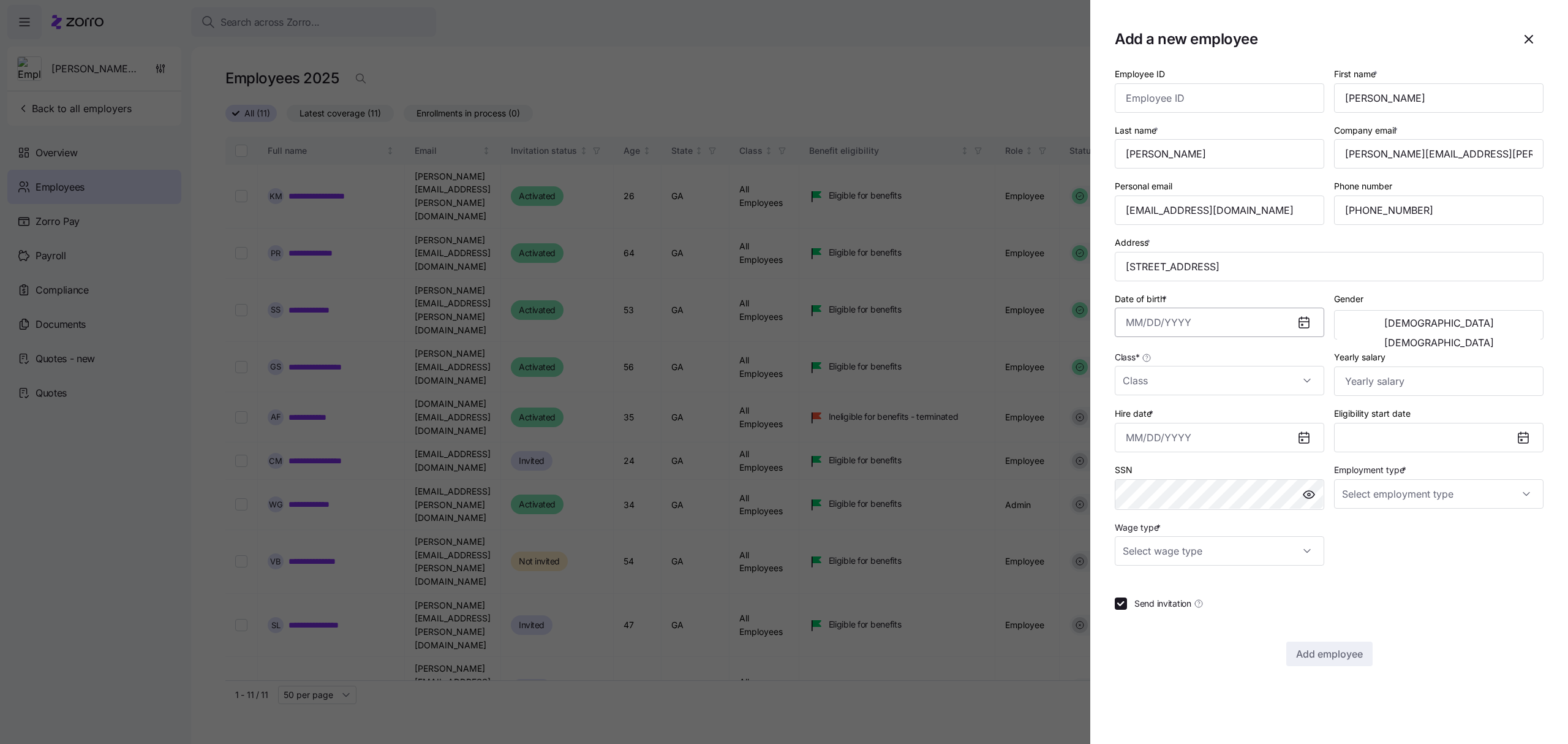
click at [1238, 319] on input "Date of birth *" at bounding box center [1219, 322] width 210 height 29
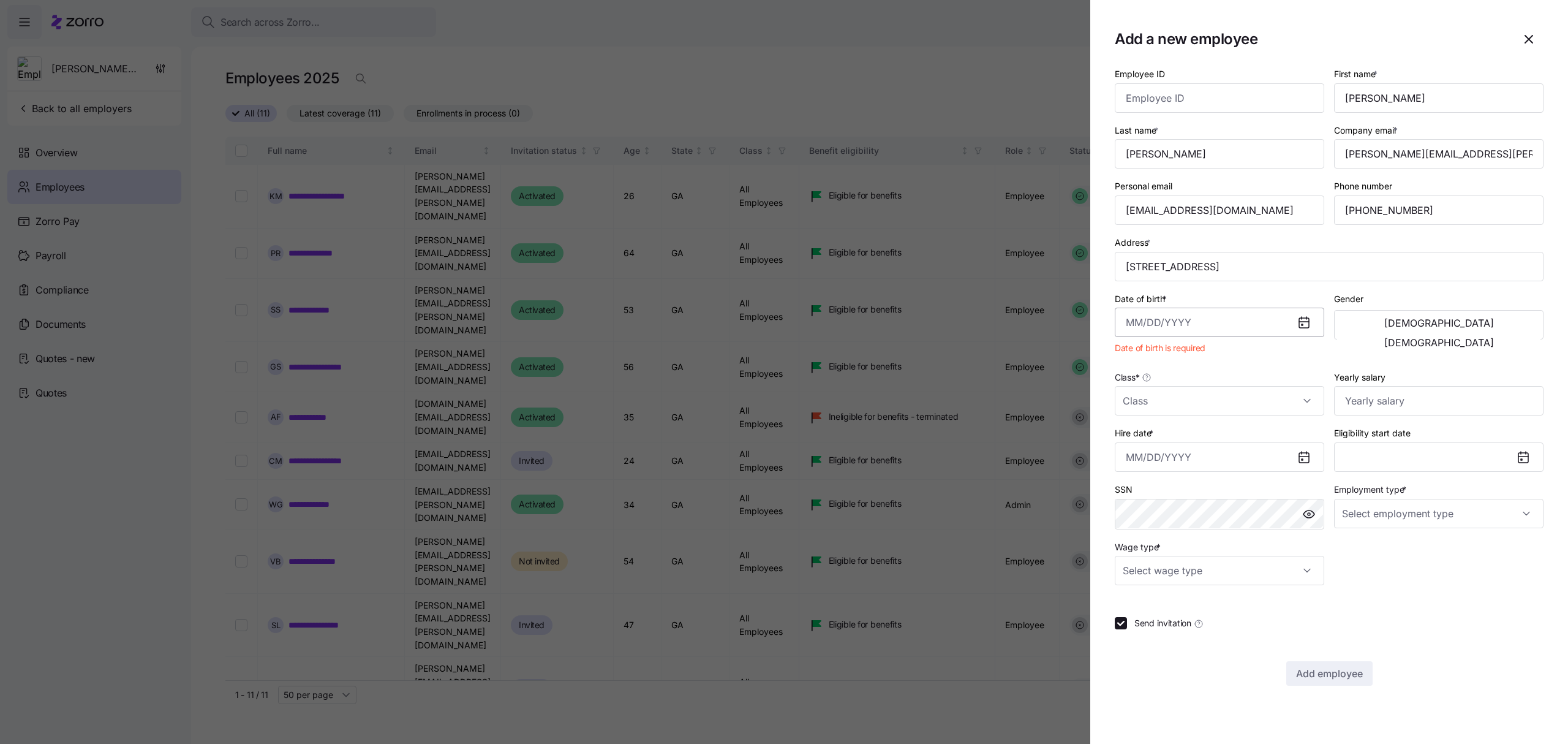
click at [1154, 323] on input "Date of birth *" at bounding box center [1219, 322] width 210 height 29
paste input "[DATE]"
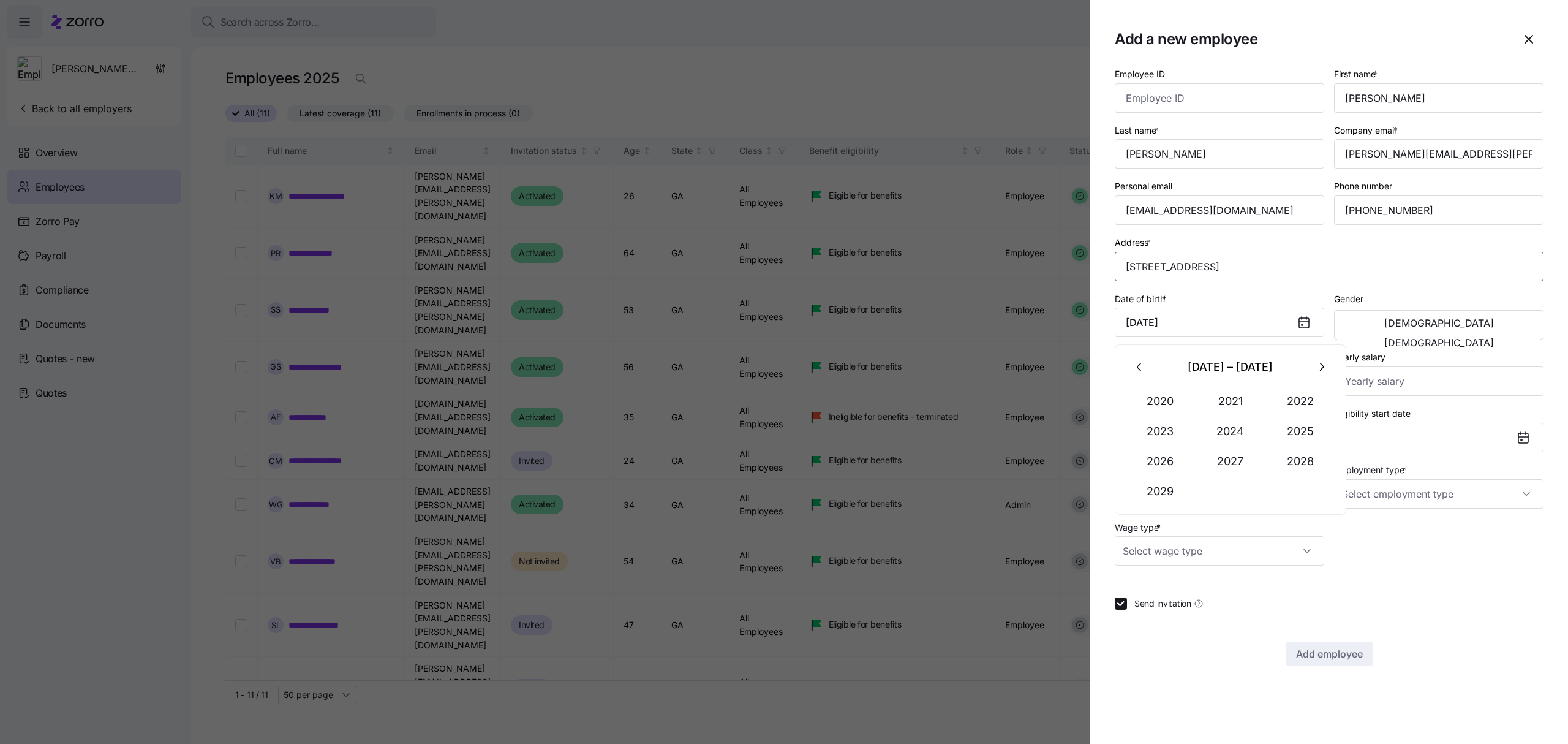
type input "[DATE]"
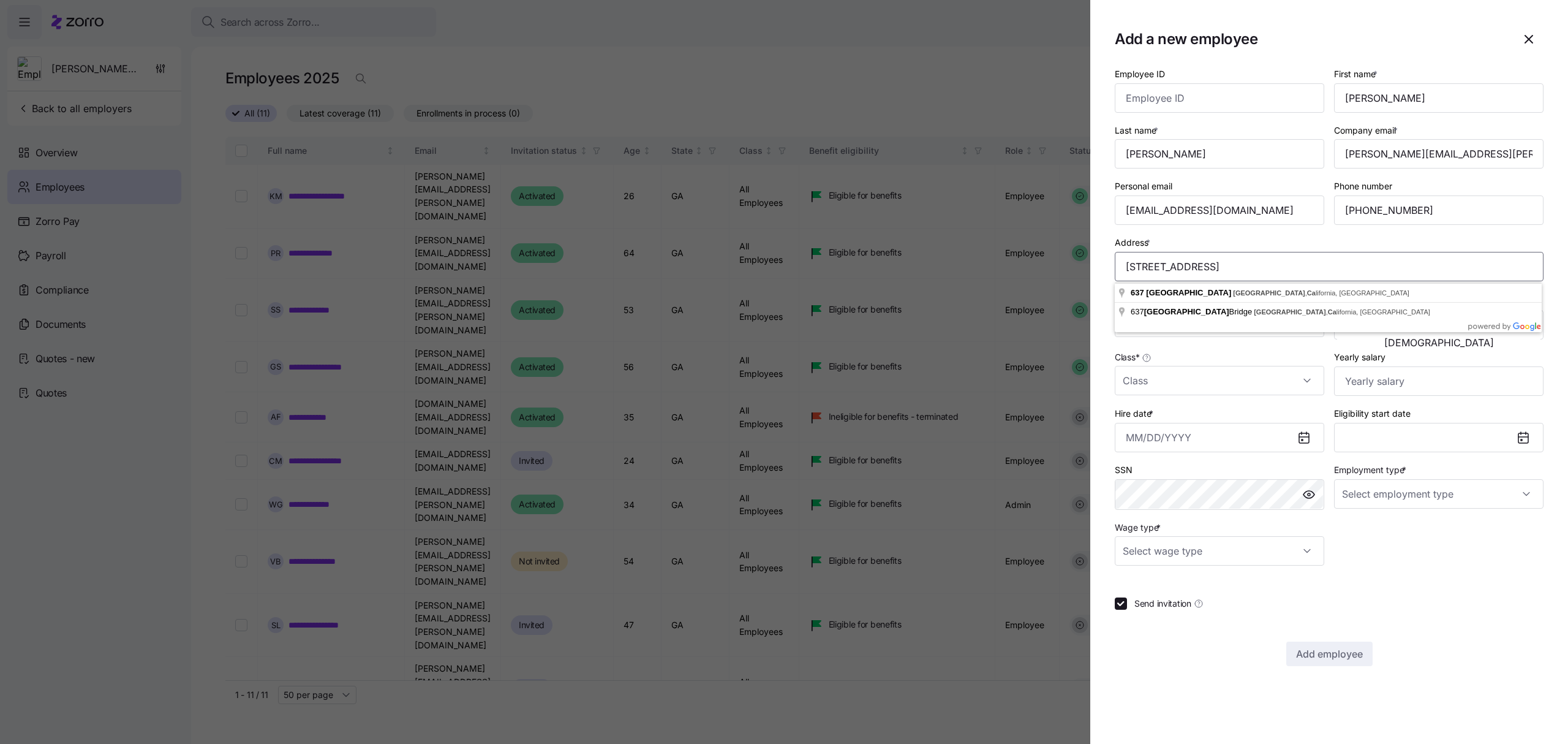
click at [1315, 268] on input "[STREET_ADDRESS]" at bounding box center [1329, 266] width 429 height 29
click at [1343, 264] on input "[STREET_ADDRESS]" at bounding box center [1329, 266] width 429 height 29
type input "[STREET_ADDRESS]"
click at [1406, 237] on div "Address * [STREET_ADDRESS]" at bounding box center [1329, 258] width 429 height 46
click at [1385, 324] on span "[DEMOGRAPHIC_DATA]" at bounding box center [1439, 322] width 110 height 10
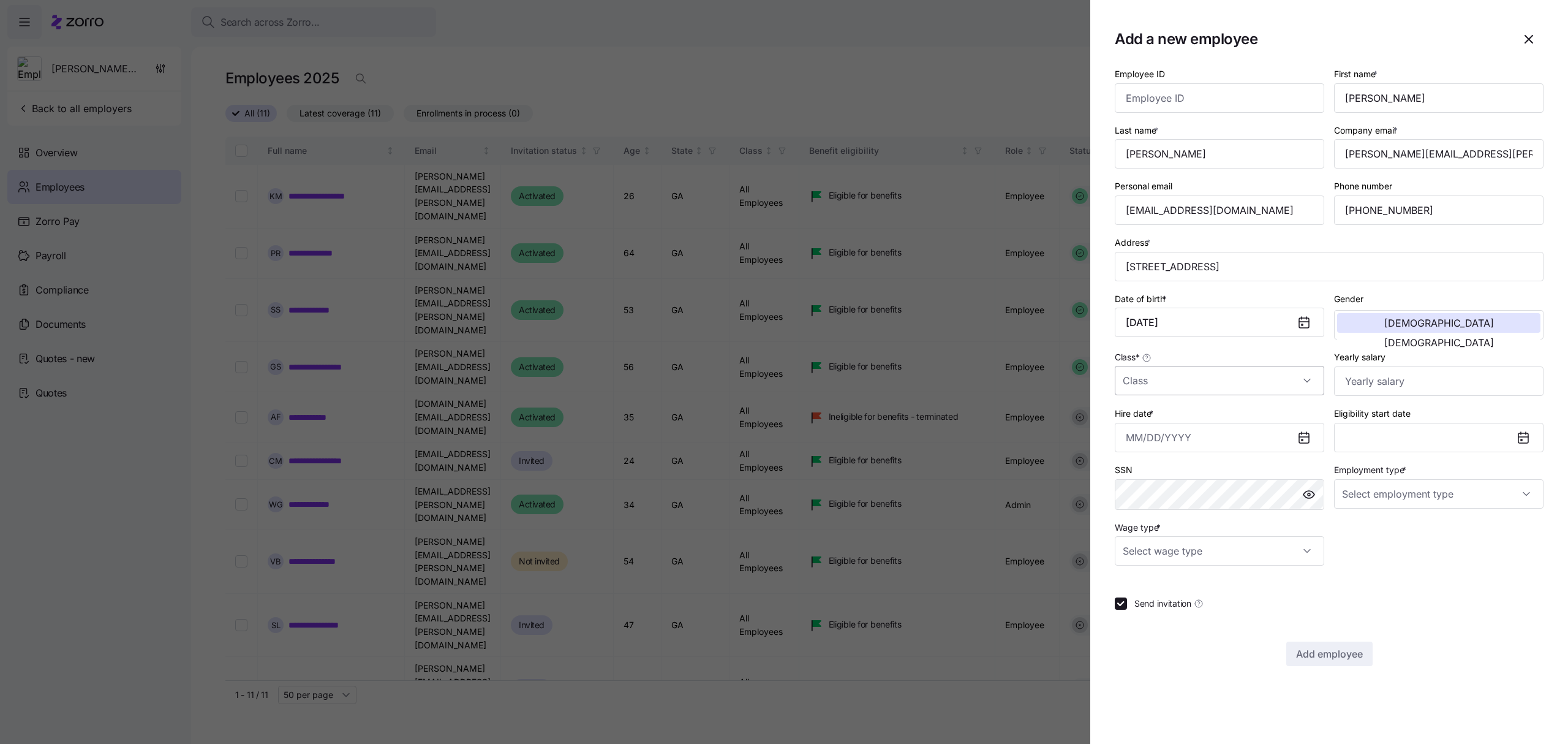
click at [1225, 389] on input "Class *" at bounding box center [1219, 380] width 210 height 29
click at [1194, 414] on div "All Employees" at bounding box center [1220, 419] width 200 height 26
type input "All Employees"
click at [1381, 382] on input "Yearly salary" at bounding box center [1439, 380] width 210 height 29
type input "$15,840"
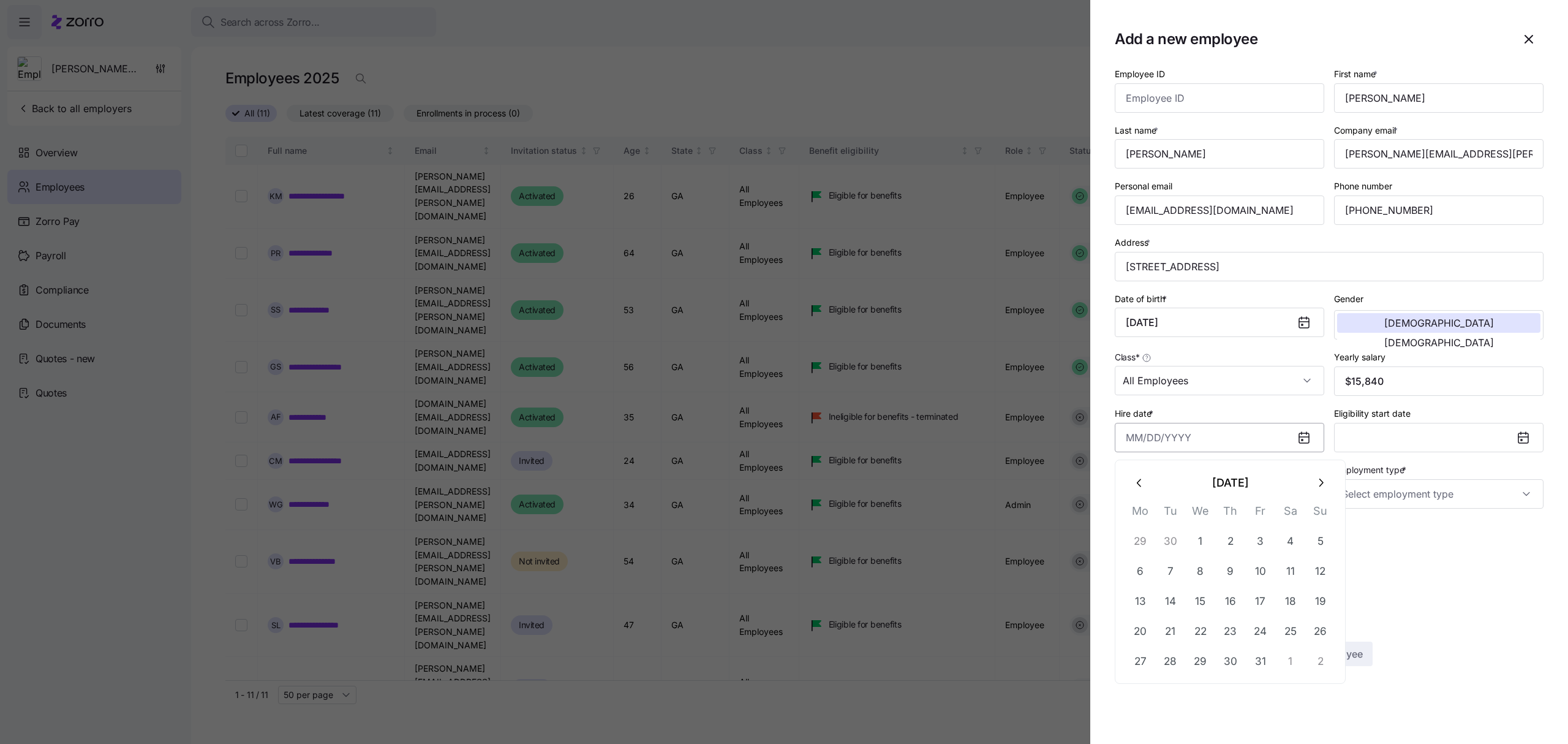
click at [1235, 444] on input "Hire date *" at bounding box center [1219, 437] width 210 height 29
click at [1134, 481] on icon "button" at bounding box center [1139, 482] width 13 height 13
click at [1202, 626] on button "24" at bounding box center [1200, 631] width 29 height 29
type input "[DATE]"
click at [1409, 498] on input "Employment type *" at bounding box center [1439, 493] width 210 height 29
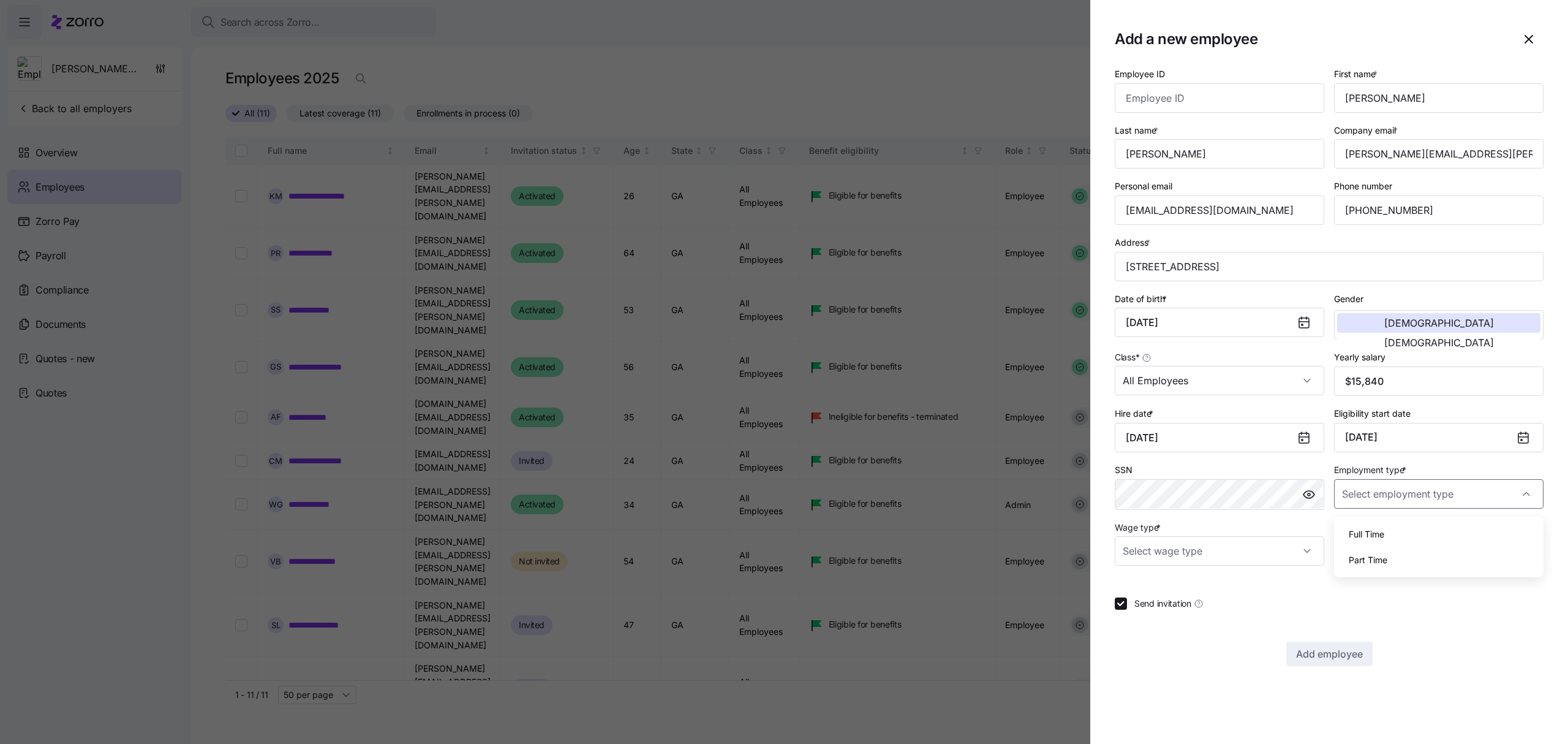
click at [1381, 560] on span "Part Time" at bounding box center [1367, 559] width 38 height 13
type input "Part Time"
click at [1299, 556] on input "Wage type *" at bounding box center [1219, 550] width 210 height 29
click at [1174, 615] on div "Hourly" at bounding box center [1220, 617] width 200 height 26
type input "Hourly"
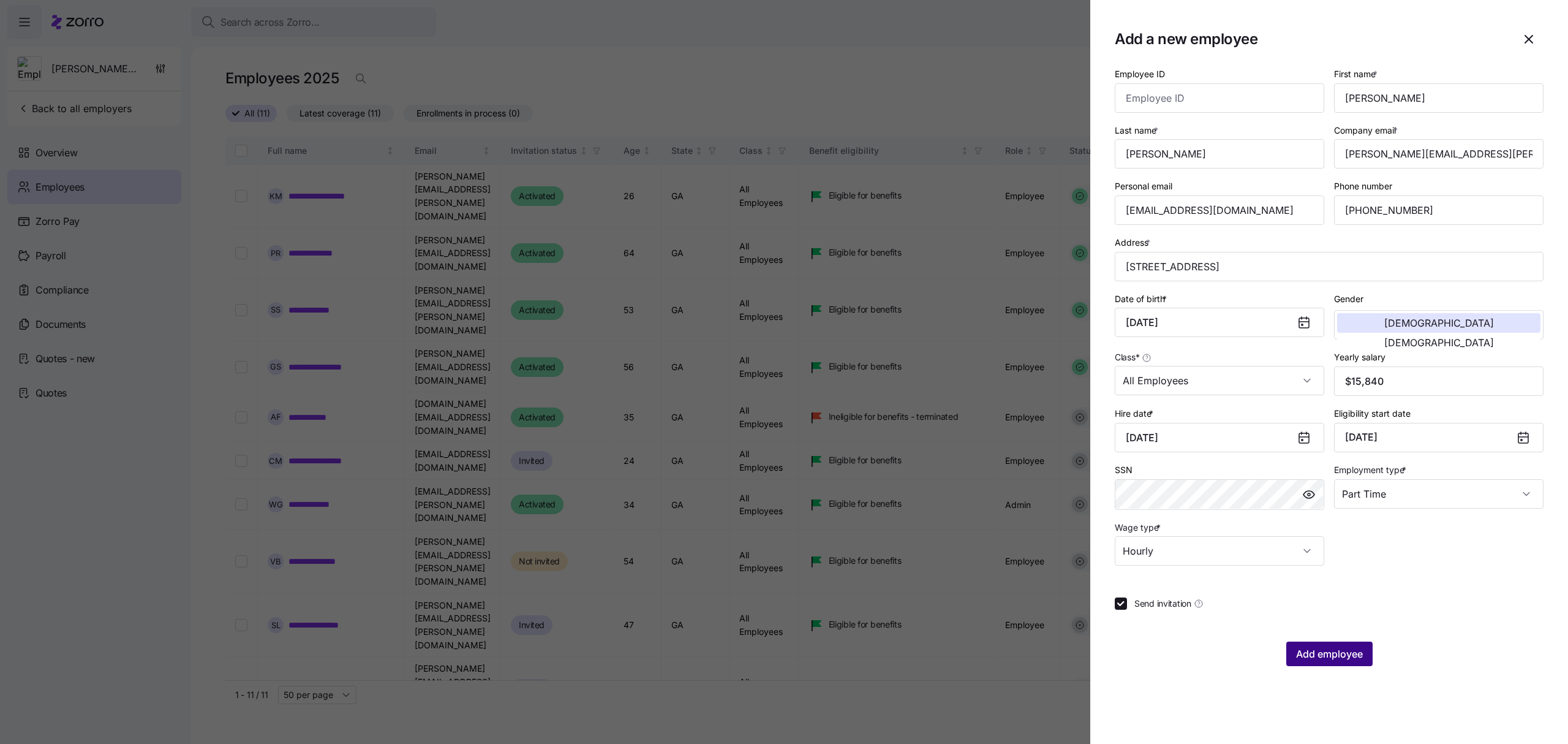
click at [1336, 653] on span "Add employee" at bounding box center [1329, 654] width 67 height 14
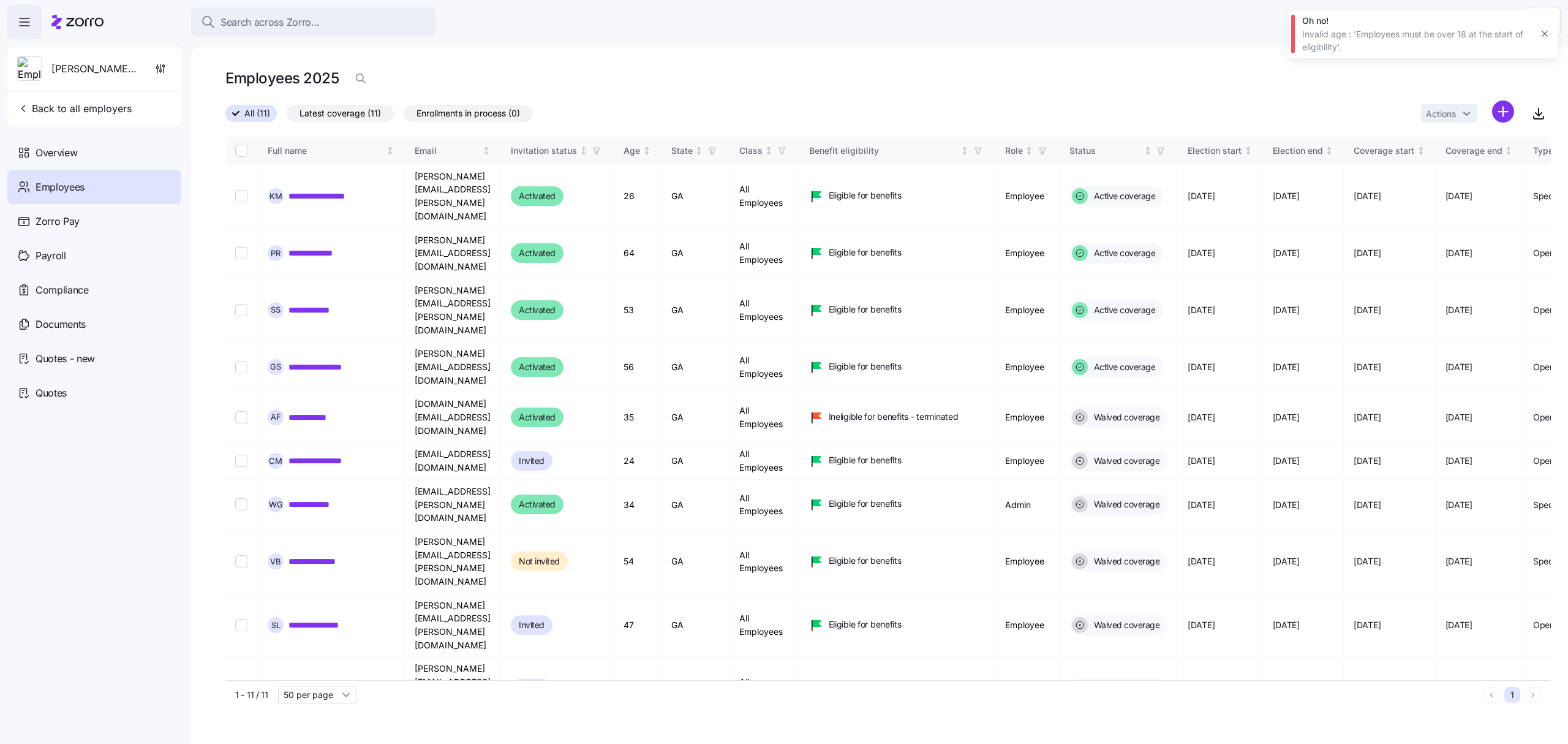
click at [1441, 39] on div "Invalid age : 'Employees must be over 18 at the start of eligibility'." at bounding box center [1416, 41] width 229 height 25
drag, startPoint x: 1546, startPoint y: 33, endPoint x: 1513, endPoint y: 29, distance: 33.2
click at [1546, 33] on icon "button" at bounding box center [1544, 33] width 10 height 10
click at [371, 17] on div "Search across Zorro..." at bounding box center [313, 21] width 225 height 15
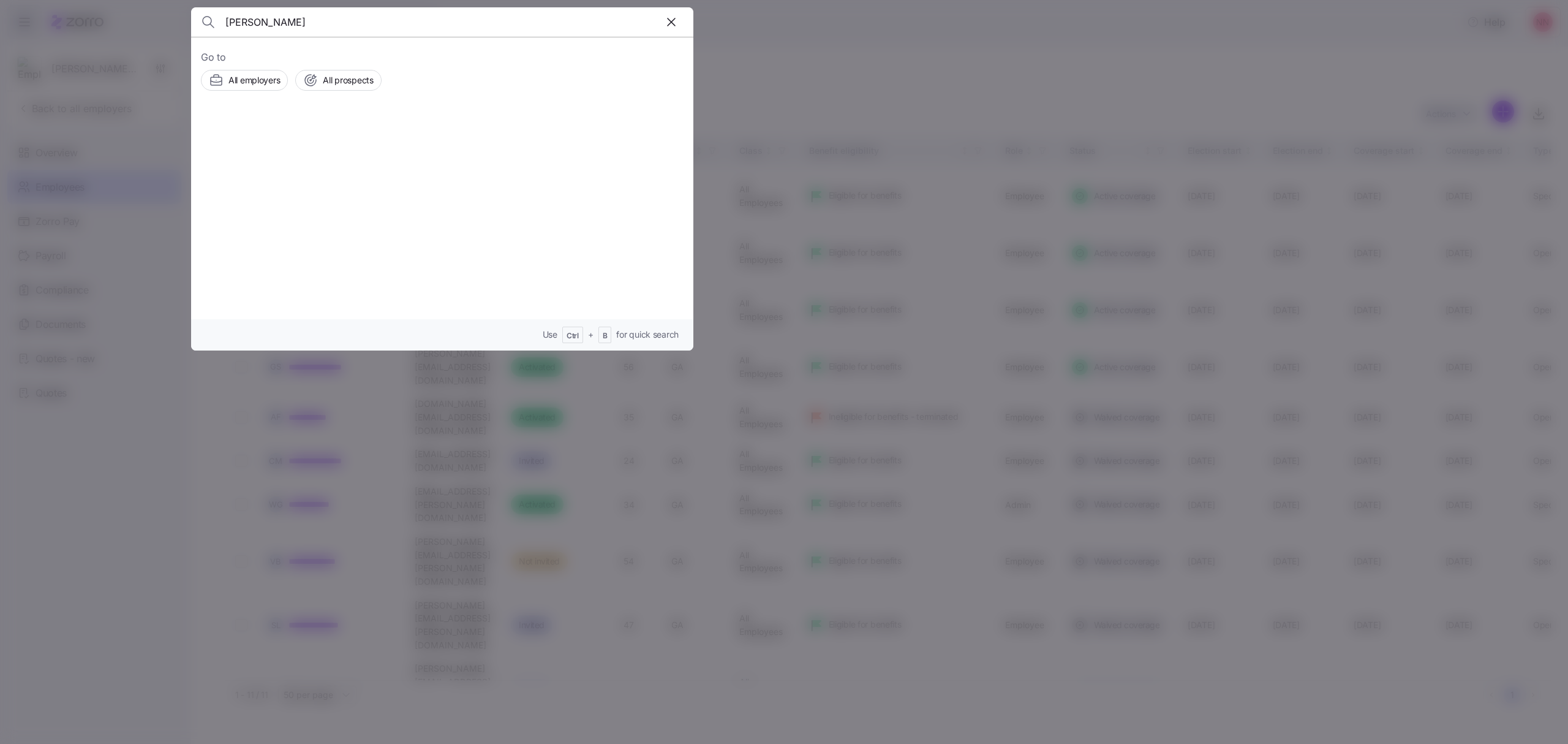
type input "[PERSON_NAME]"
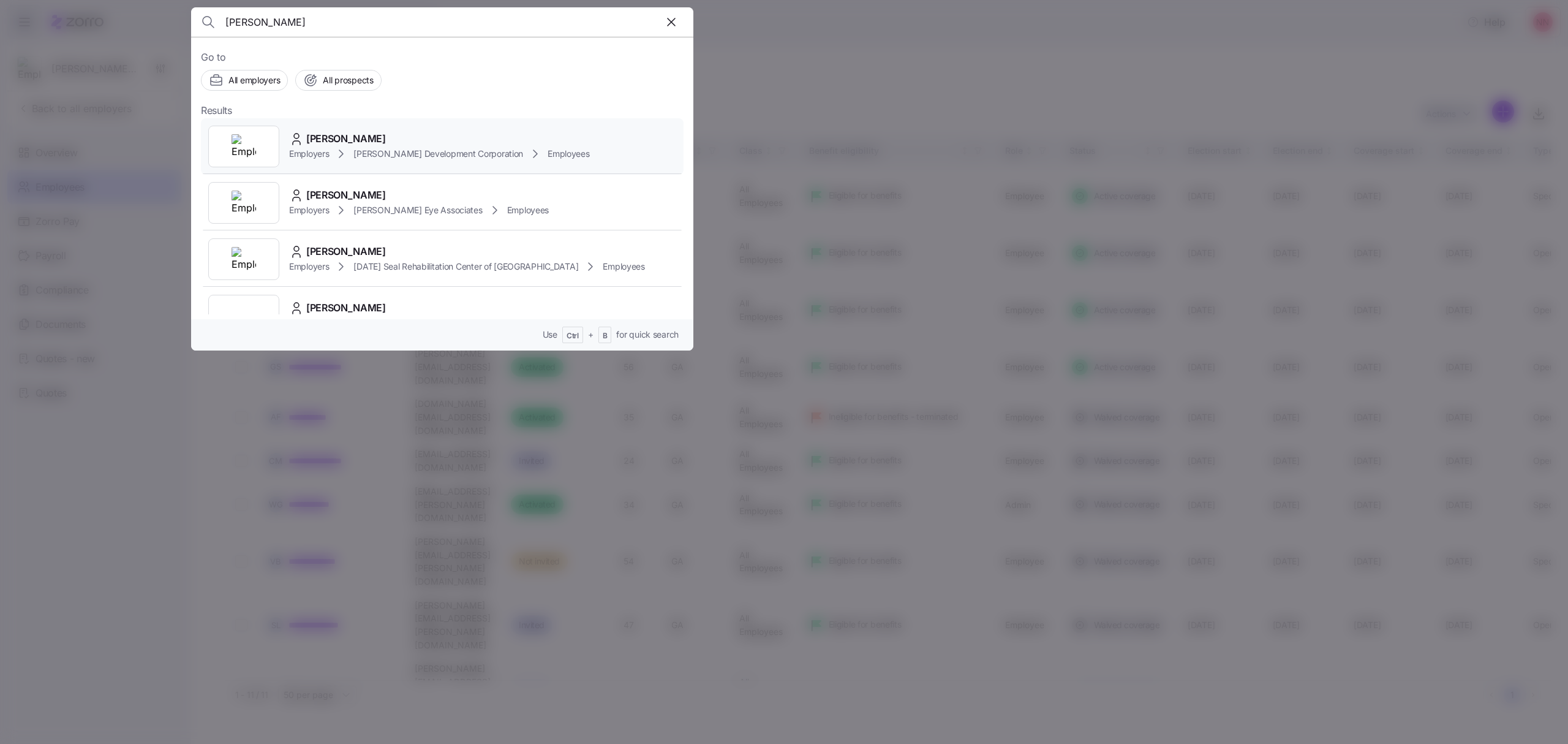
click at [353, 138] on span "[PERSON_NAME]" at bounding box center [346, 138] width 79 height 15
